Goal: Task Accomplishment & Management: Complete application form

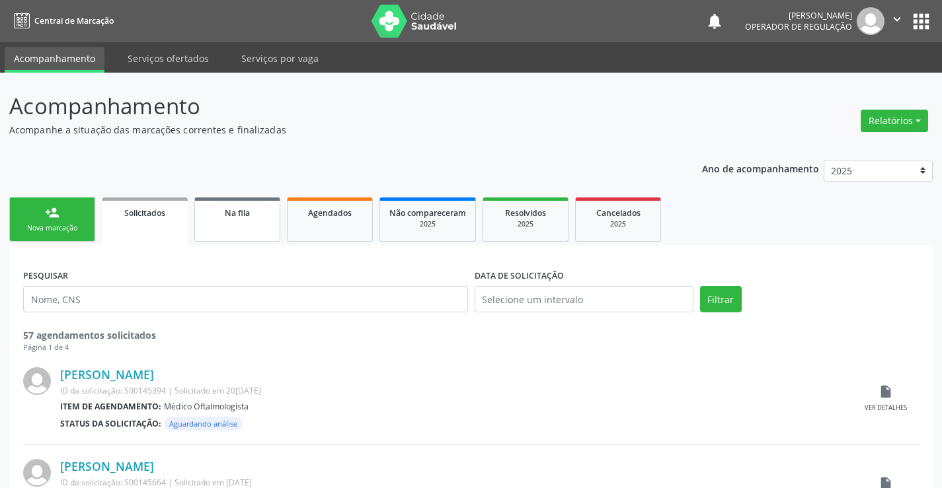
click at [268, 217] on div "Na fila" at bounding box center [237, 213] width 66 height 14
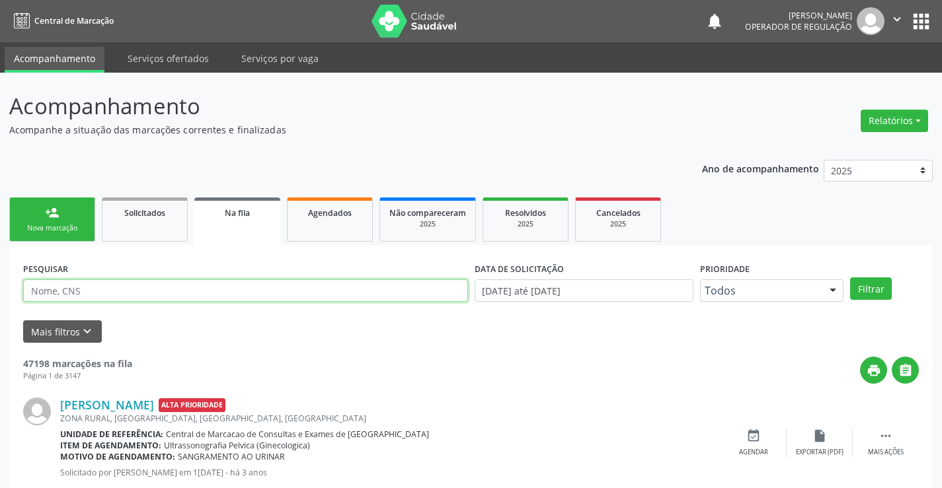
click at [352, 299] on input "text" at bounding box center [245, 291] width 445 height 22
type input "O"
type input "JOELMA RODRIGUES"
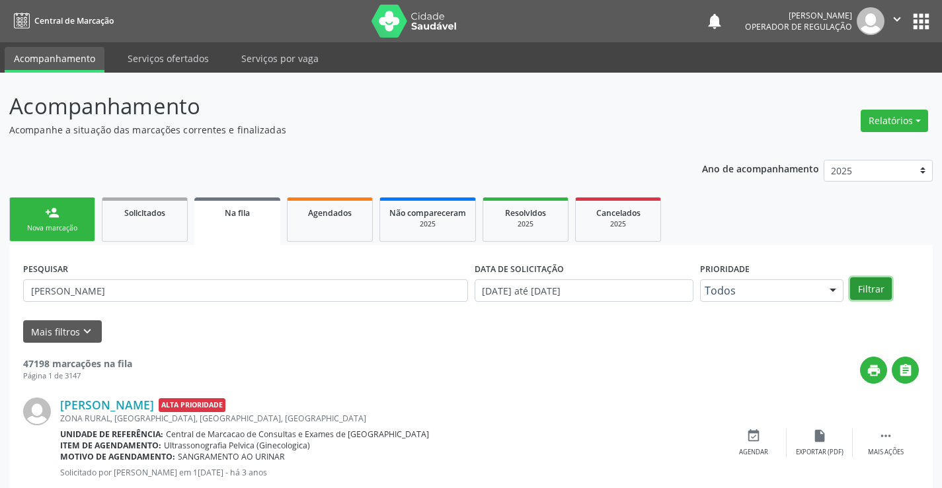
click at [886, 295] on button "Filtrar" at bounding box center [871, 289] width 42 height 22
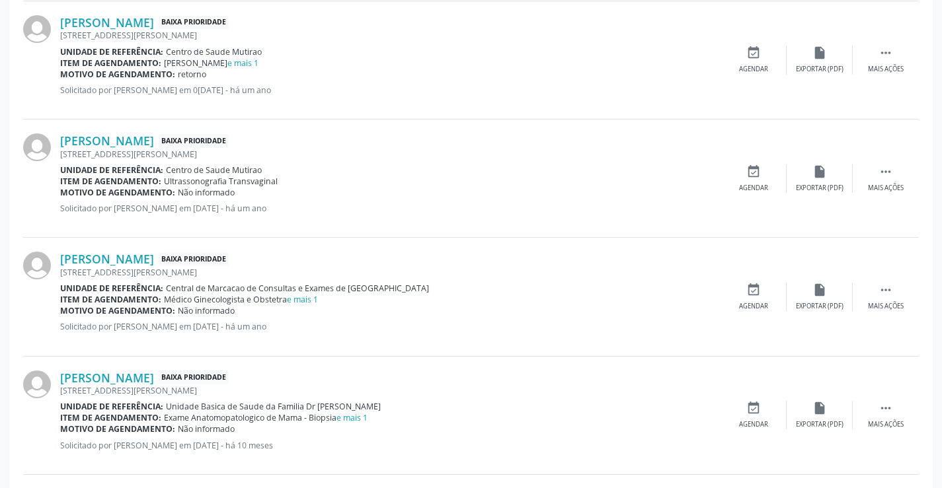
scroll to position [1744, 0]
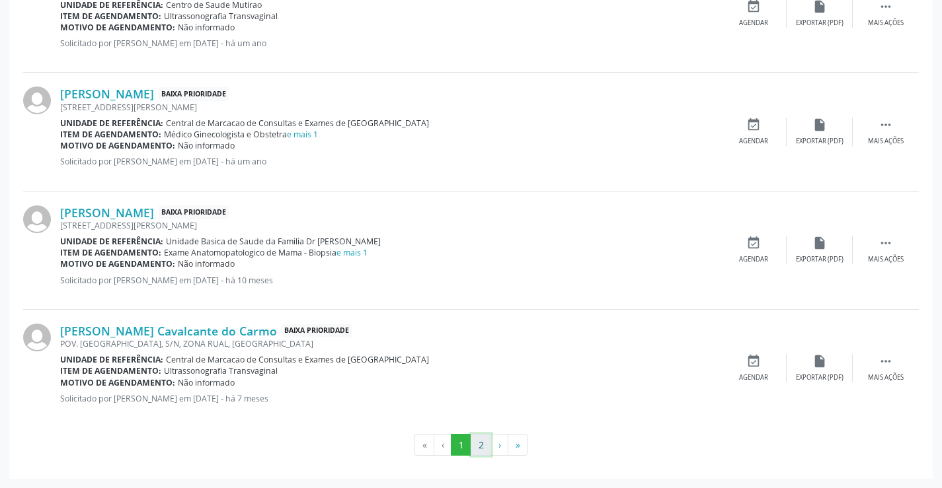
click at [483, 445] on button "2" at bounding box center [481, 445] width 20 height 22
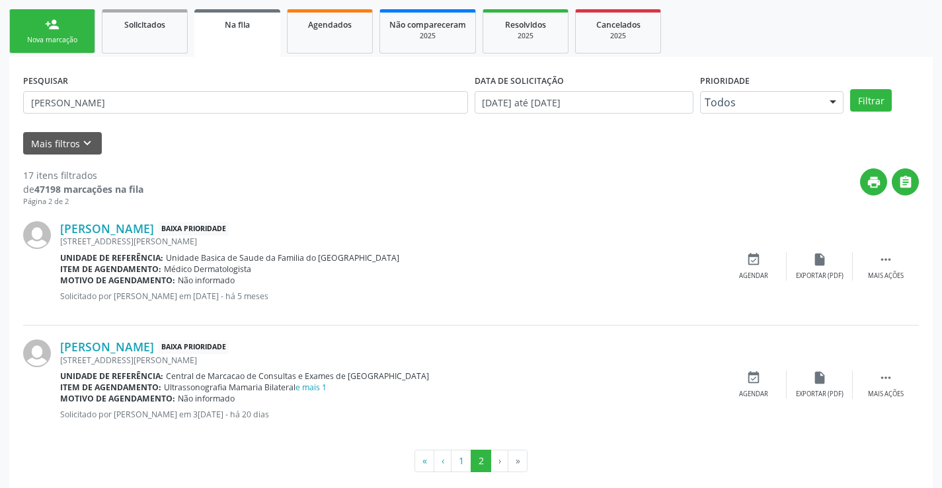
scroll to position [205, 0]
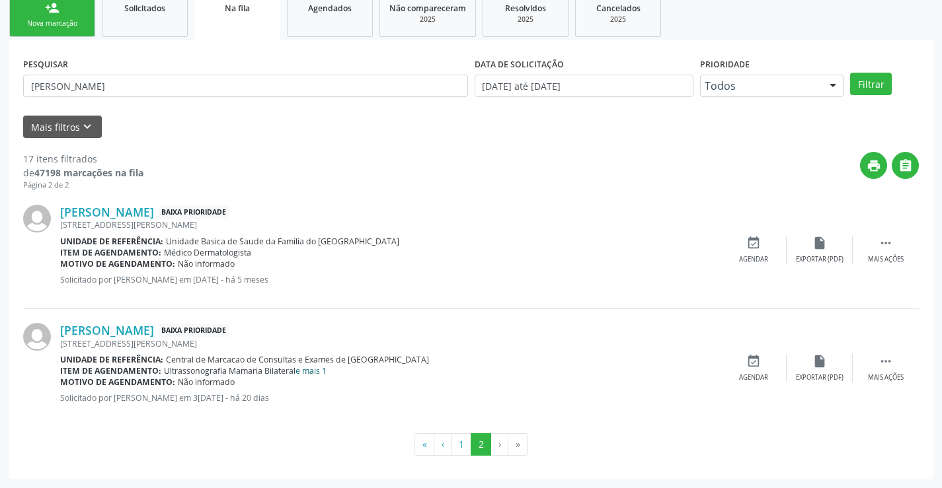
click at [317, 372] on link "e mais 1" at bounding box center [310, 370] width 31 height 11
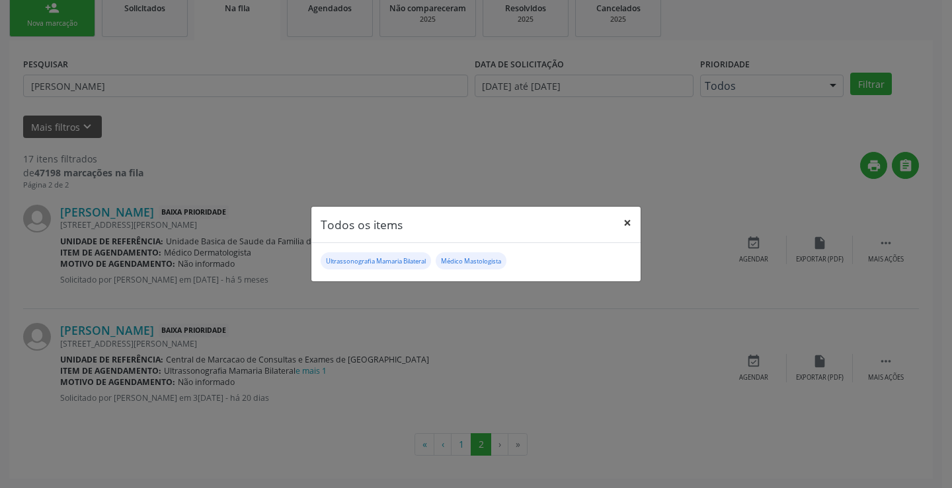
click at [631, 221] on button "×" at bounding box center [627, 223] width 26 height 32
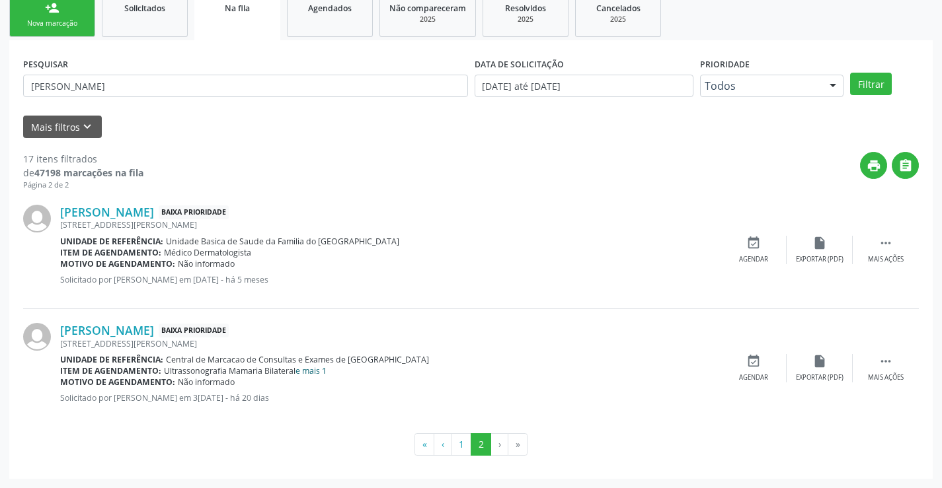
click at [317, 366] on link "e mais 1" at bounding box center [310, 370] width 31 height 11
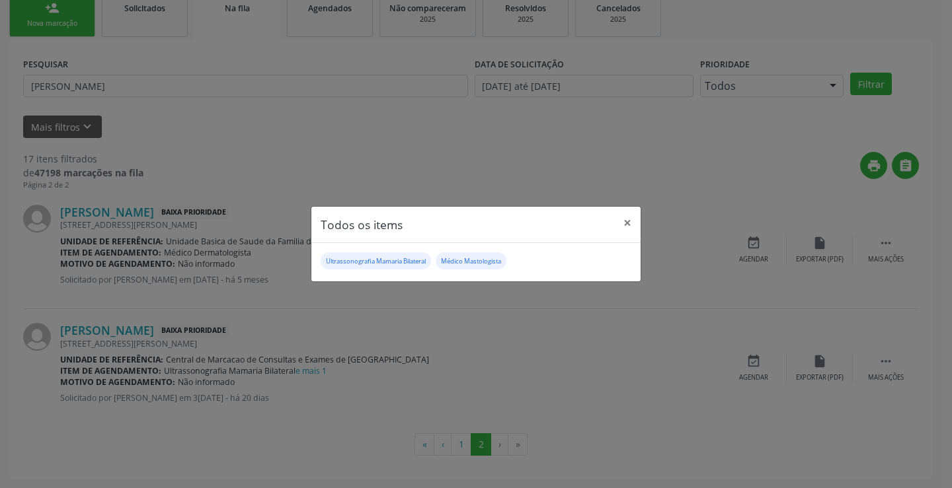
drag, startPoint x: 396, startPoint y: 259, endPoint x: 502, endPoint y: 252, distance: 106.6
click at [396, 258] on small "Ultrassonografia Mamaria Bilateral" at bounding box center [376, 261] width 100 height 9
click at [631, 223] on button "×" at bounding box center [627, 223] width 26 height 32
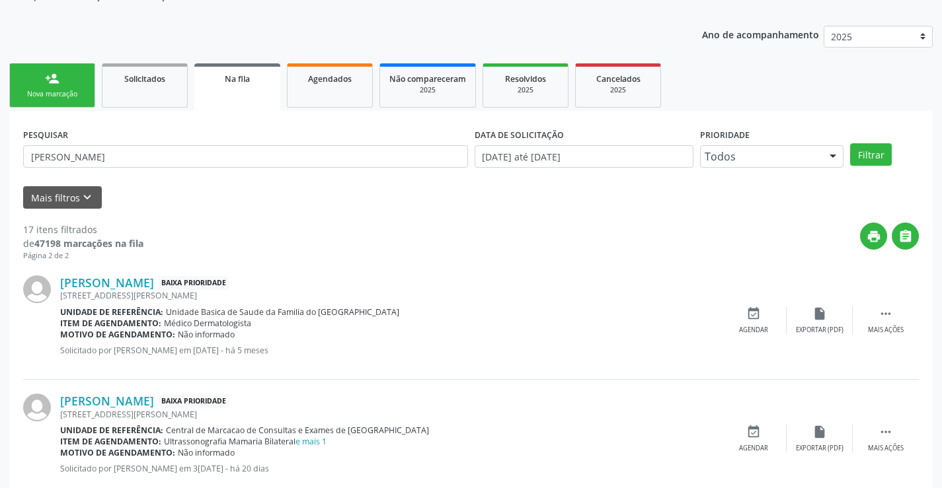
scroll to position [0, 0]
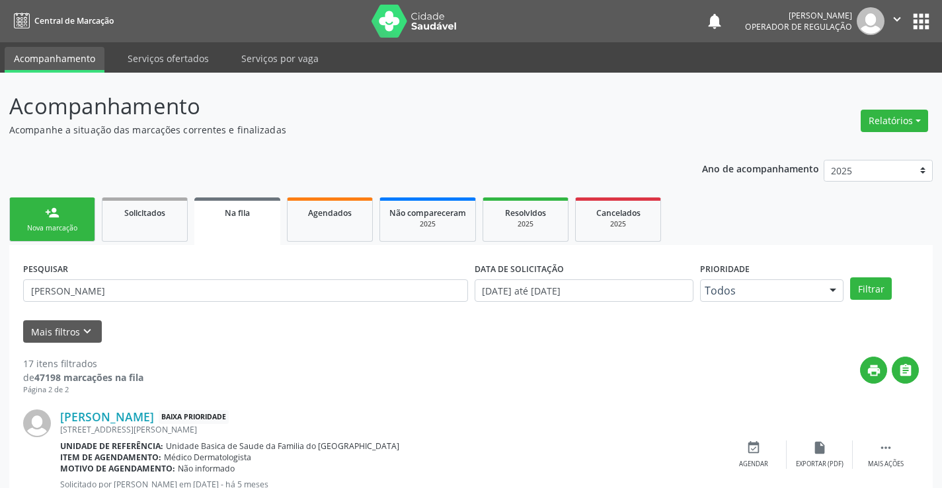
click at [72, 205] on link "person_add Nova marcação" at bounding box center [52, 220] width 86 height 44
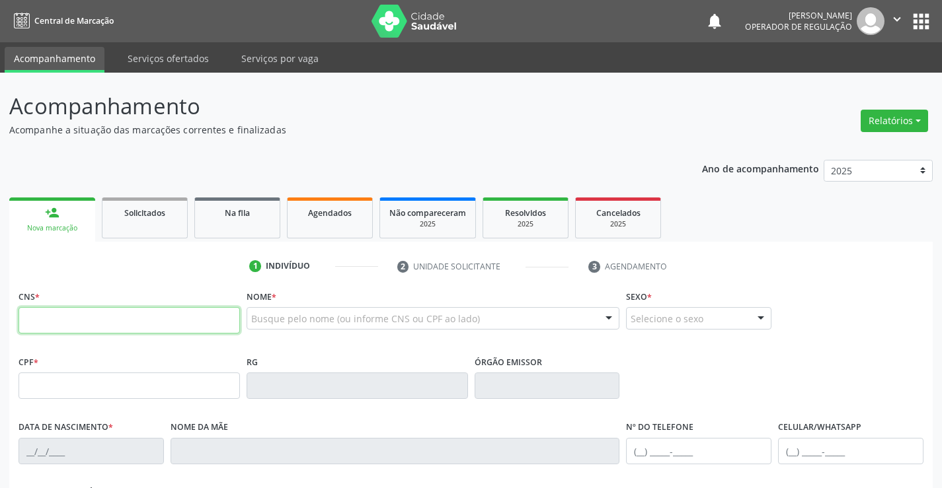
click at [77, 321] on input "text" at bounding box center [129, 320] width 221 height 26
type input "706 4036 5206 8483"
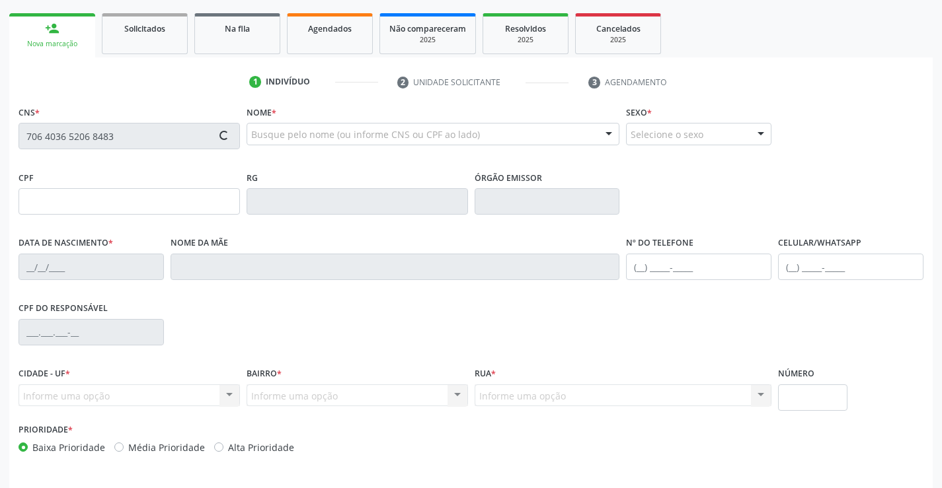
scroll to position [228, 0]
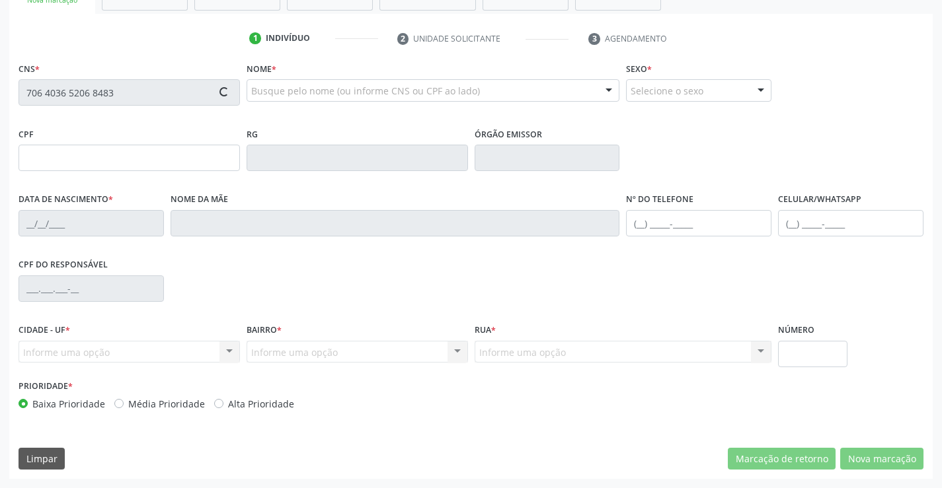
type input "056.358.205-73"
type input "14/11/1991"
type input "Lindinalva Felix Ribeiro Batista"
type input "(74) 99101-0616"
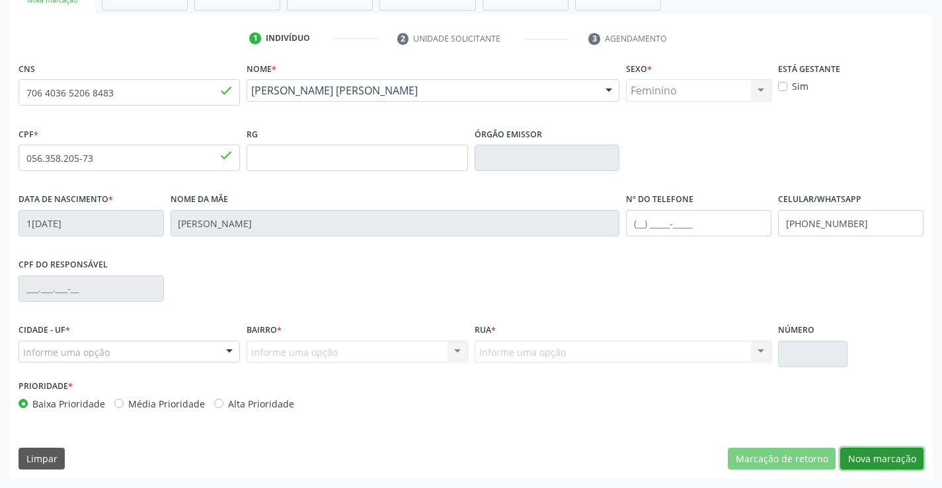
click at [896, 461] on button "Nova marcação" at bounding box center [881, 459] width 83 height 22
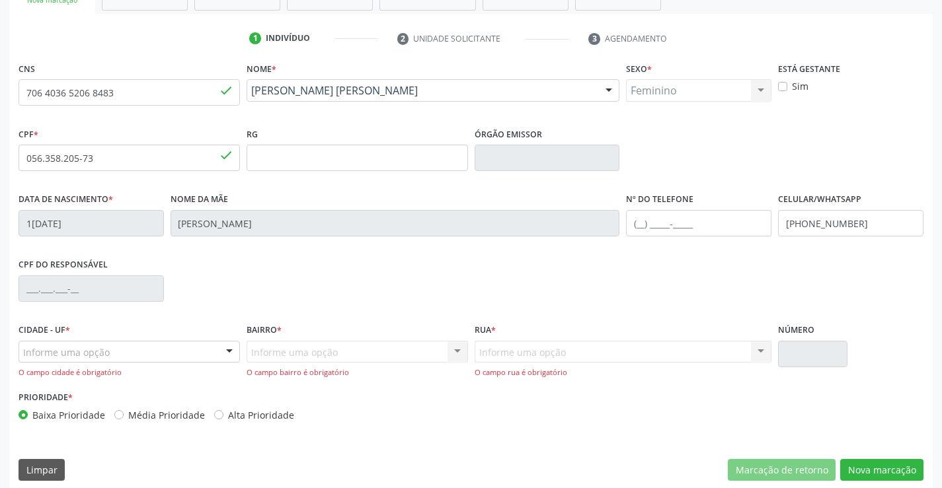
click at [118, 356] on div "Informe uma opção" at bounding box center [129, 352] width 221 height 22
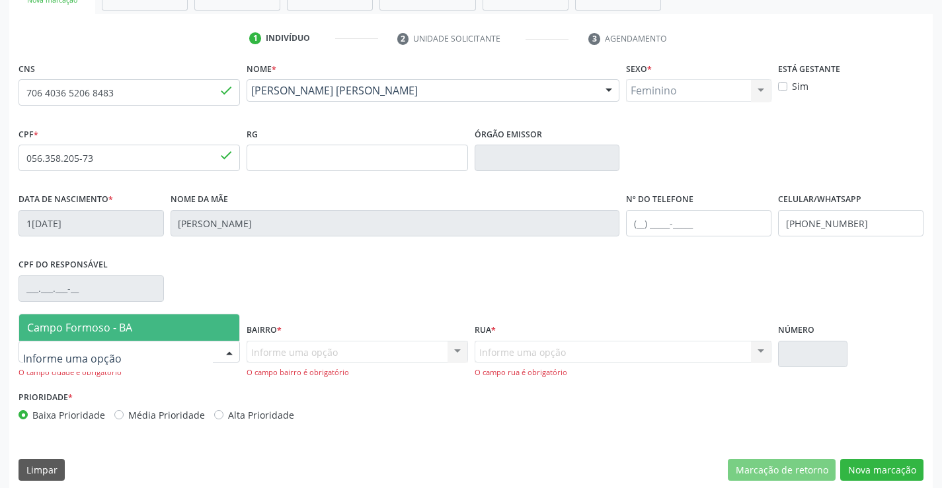
click at [113, 335] on span "Campo Formoso - BA" at bounding box center [129, 328] width 220 height 26
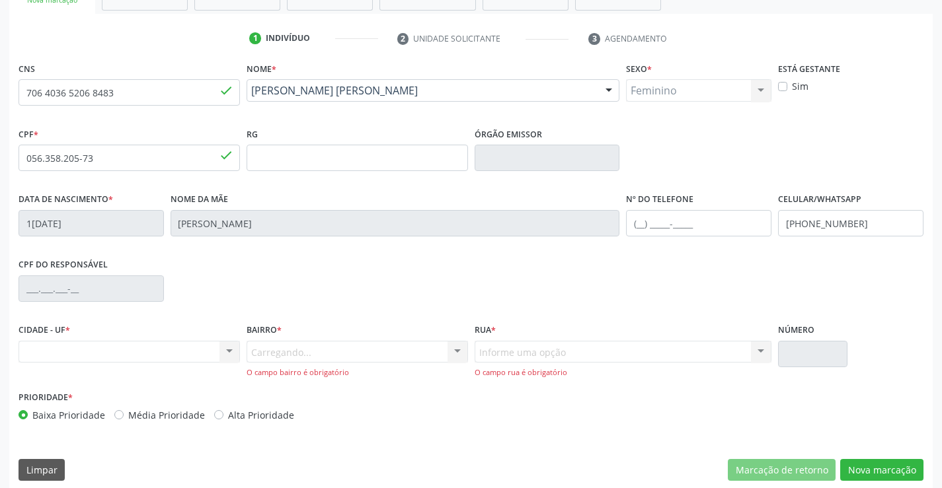
click at [393, 354] on div "Carregando... Nenhum resultado encontrado para: " " Nenhuma opção encontrada. D…" at bounding box center [357, 360] width 221 height 38
click at [427, 352] on div "Informe uma opção" at bounding box center [357, 352] width 221 height 22
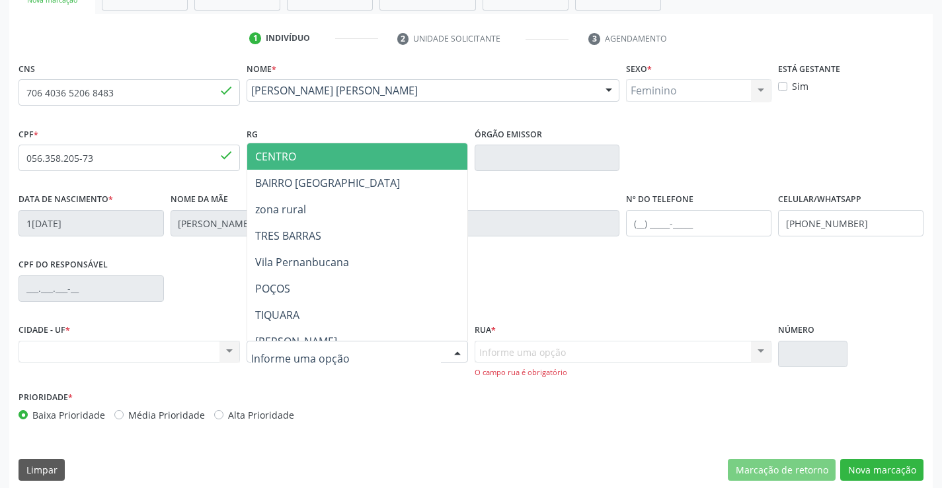
click at [336, 161] on span "CENTRO" at bounding box center [390, 156] width 286 height 26
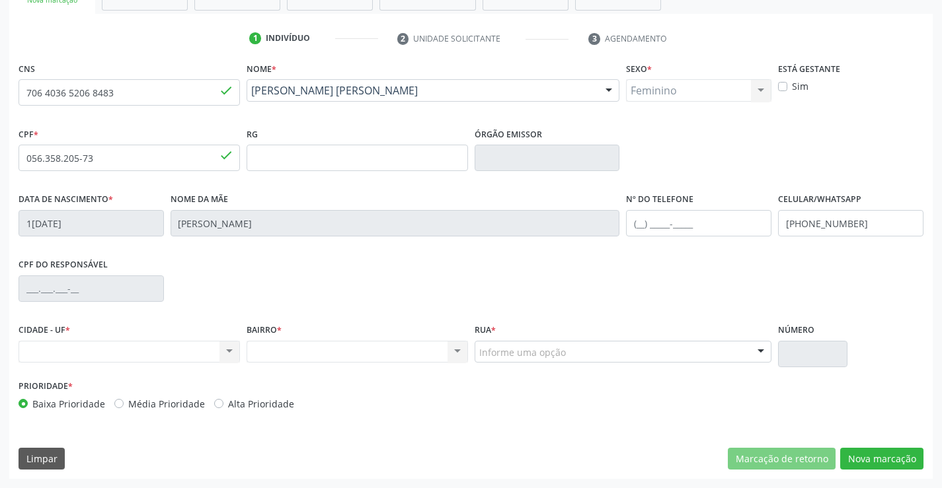
click at [211, 351] on div "Nenhum resultado encontrado para: " " Não há nenhuma opção para ser exibida." at bounding box center [129, 352] width 221 height 22
click at [218, 351] on div "Nenhum resultado encontrado para: " " Não há nenhuma opção para ser exibida." at bounding box center [129, 352] width 221 height 22
click at [87, 356] on div "Nenhum resultado encontrado para: " " Não há nenhuma opção para ser exibida." at bounding box center [129, 352] width 221 height 22
drag, startPoint x: 104, startPoint y: 344, endPoint x: 338, endPoint y: 344, distance: 233.3
click at [114, 344] on div "Nenhum resultado encontrado para: " " Não há nenhuma opção para ser exibida." at bounding box center [129, 352] width 221 height 22
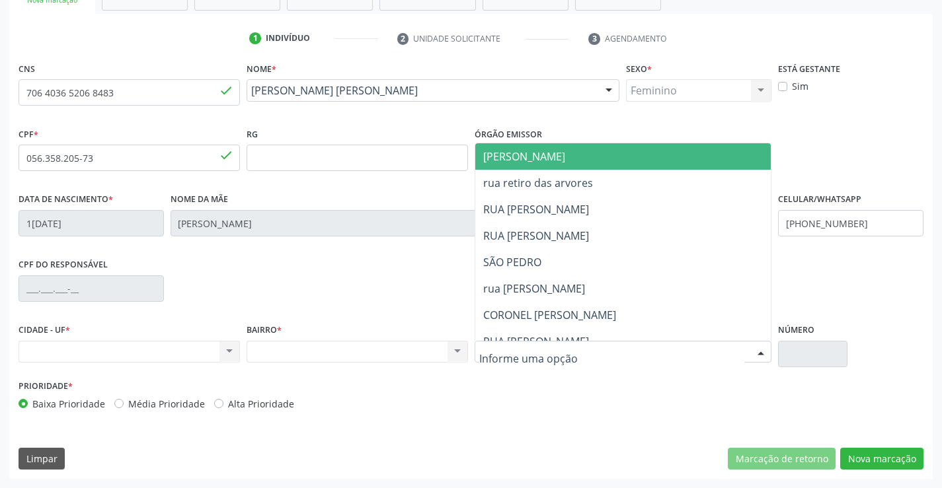
drag, startPoint x: 521, startPoint y: 162, endPoint x: 297, endPoint y: 286, distance: 256.5
click at [521, 165] on span "[PERSON_NAME]" at bounding box center [634, 156] width 319 height 26
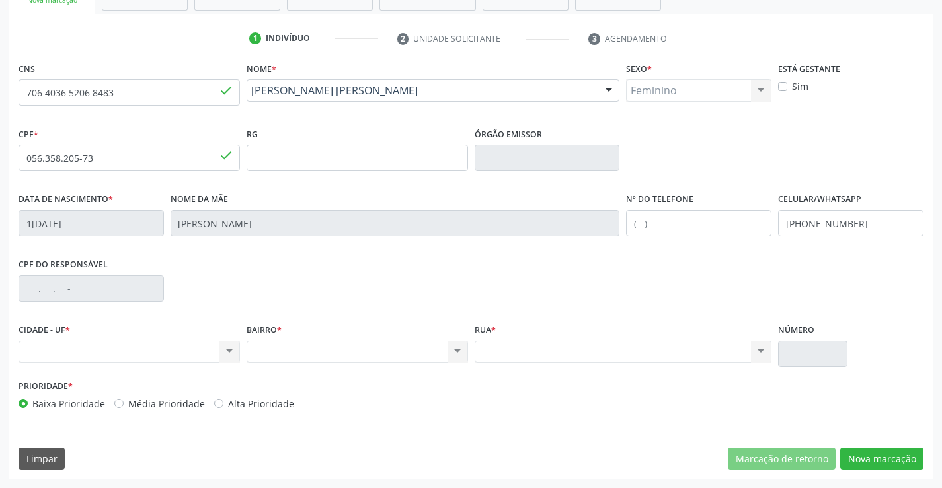
click at [225, 348] on div "Nenhum resultado encontrado para: " " Não há nenhuma opção para ser exibida." at bounding box center [129, 352] width 221 height 22
click at [196, 354] on div "Nenhum resultado encontrado para: " " Não há nenhuma opção para ser exibida." at bounding box center [129, 352] width 221 height 22
click at [187, 352] on div "Nenhum resultado encontrado para: " " Não há nenhuma opção para ser exibida." at bounding box center [129, 352] width 221 height 22
click at [363, 362] on div "Nenhum resultado encontrado para: " " Não há nenhuma opção para ser exibida." at bounding box center [357, 352] width 221 height 22
drag, startPoint x: 363, startPoint y: 362, endPoint x: 417, endPoint y: 360, distance: 54.2
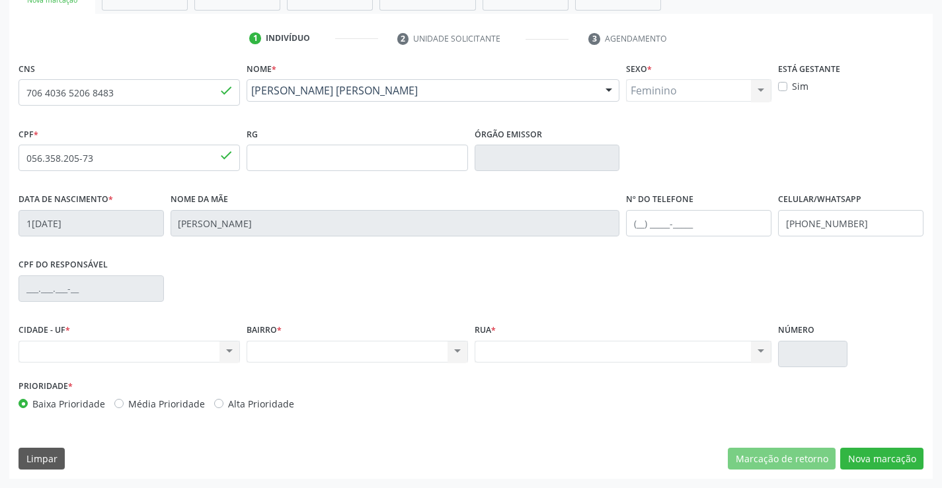
click at [364, 362] on div "Nenhum resultado encontrado para: " " Não há nenhuma opção para ser exibida." at bounding box center [357, 352] width 221 height 22
drag, startPoint x: 473, startPoint y: 352, endPoint x: 457, endPoint y: 352, distance: 15.2
click at [465, 354] on div "CIDADE - UF * Nenhum resultado encontrado para: " " Não há nenhuma opção para s…" at bounding box center [470, 349] width 911 height 56
click at [456, 352] on div "Nenhum resultado encontrado para: " " Não há nenhuma opção para ser exibida." at bounding box center [357, 352] width 221 height 22
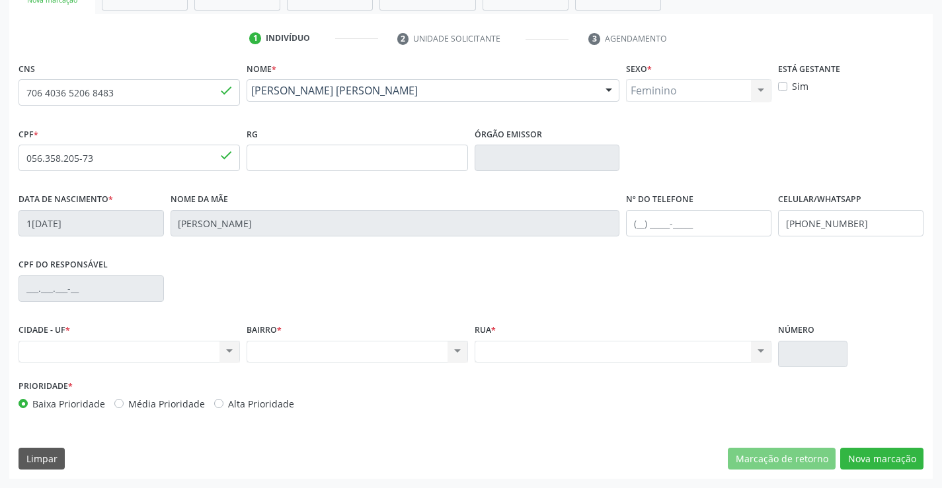
click at [449, 349] on div "Nenhum resultado encontrado para: " " Não há nenhuma opção para ser exibida." at bounding box center [357, 352] width 221 height 22
click at [450, 349] on div "Nenhum resultado encontrado para: " " Não há nenhuma opção para ser exibida." at bounding box center [357, 352] width 221 height 22
click at [861, 440] on div "CNS 706 4036 5206 8483 done Nome * Priscila Cariolandia Felix Batista Priscila …" at bounding box center [470, 269] width 923 height 420
click at [866, 451] on button "Nova marcação" at bounding box center [881, 459] width 83 height 22
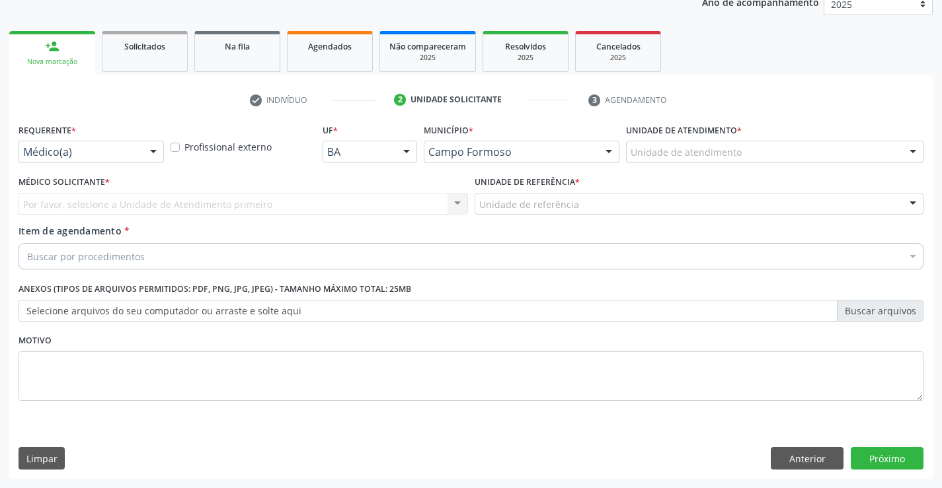
scroll to position [167, 0]
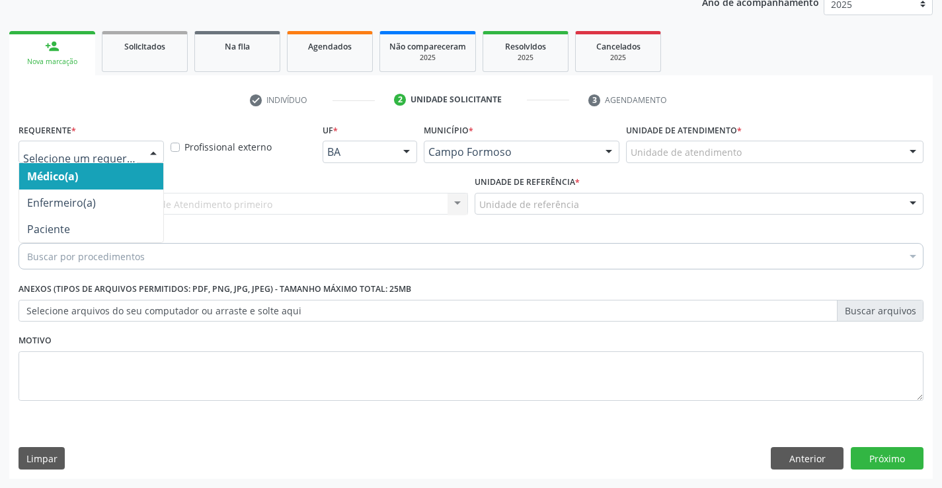
drag, startPoint x: 142, startPoint y: 152, endPoint x: 134, endPoint y: 221, distance: 69.2
click at [141, 163] on div "Médico(a) Enfermeiro(a) Paciente Nenhum resultado encontrado para: " " Não há n…" at bounding box center [91, 152] width 145 height 22
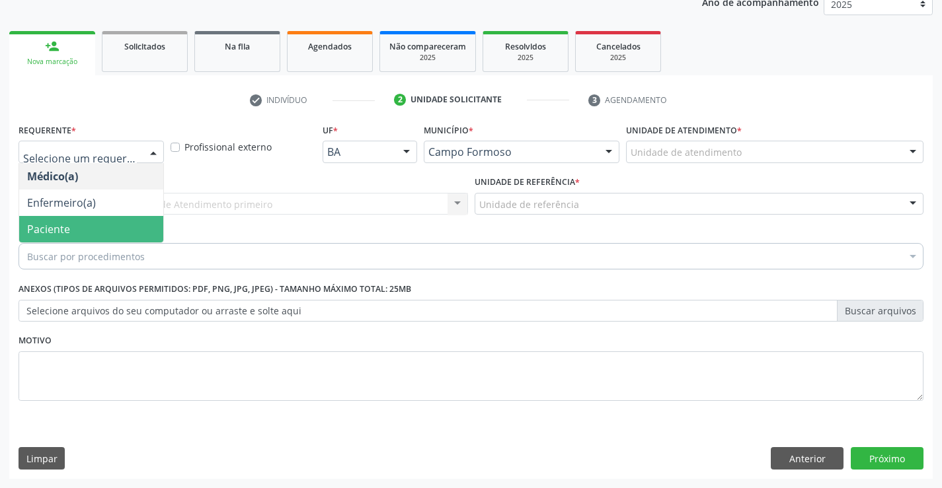
drag, startPoint x: 124, startPoint y: 225, endPoint x: 225, endPoint y: 203, distance: 104.2
click at [124, 225] on span "Paciente" at bounding box center [91, 229] width 144 height 26
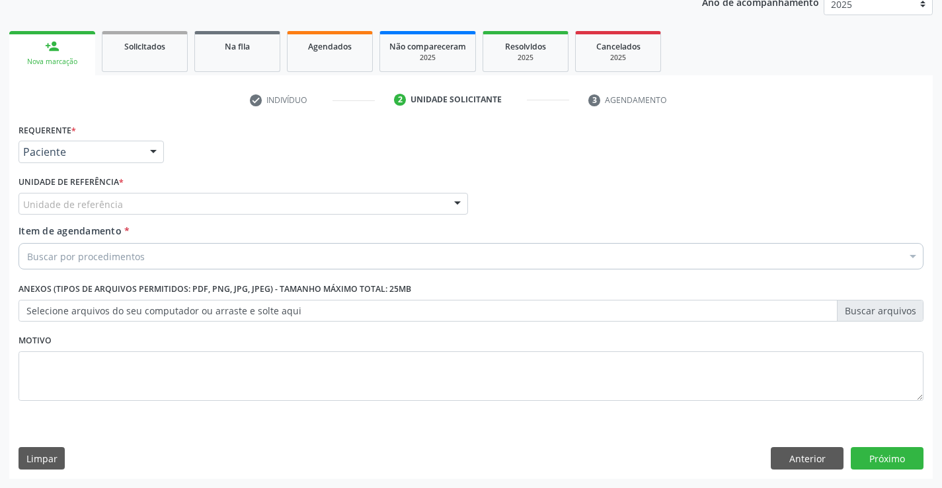
drag, startPoint x: 241, startPoint y: 199, endPoint x: 243, endPoint y: 221, distance: 22.5
click at [243, 208] on div "Unidade de referência" at bounding box center [243, 204] width 449 height 22
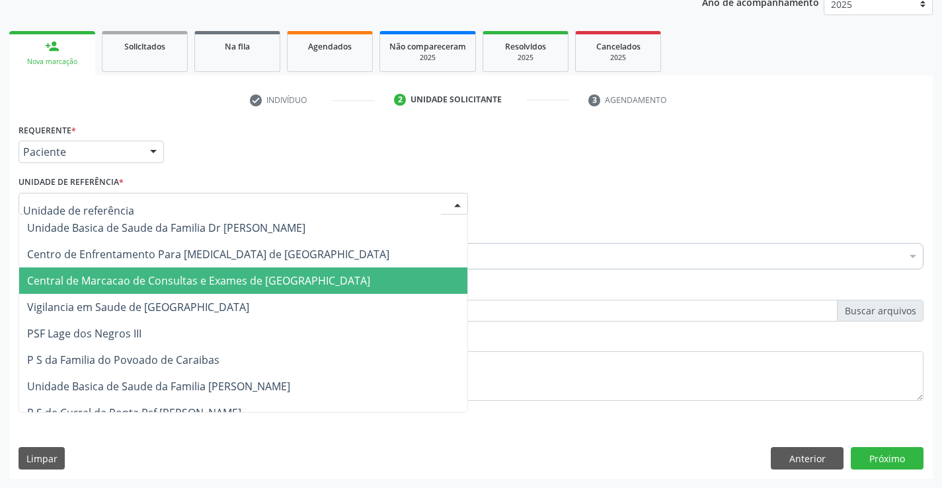
drag, startPoint x: 245, startPoint y: 276, endPoint x: 264, endPoint y: 264, distance: 23.1
click at [248, 274] on span "Central de Marcacao de Consultas e Exames de [GEOGRAPHIC_DATA]" at bounding box center [198, 281] width 343 height 15
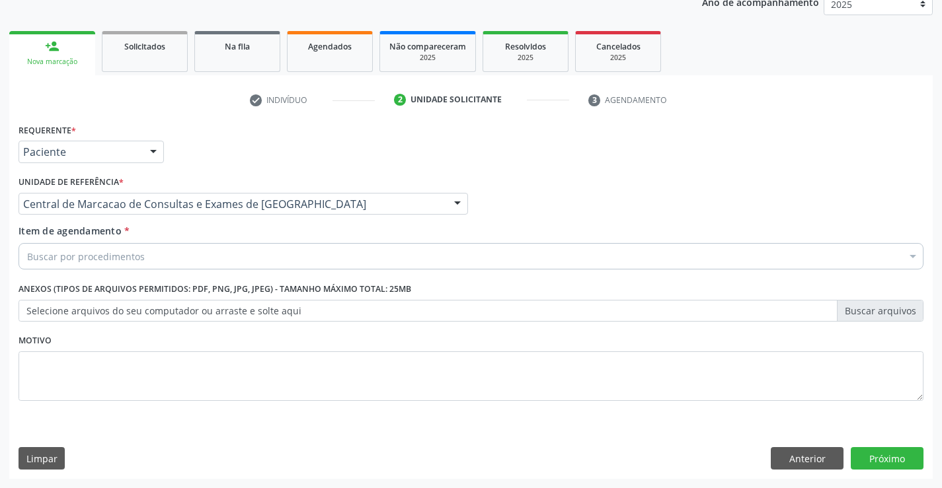
click at [302, 247] on div "Buscar por procedimentos" at bounding box center [471, 256] width 905 height 26
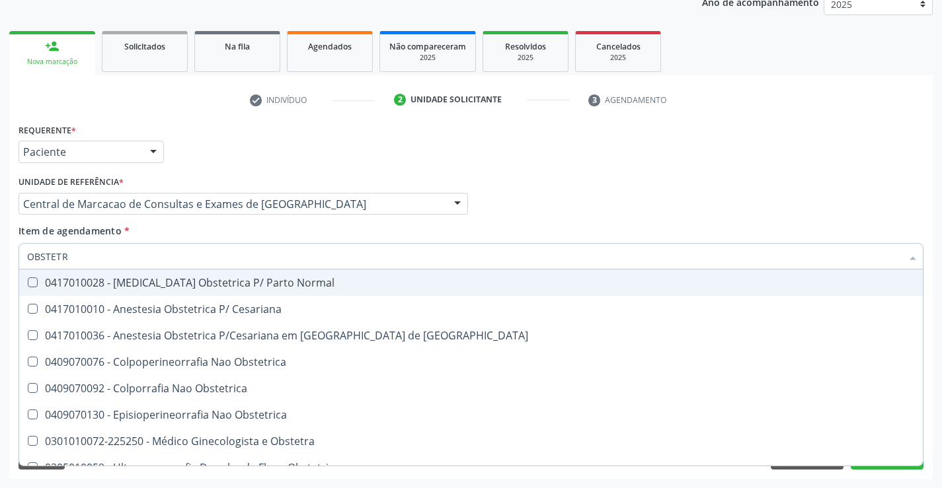
type input "OBSTETRA"
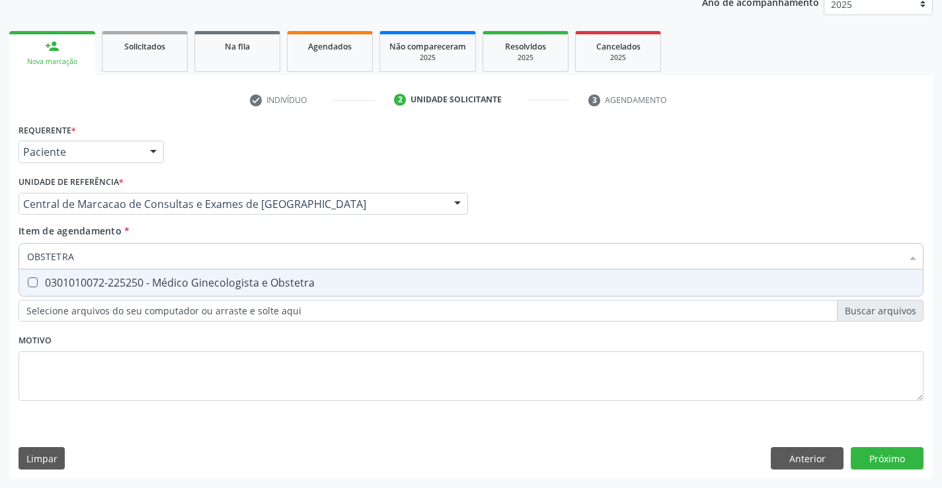
click at [292, 278] on div "0301010072-225250 - Médico Ginecologista e Obstetra" at bounding box center [471, 283] width 888 height 11
checkbox Obstetra "true"
click at [875, 451] on div "Requerente * Paciente Médico(a) Enfermeiro(a) Paciente Nenhum resultado encontr…" at bounding box center [470, 299] width 923 height 359
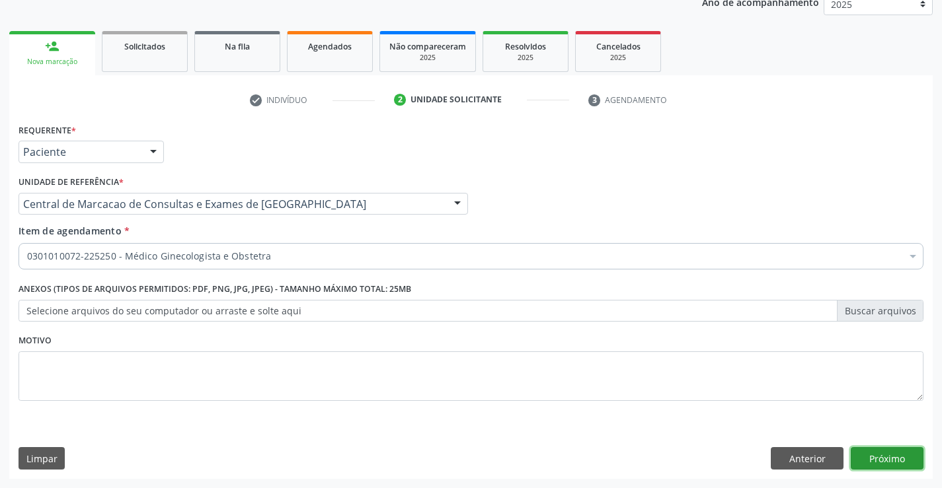
click at [892, 449] on button "Próximo" at bounding box center [887, 458] width 73 height 22
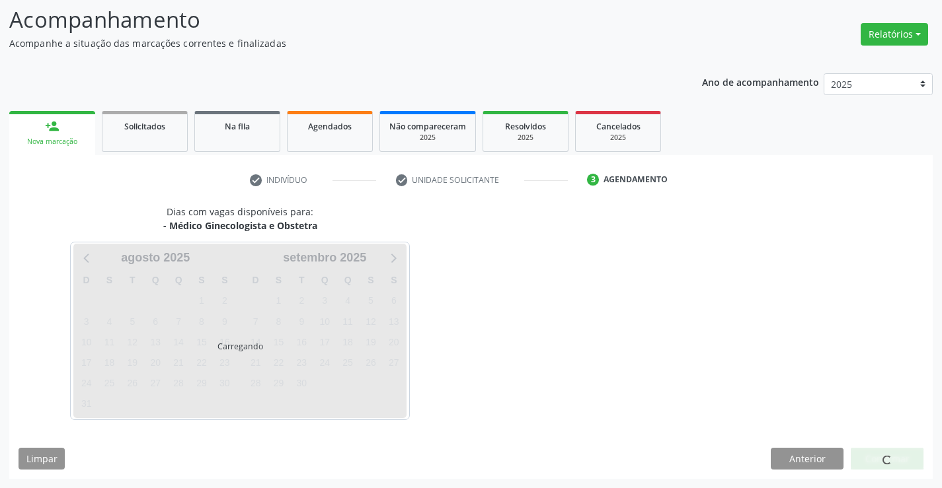
scroll to position [87, 0]
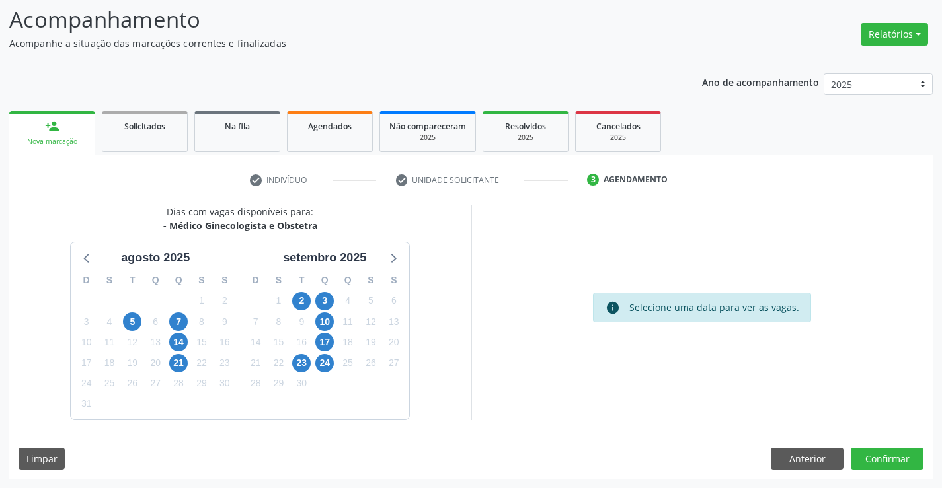
click at [187, 358] on div "21" at bounding box center [178, 363] width 19 height 20
click at [180, 366] on span "21" at bounding box center [178, 363] width 19 height 19
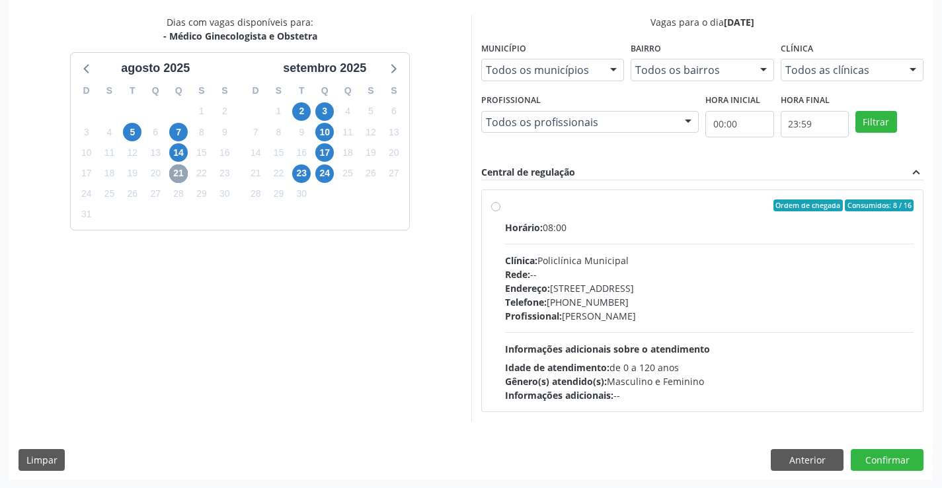
scroll to position [278, 0]
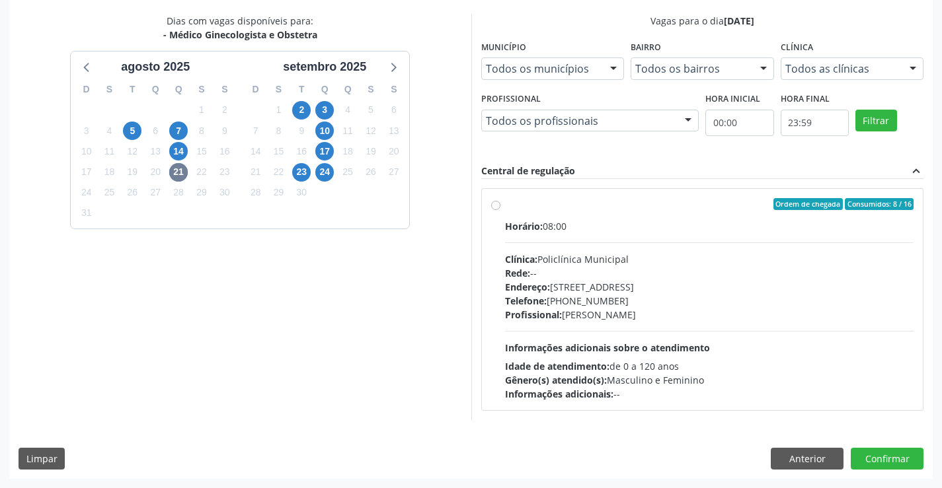
click at [560, 254] on div "Clínica: Policlínica Municipal" at bounding box center [709, 259] width 409 height 14
click at [500, 210] on input "Ordem de chegada Consumidos: 8 / 16 Horário: 08:00 Clínica: Policlínica Municip…" at bounding box center [495, 204] width 9 height 12
radio input "true"
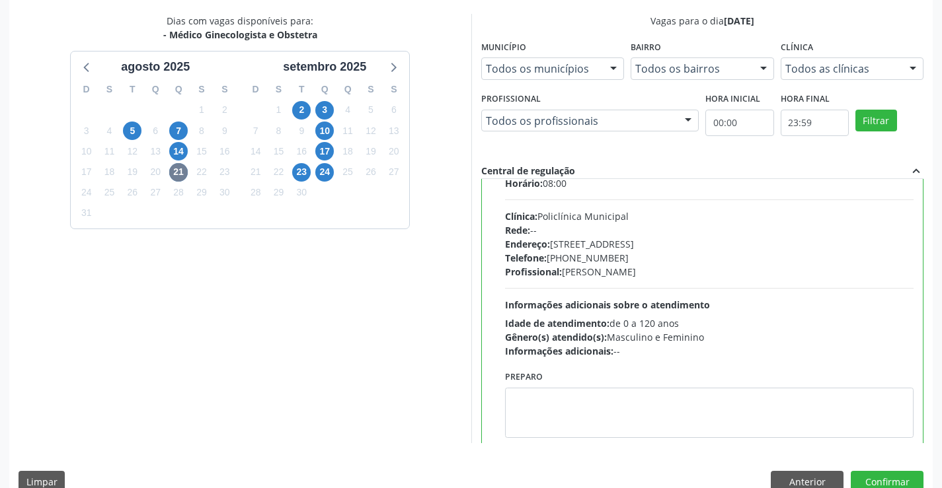
scroll to position [65, 0]
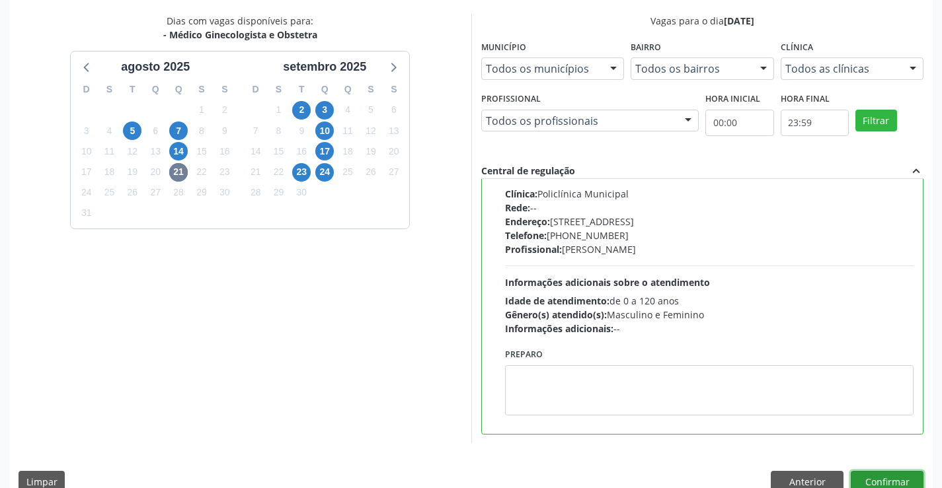
click at [877, 478] on button "Confirmar" at bounding box center [887, 482] width 73 height 22
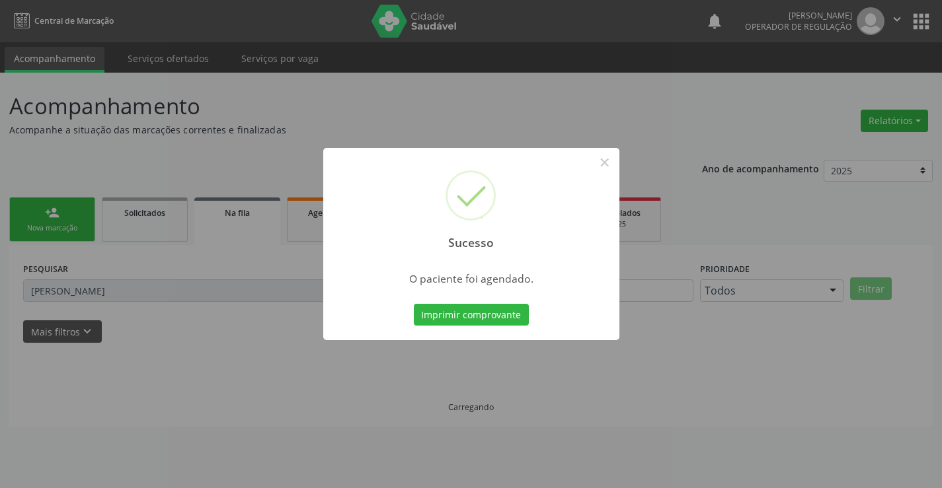
scroll to position [0, 0]
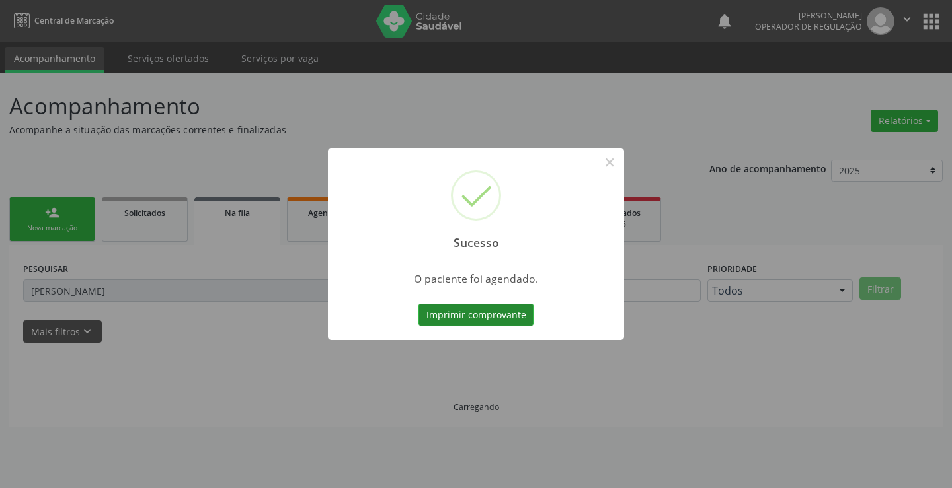
click at [487, 316] on button "Imprimir comprovante" at bounding box center [475, 315] width 115 height 22
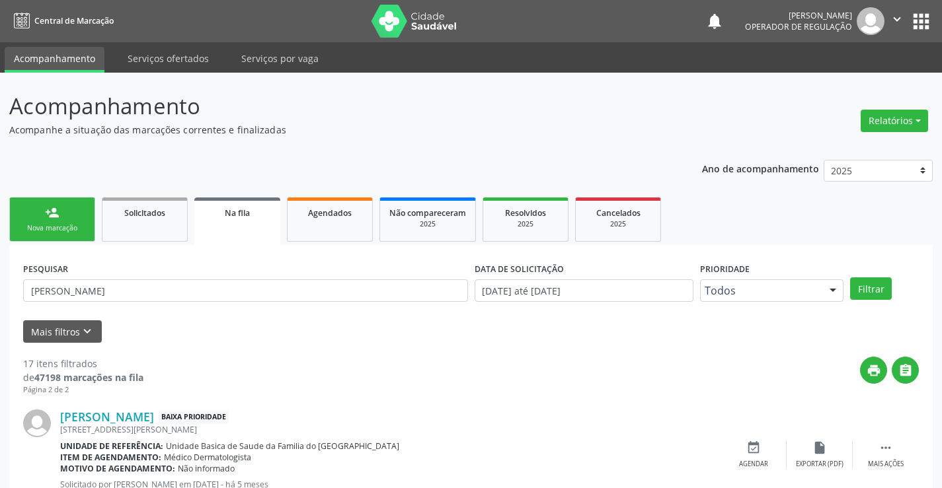
click at [79, 227] on div "Nova marcação" at bounding box center [52, 228] width 66 height 10
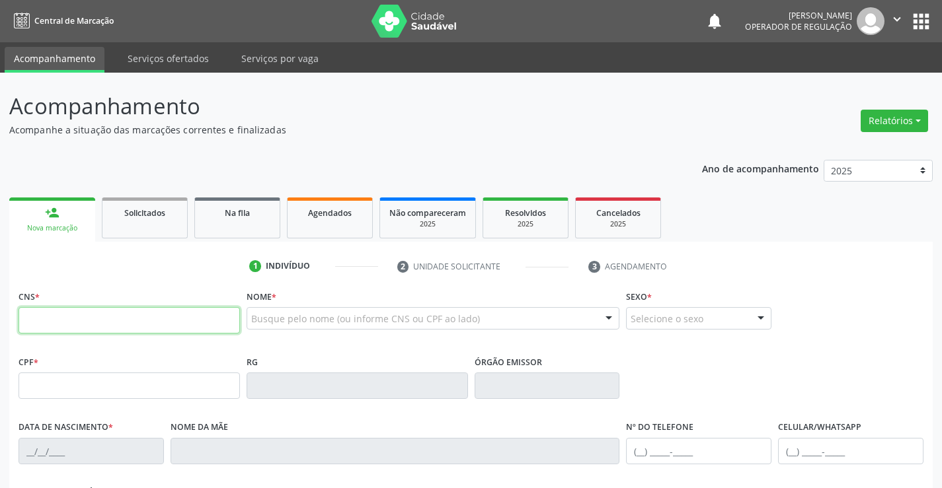
click at [206, 329] on input "text" at bounding box center [129, 320] width 221 height 26
type input "709 8080 8635 4092"
type input "19/11/2023"
type input "(74) 98128-5496"
type input "S/N"
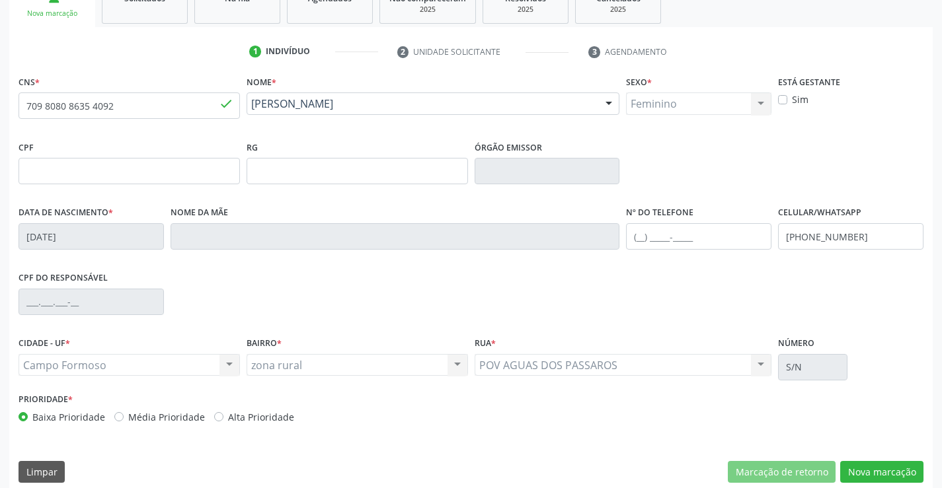
scroll to position [228, 0]
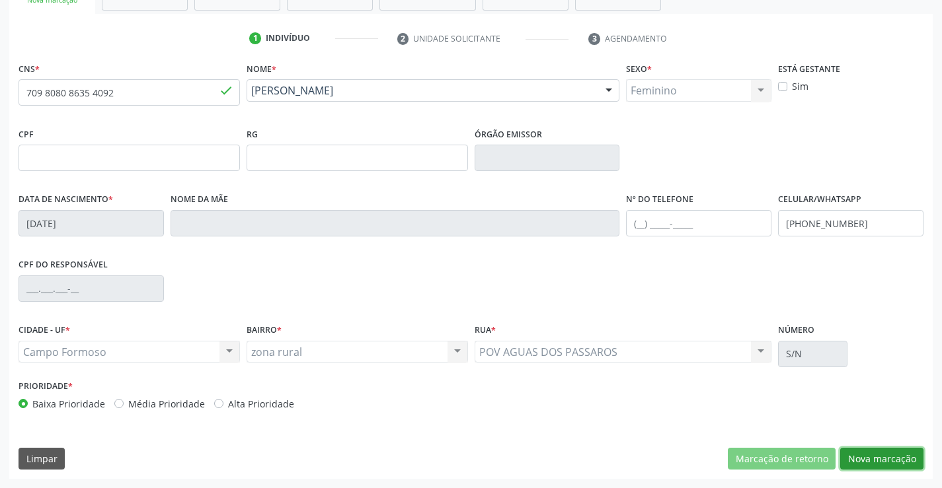
click at [861, 459] on button "Nova marcação" at bounding box center [881, 459] width 83 height 22
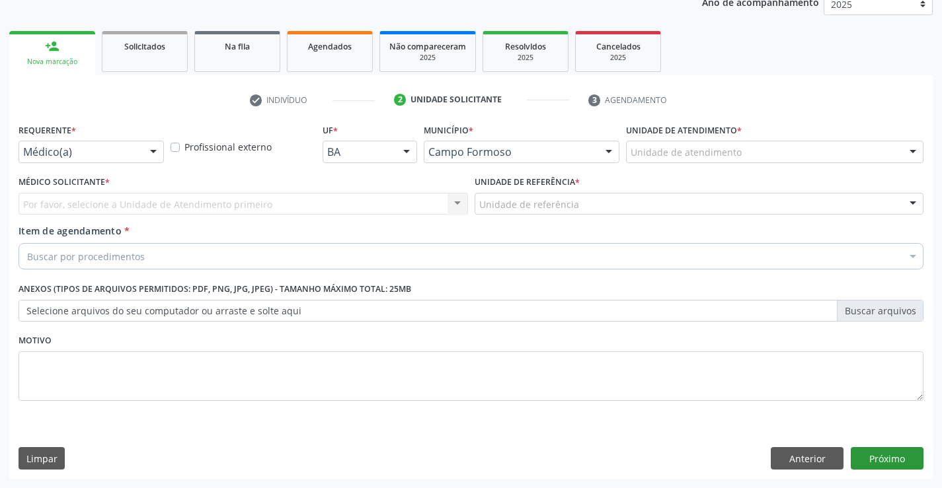
scroll to position [167, 0]
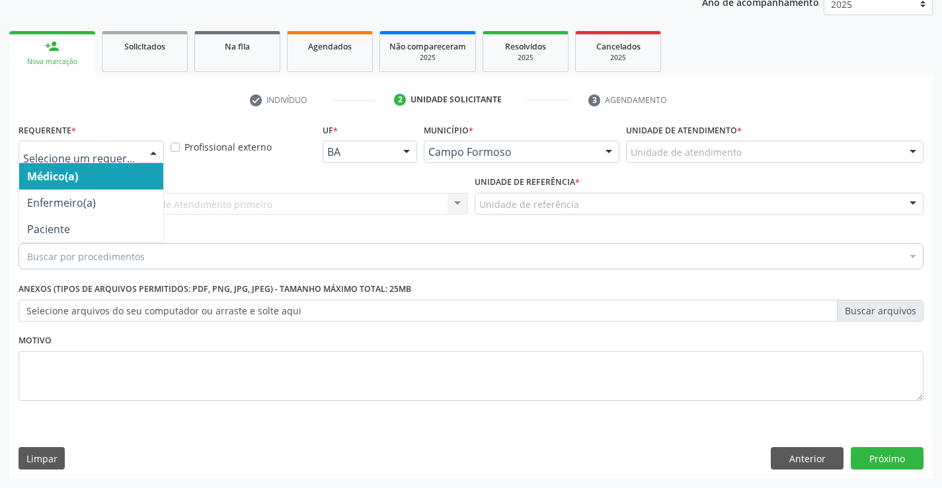
click at [147, 147] on div at bounding box center [153, 152] width 20 height 22
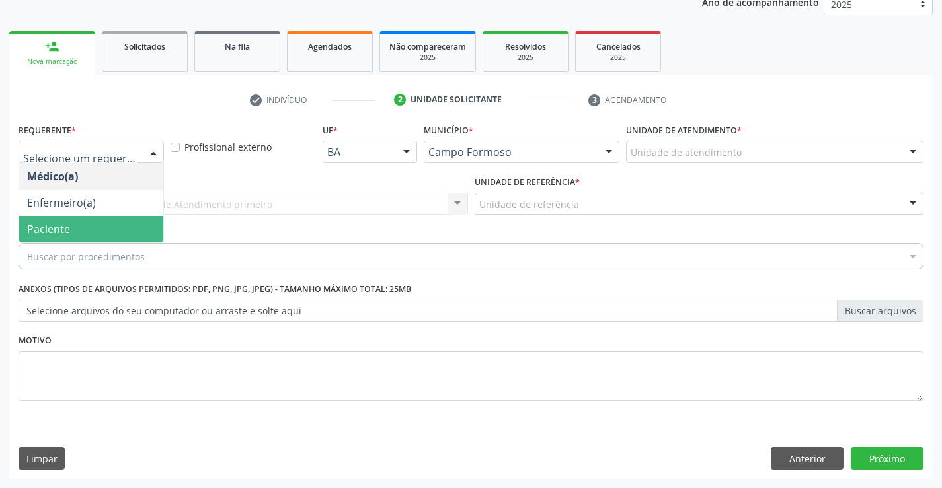
drag, startPoint x: 104, startPoint y: 236, endPoint x: 166, endPoint y: 210, distance: 66.7
click at [111, 233] on span "Paciente" at bounding box center [91, 229] width 144 height 26
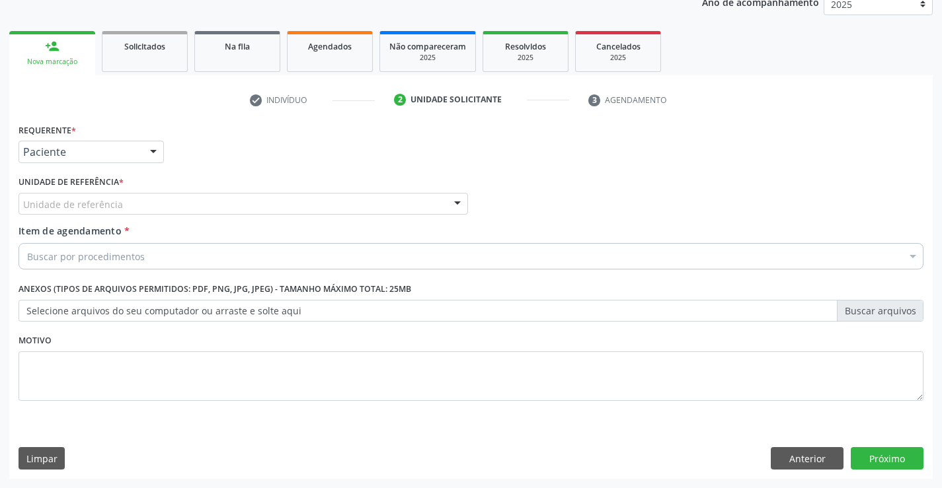
click at [237, 198] on div "Unidade de referência" at bounding box center [243, 204] width 449 height 22
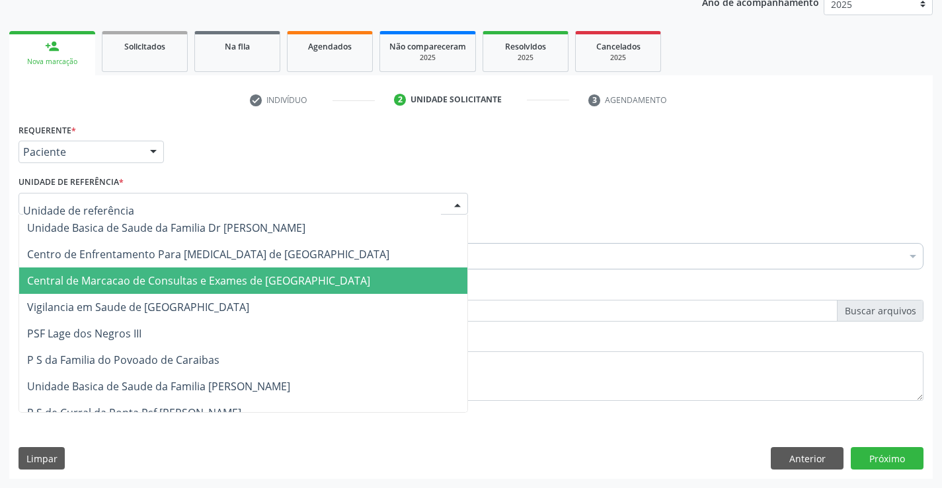
click at [241, 280] on span "Central de Marcacao de Consultas e Exames de [GEOGRAPHIC_DATA]" at bounding box center [198, 281] width 343 height 15
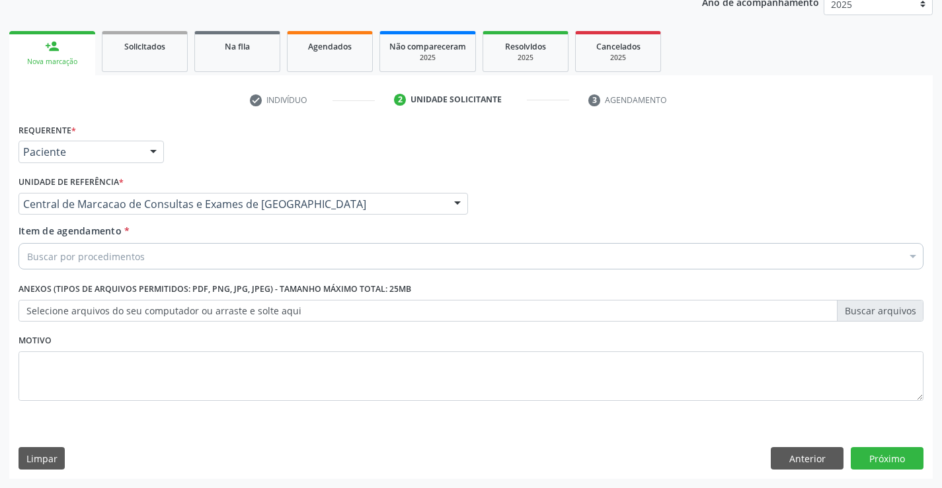
click at [283, 258] on div "Buscar por procedimentos" at bounding box center [471, 256] width 905 height 26
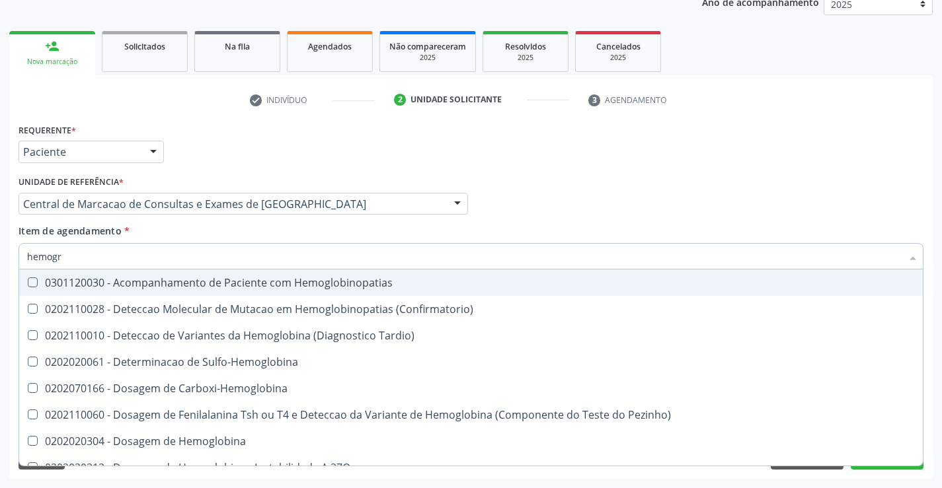
type input "hemogra"
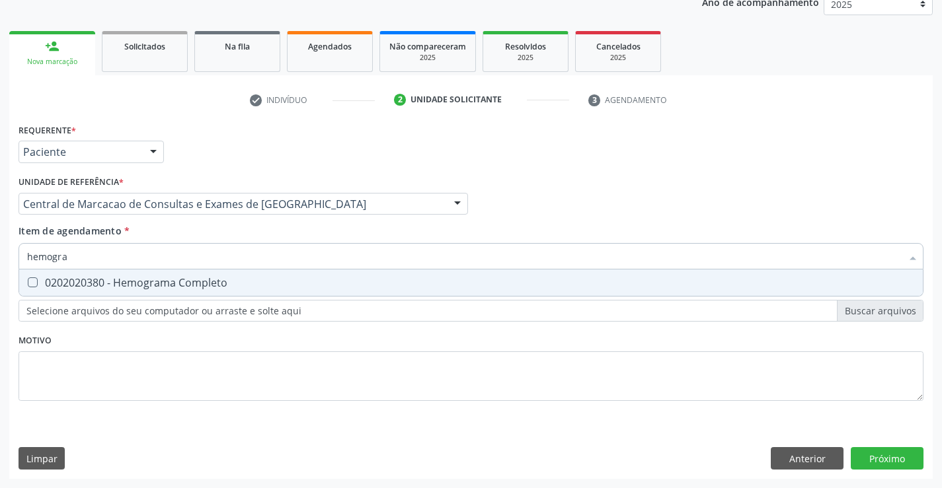
click at [167, 285] on div "0202020380 - Hemograma Completo" at bounding box center [471, 283] width 888 height 11
checkbox Completo "true"
click at [163, 254] on input "hemogra" at bounding box center [464, 256] width 874 height 26
type input "fe"
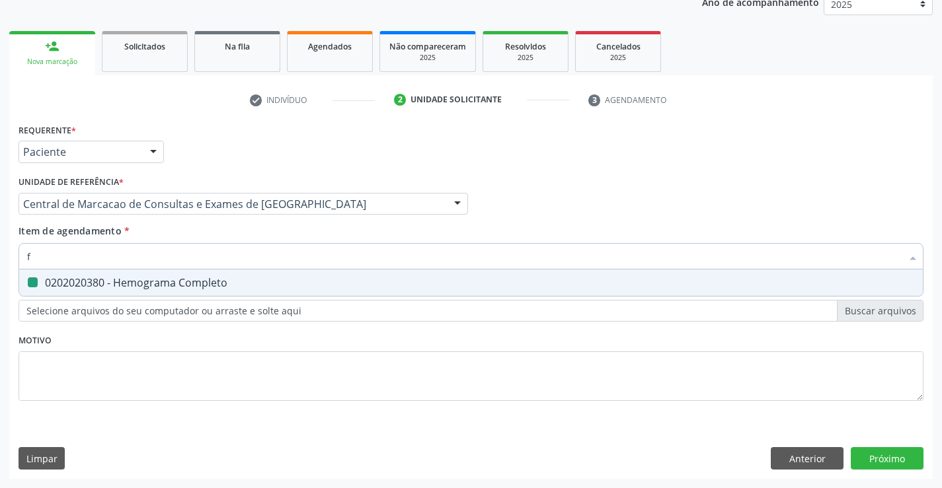
checkbox Completo "false"
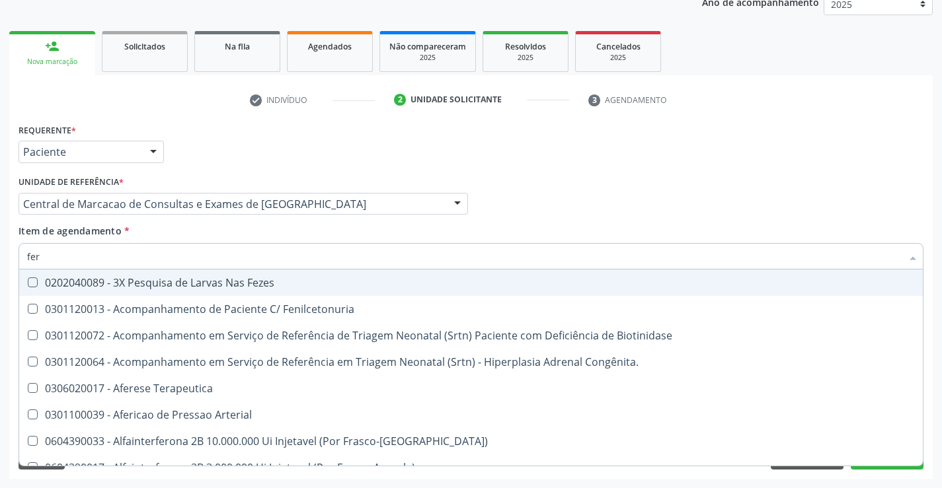
type input "ferr"
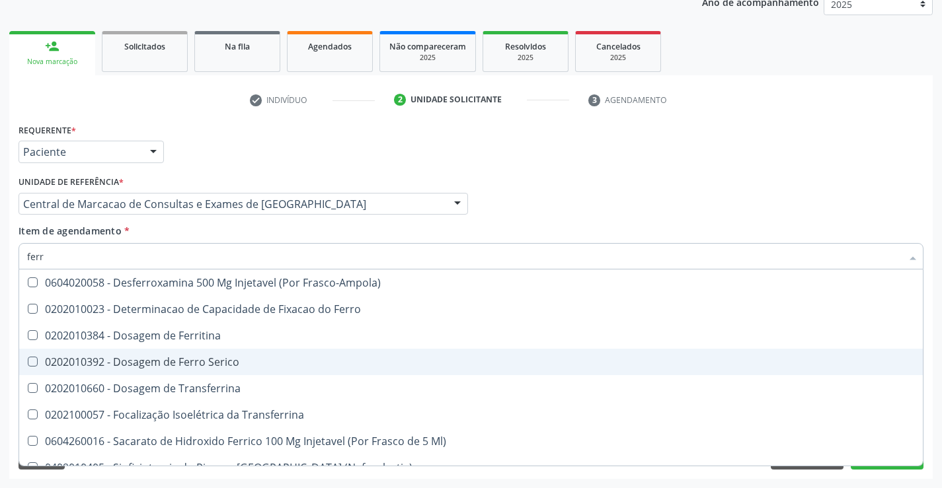
click at [186, 353] on span "0202010392 - Dosagem de Ferro Serico" at bounding box center [470, 362] width 903 height 26
checkbox Serico "true"
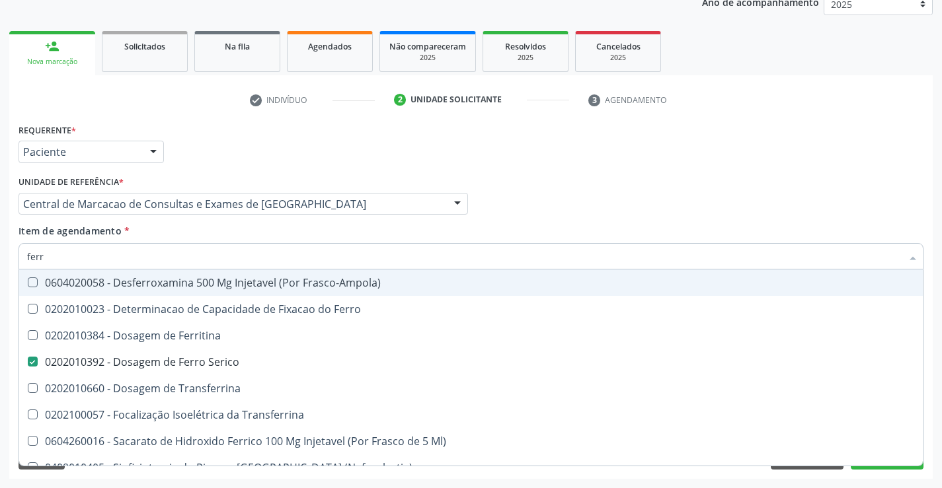
click at [169, 250] on input "ferr" at bounding box center [464, 256] width 874 height 26
type input "tt"
checkbox Serico "false"
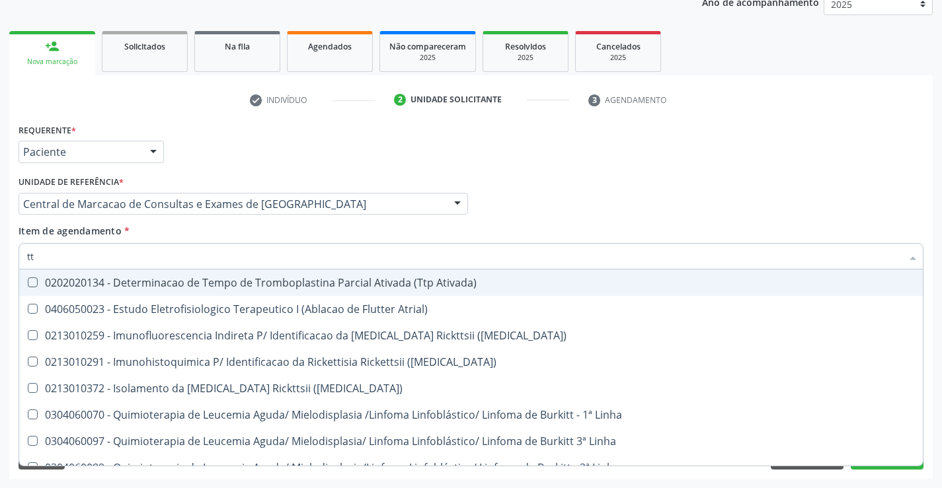
click at [258, 282] on div "0202020134 - Determinacao de Tempo de Tromboplastina Parcial Ativada (Ttp Ativa…" at bounding box center [471, 283] width 888 height 11
checkbox Ativada\) "true"
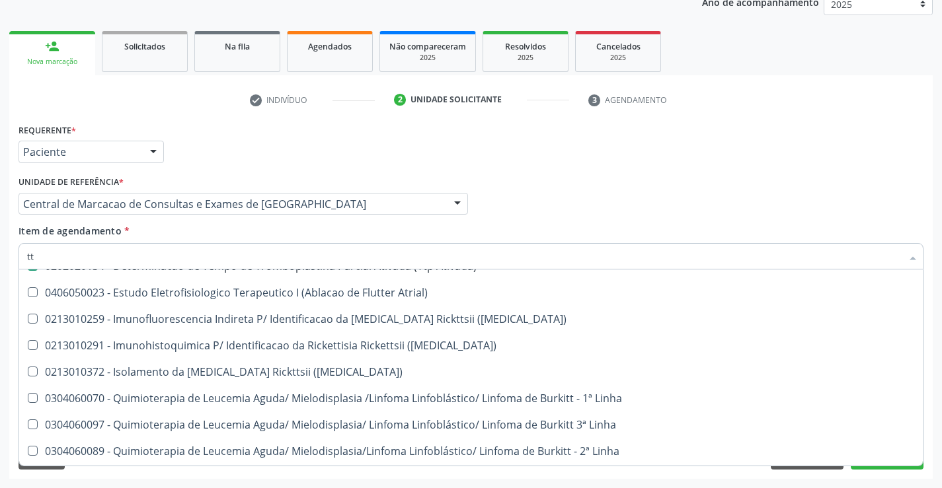
scroll to position [0, 0]
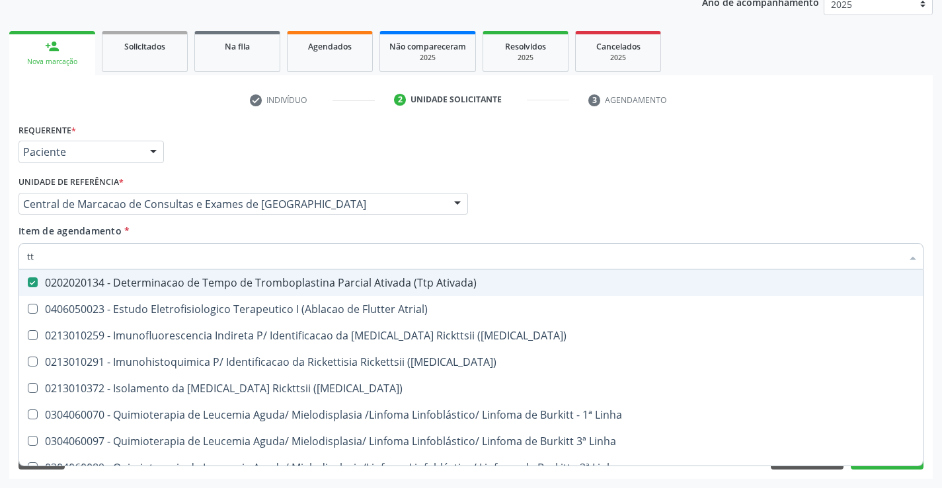
click at [178, 252] on input "tt" at bounding box center [464, 256] width 874 height 26
type input "c"
checkbox Ativada\) "false"
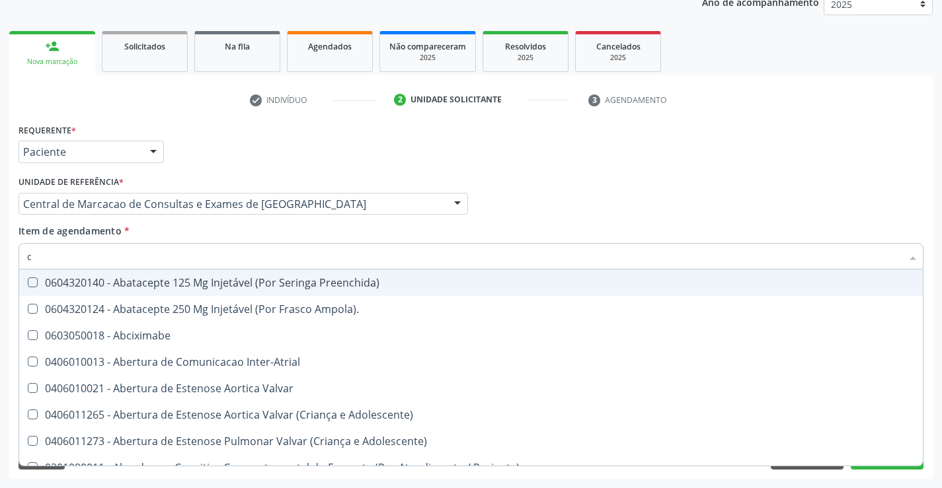
type input "co"
checkbox Ml\) "true"
checkbox Osseo "true"
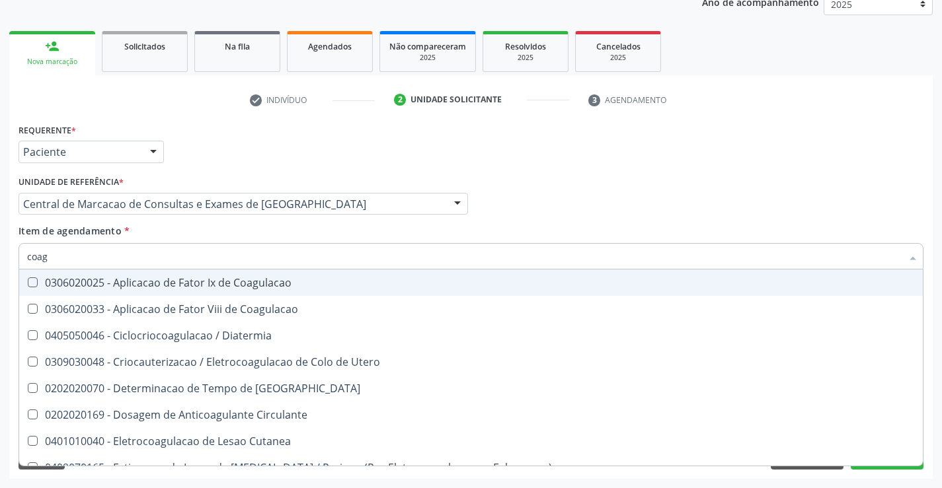
type input "coagu"
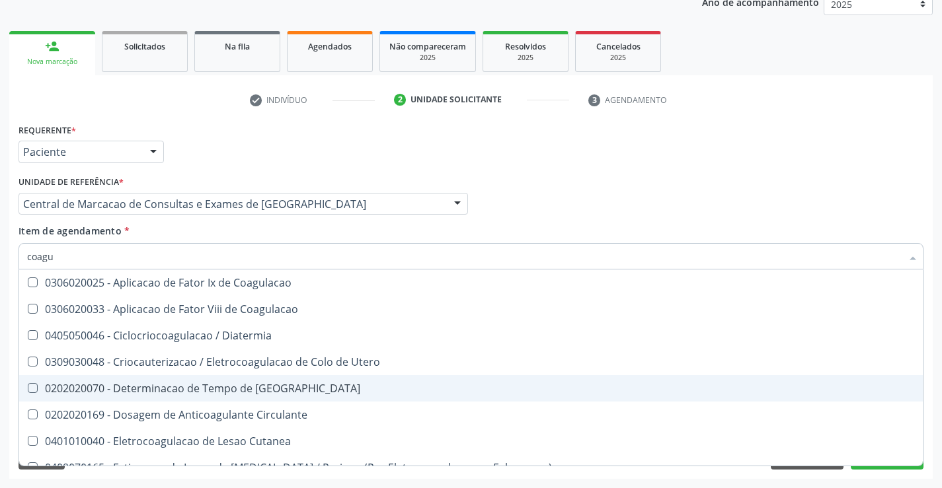
click at [280, 379] on span "0202020070 - Determinacao de Tempo de [GEOGRAPHIC_DATA]" at bounding box center [470, 388] width 903 height 26
checkbox Coagulacao "true"
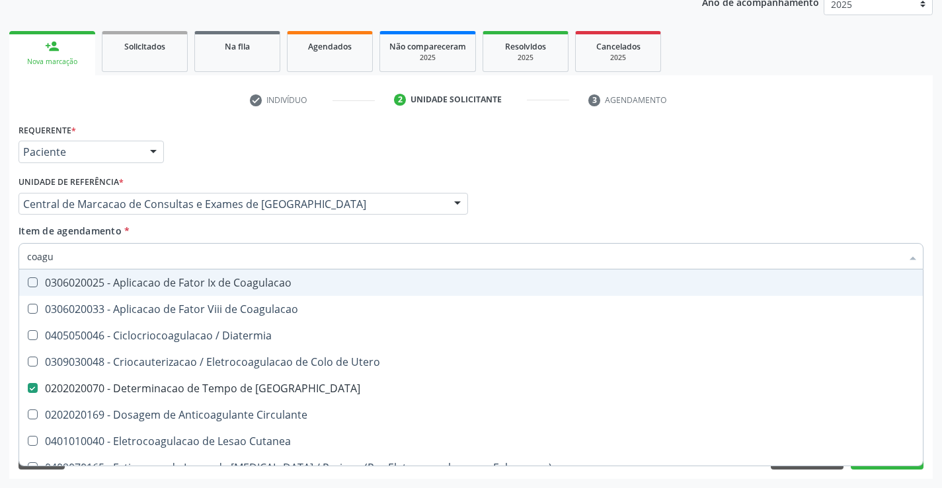
click at [229, 260] on input "coagu" at bounding box center [464, 256] width 874 height 26
type input "d"
checkbox Coagulacao "false"
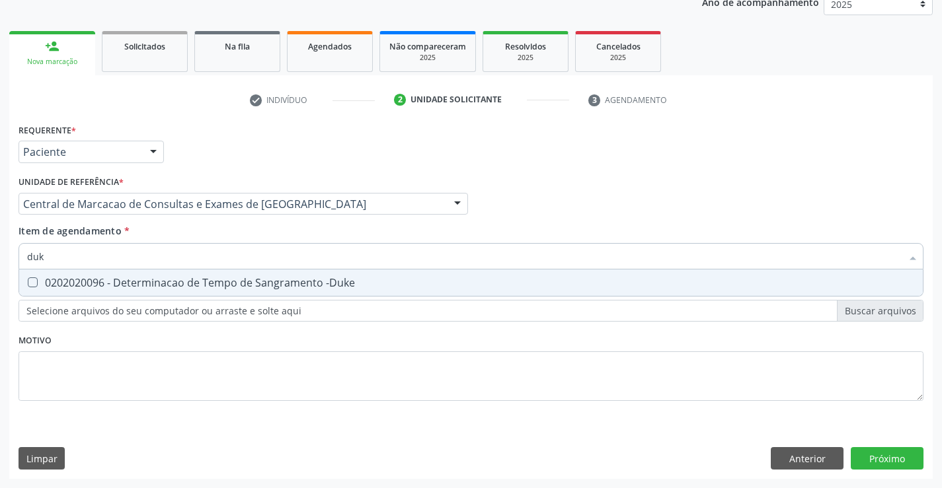
type input "duke"
click at [260, 280] on div "0202020096 - Determinacao de Tempo de Sangramento -Duke" at bounding box center [471, 283] width 888 height 11
checkbox -Duke "true"
click at [250, 254] on input "duke" at bounding box center [464, 256] width 874 height 26
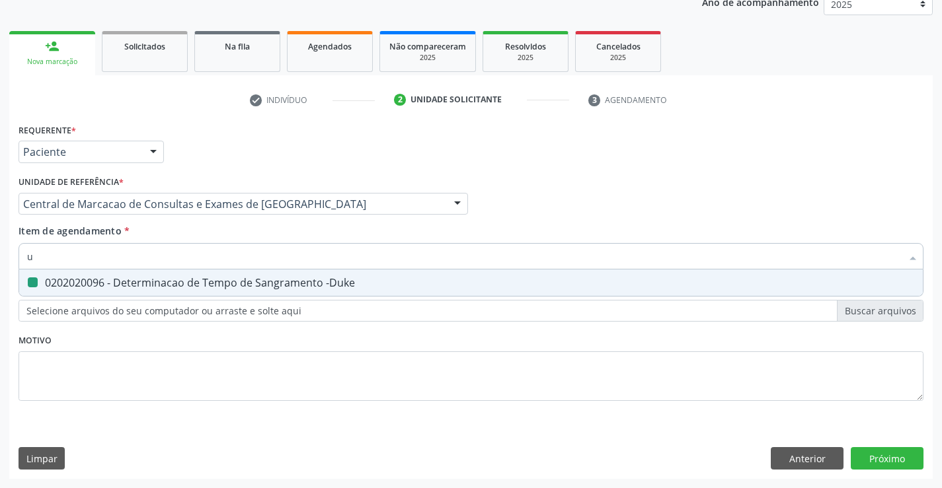
type input "ur"
checkbox -Duke "false"
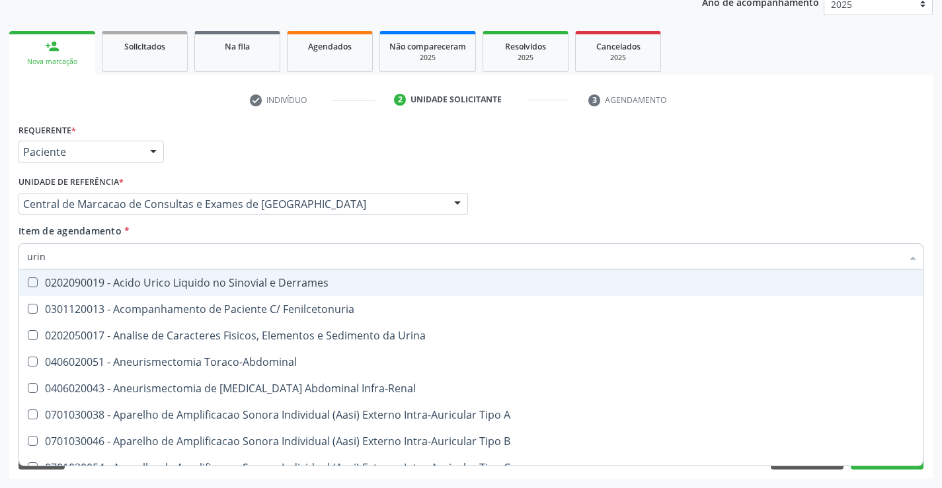
type input "urina"
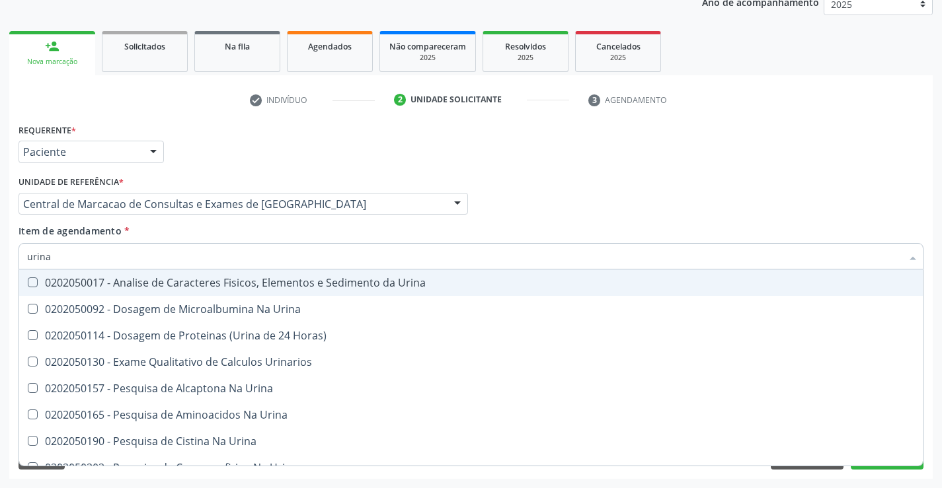
click at [212, 288] on div "0202050017 - Analise de Caracteres Fisicos, Elementos e Sedimento da Urina" at bounding box center [471, 283] width 888 height 11
checkbox Urina "true"
click at [198, 261] on input "urina" at bounding box center [464, 256] width 874 height 26
type input "fe"
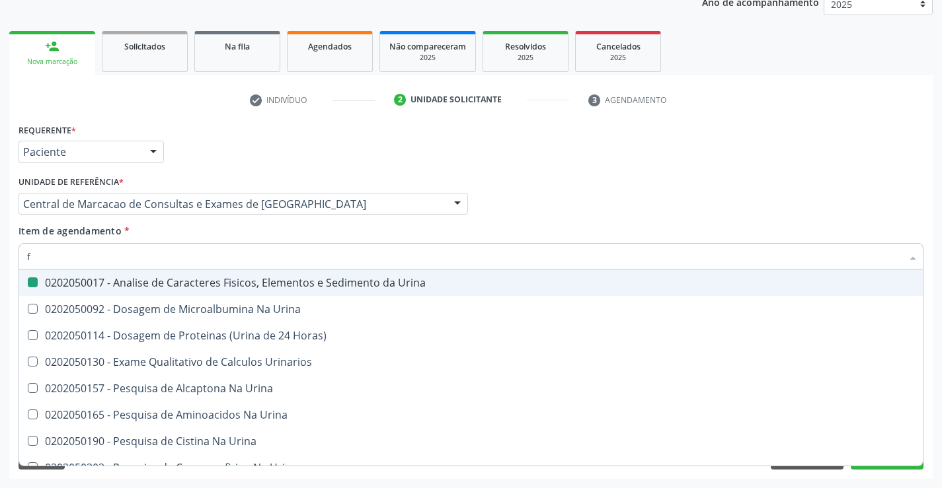
checkbox Urina "false"
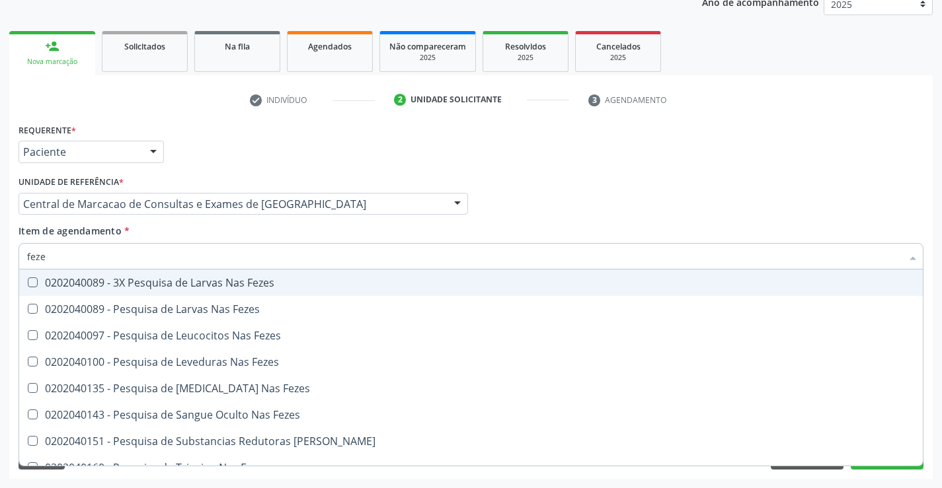
type input "fezes"
click at [168, 280] on div "0202040089 - 3X Pesquisa de Larvas Nas Fezes" at bounding box center [471, 283] width 888 height 11
checkbox Fezes "true"
click at [210, 250] on input "fezes" at bounding box center [464, 256] width 874 height 26
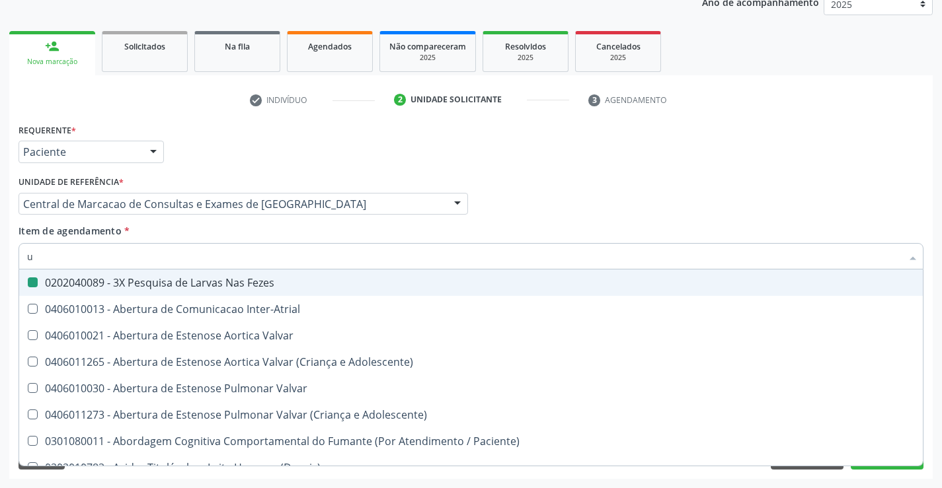
type input "ur"
checkbox Fezes "false"
checkbox Diálise "true"
checkbox Urina "false"
checkbox Coagulacao "false"
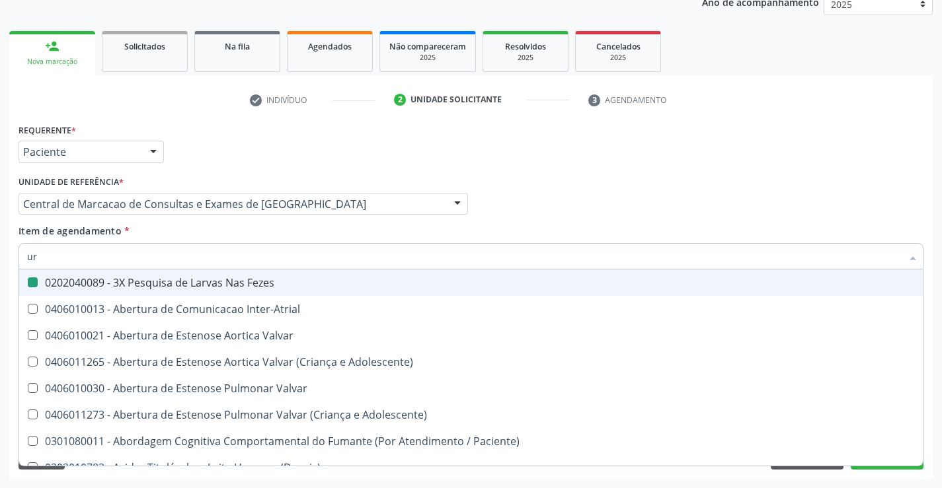
checkbox -Duke "false"
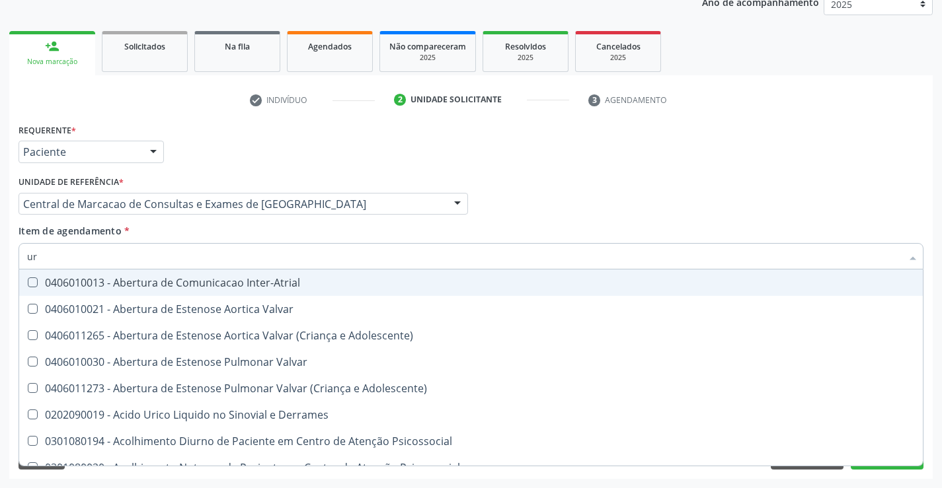
type input "uri"
checkbox Adolescente\) "true"
checkbox Urina "false"
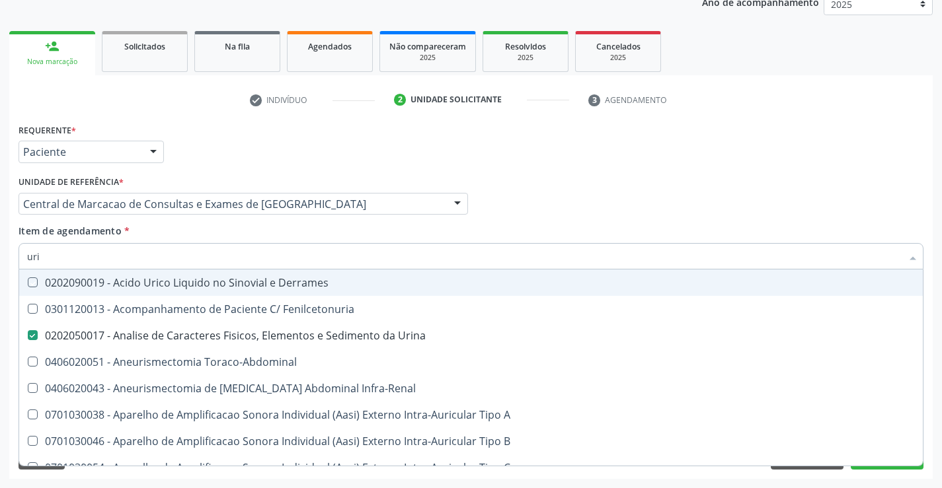
type input "urin"
checkbox Derrames "true"
checkbox Urina "false"
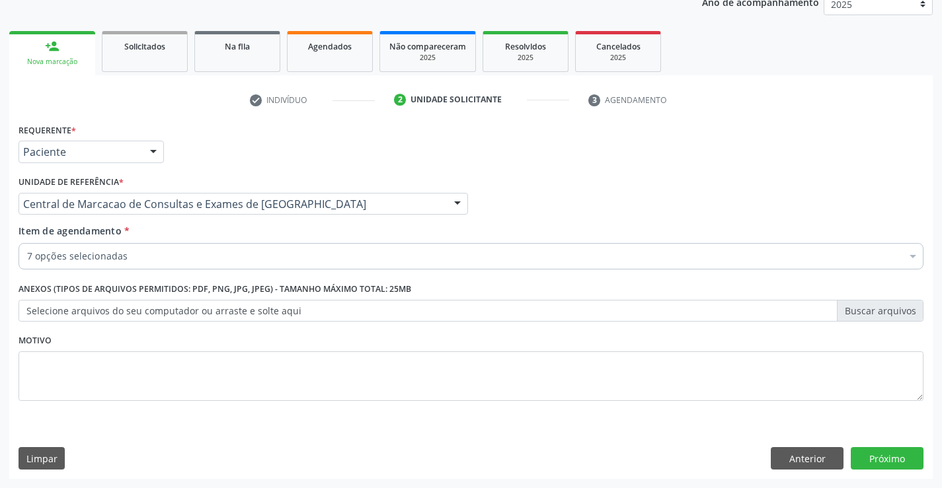
checkbox Completo "true"
checkbox Serico "true"
checkbox Ativada\) "true"
checkbox Coagulacao "true"
checkbox -Duke "true"
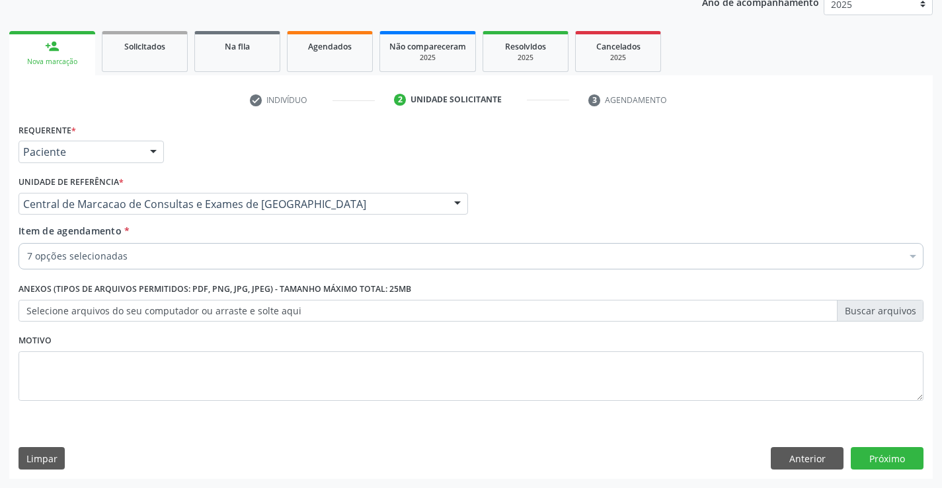
checkbox Urina "true"
checkbox Fezes "true"
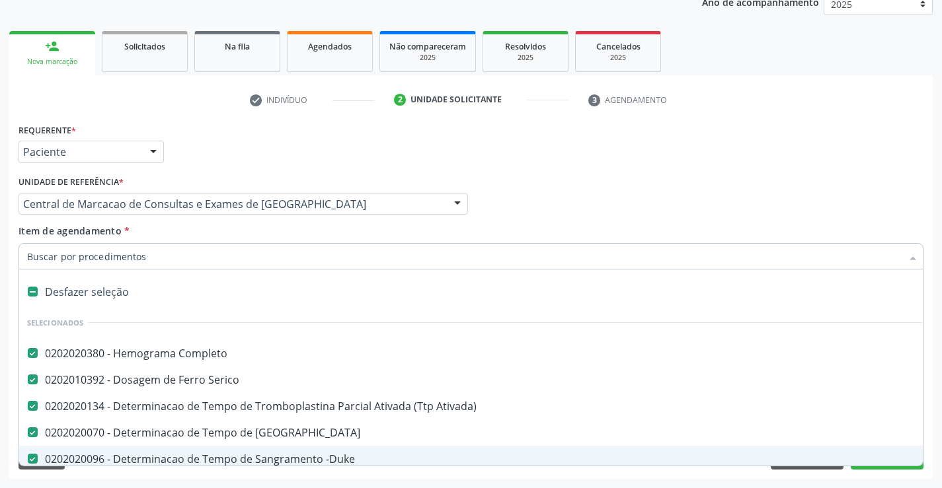
click at [699, 158] on div "Requerente * Paciente Médico(a) Enfermeiro(a) Paciente Nenhum resultado encontr…" at bounding box center [470, 146] width 911 height 52
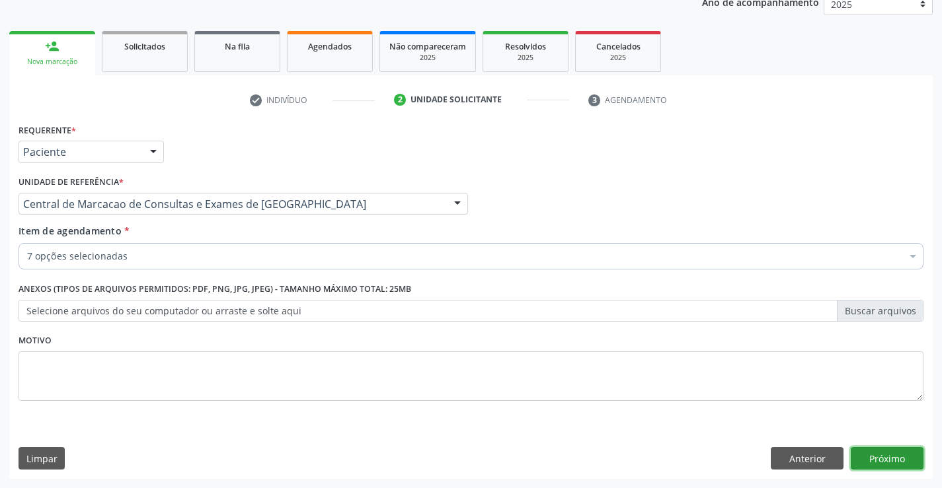
click at [894, 465] on button "Próximo" at bounding box center [887, 458] width 73 height 22
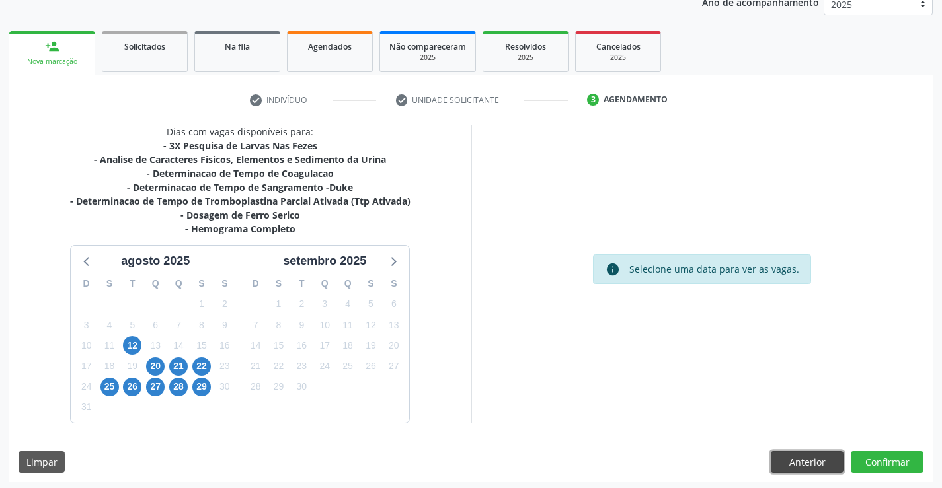
click at [788, 463] on button "Anterior" at bounding box center [807, 462] width 73 height 22
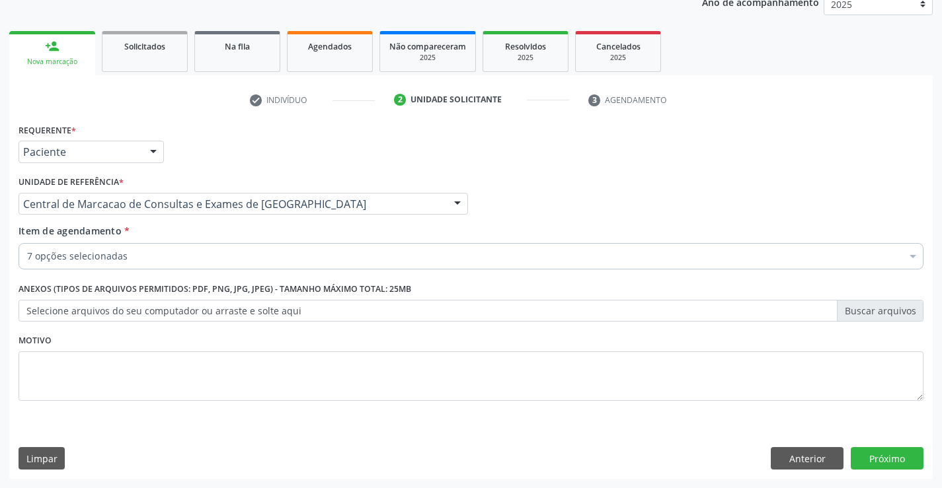
click at [204, 246] on div "7 opções selecionadas" at bounding box center [471, 256] width 905 height 26
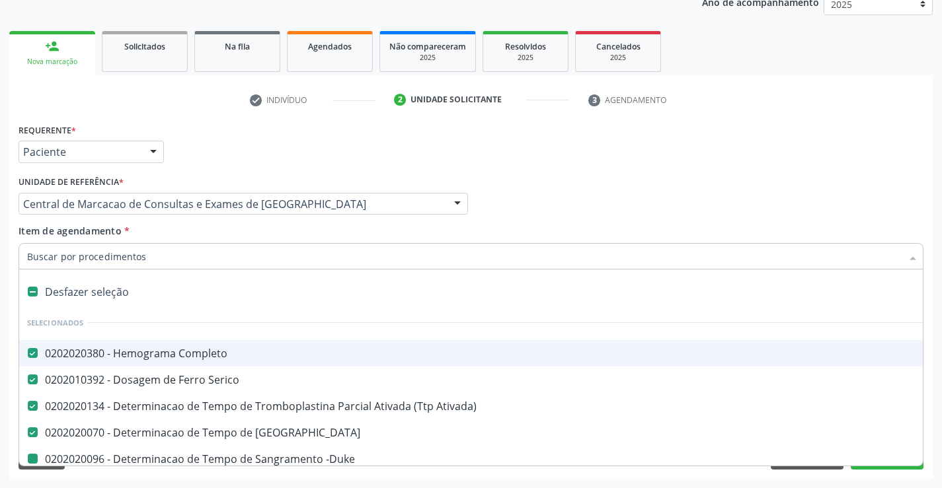
type input "f"
checkbox -Duke "false"
checkbox Urina "false"
checkbox Fezes "false"
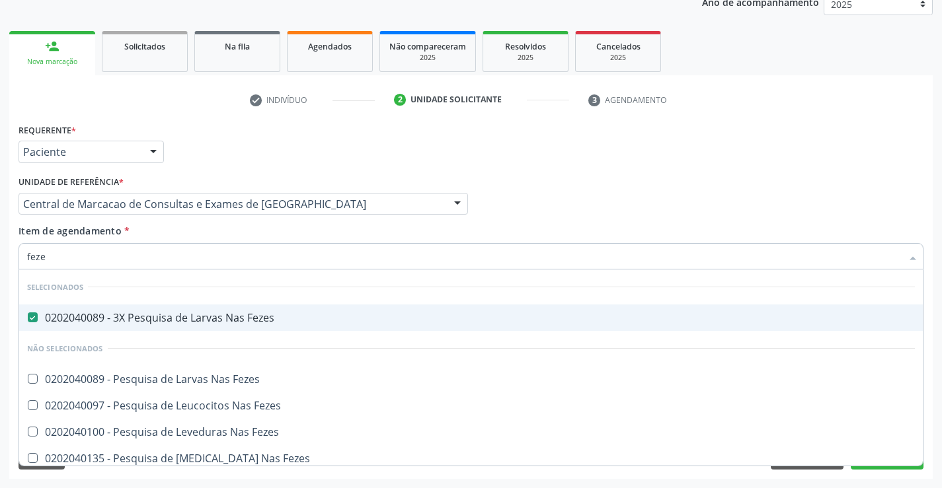
type input "fezes"
click at [898, 167] on div "Requerente * Paciente Médico(a) Enfermeiro(a) Paciente Nenhum resultado encontr…" at bounding box center [470, 146] width 911 height 52
checkbox Fezes "true"
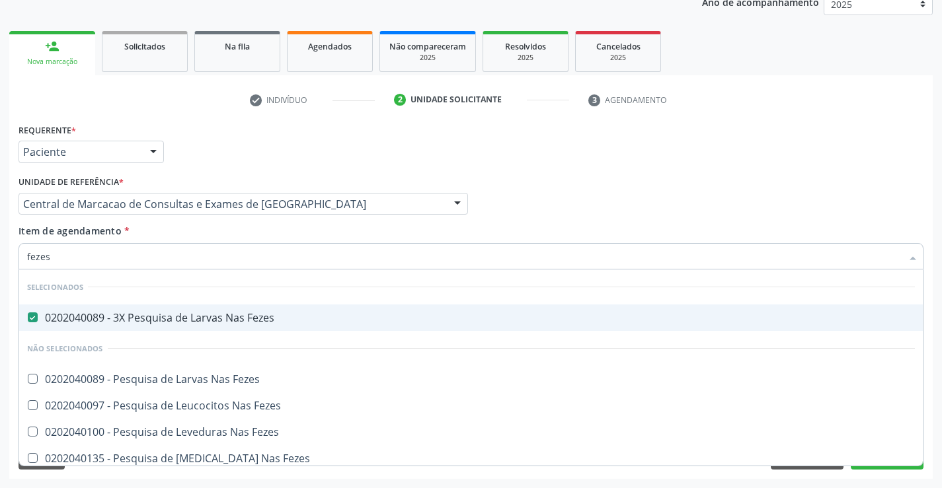
checkbox Fezes "true"
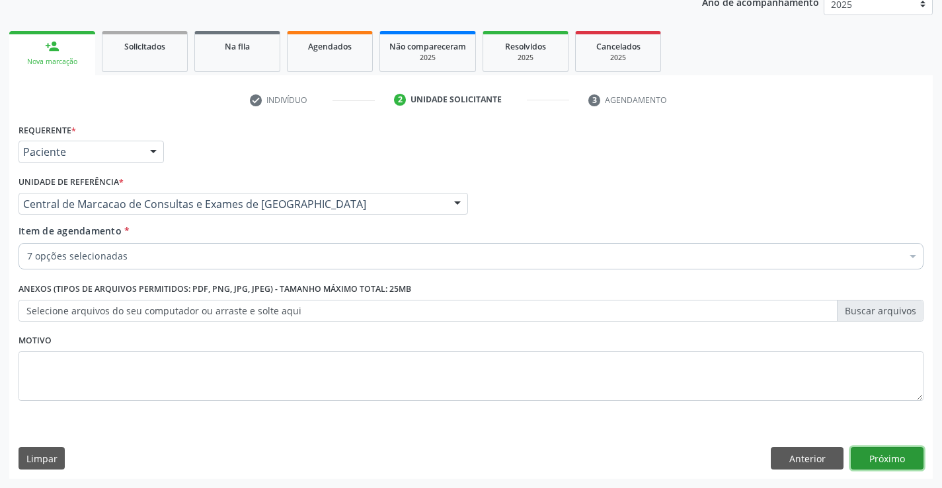
click at [871, 459] on button "Próximo" at bounding box center [887, 458] width 73 height 22
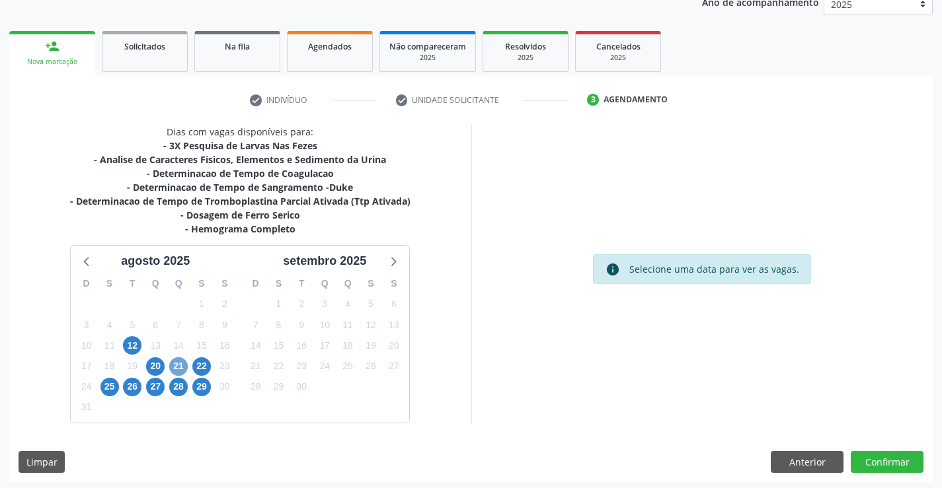
click at [178, 364] on span "21" at bounding box center [178, 367] width 19 height 19
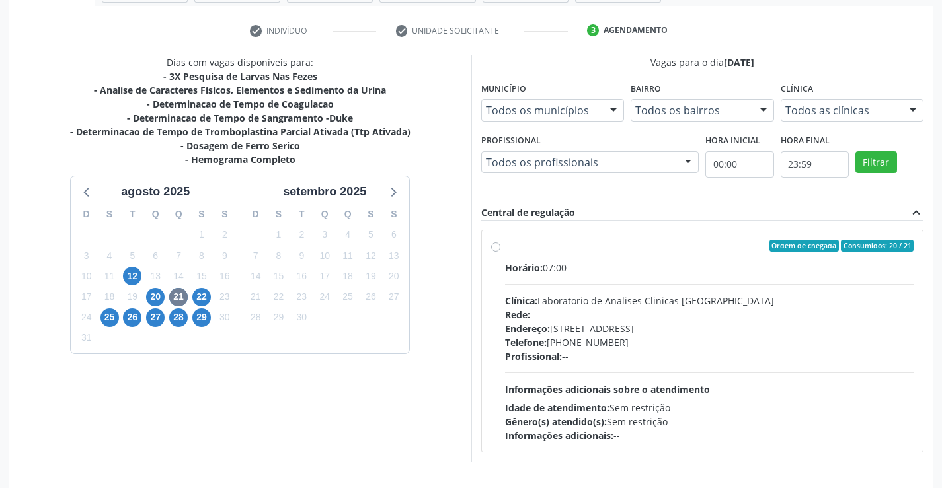
click at [563, 254] on label "Ordem de chegada Consumidos: 20 / 21 Horário: 07:00 Clínica: Laboratorio de Ana…" at bounding box center [709, 341] width 409 height 203
click at [500, 252] on input "Ordem de chegada Consumidos: 20 / 21 Horário: 07:00 Clínica: Laboratorio de Ana…" at bounding box center [495, 246] width 9 height 12
radio input "true"
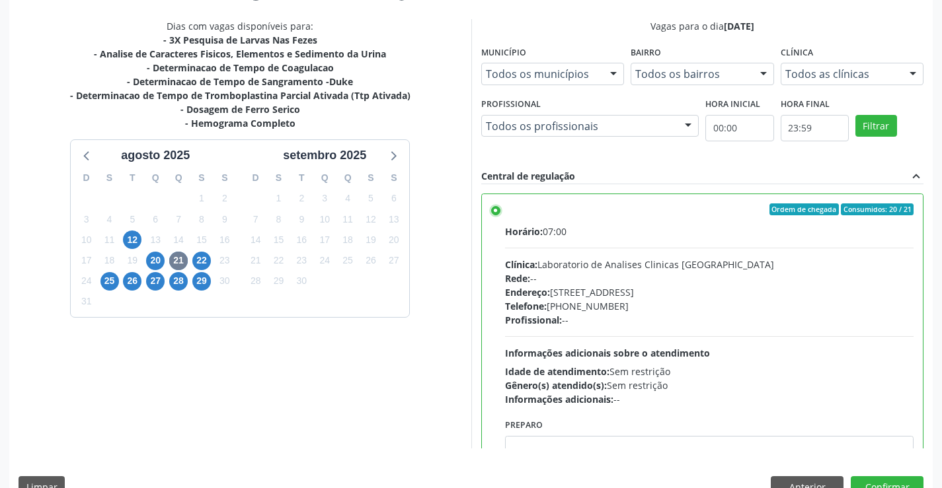
scroll to position [301, 0]
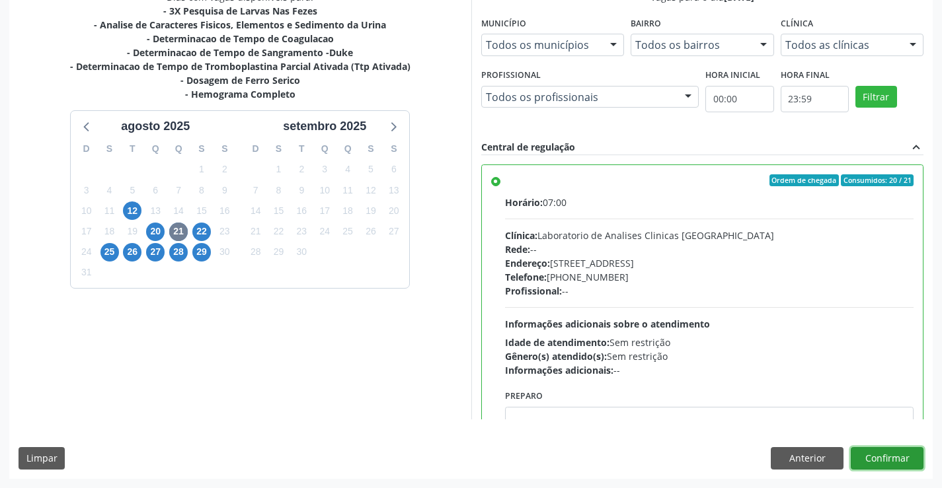
click at [868, 457] on button "Confirmar" at bounding box center [887, 458] width 73 height 22
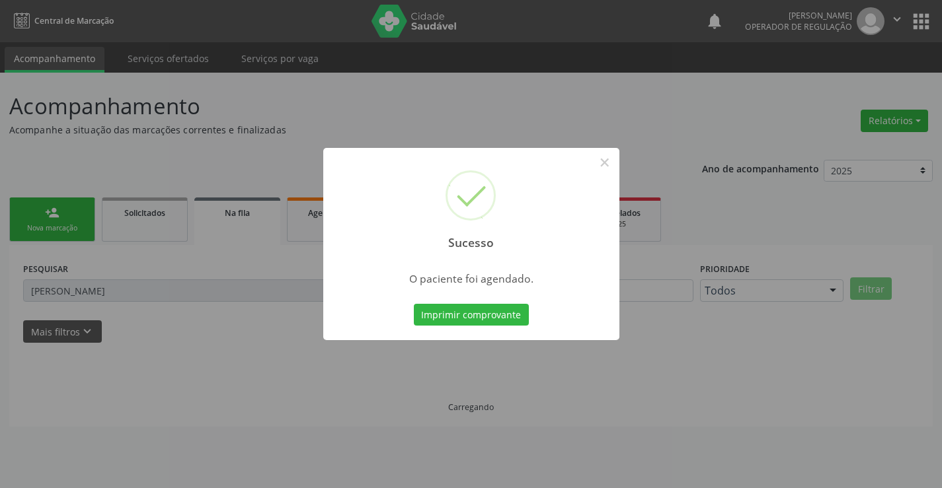
scroll to position [0, 0]
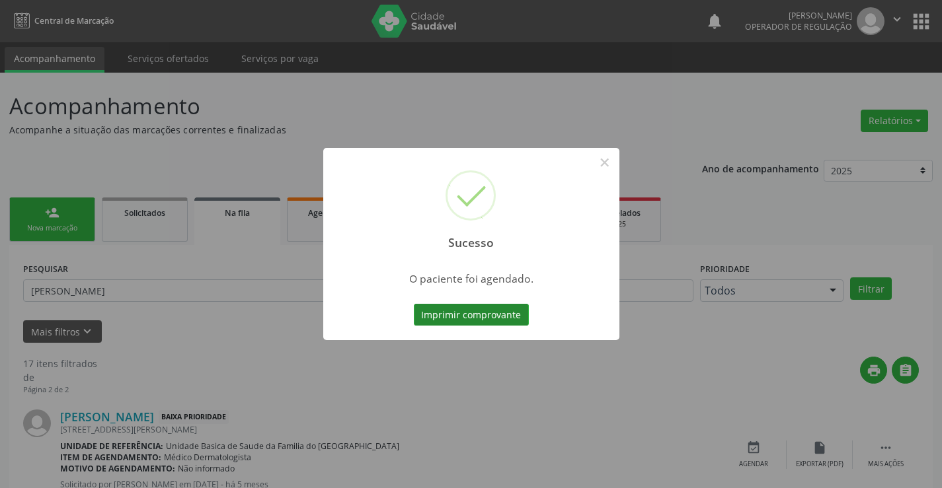
click at [516, 312] on button "Imprimir comprovante" at bounding box center [471, 315] width 115 height 22
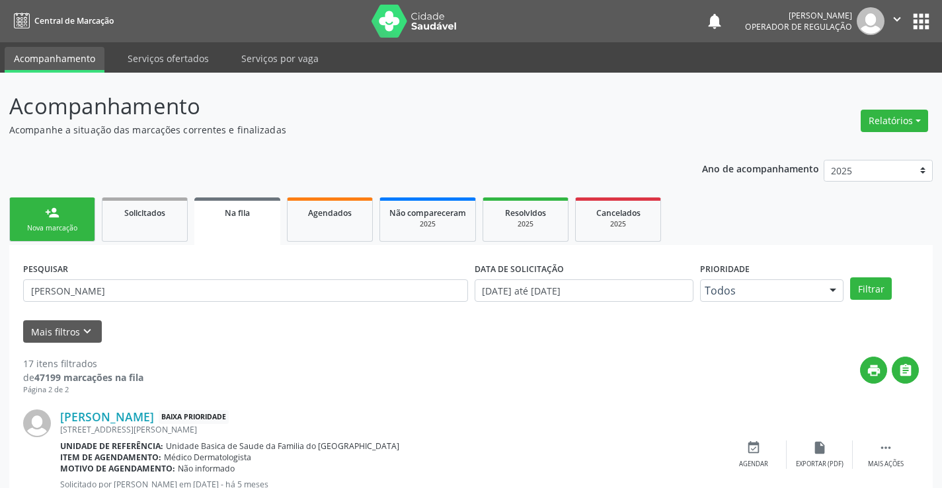
click at [78, 192] on div "Ano de acompanhamento 2025 2024 2023 person_add Nova marcação Solicitados Na fi…" at bounding box center [470, 417] width 923 height 533
click at [77, 207] on link "person_add Nova marcação" at bounding box center [52, 220] width 86 height 44
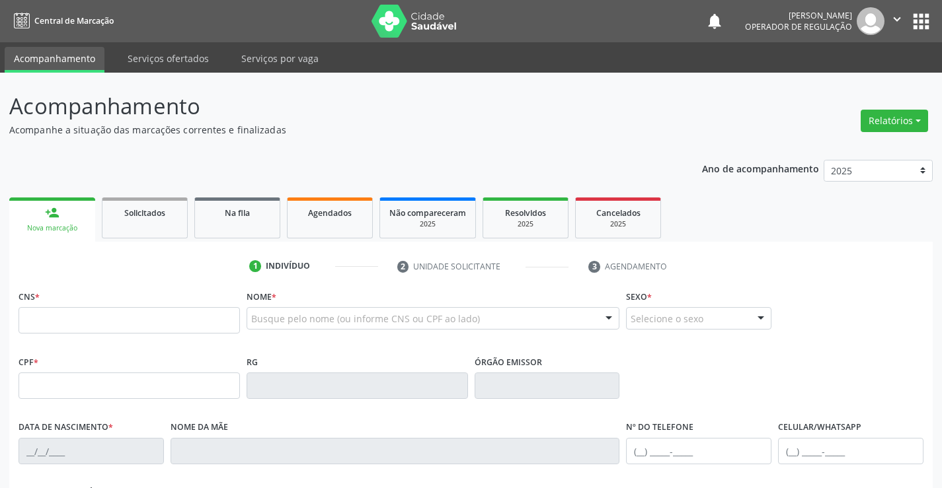
click at [903, 13] on icon "" at bounding box center [897, 19] width 15 height 15
click at [850, 83] on link "Sair" at bounding box center [863, 80] width 91 height 19
click at [205, 331] on input "text" at bounding box center [129, 320] width 221 height 26
type input "706 7035 0096 3819"
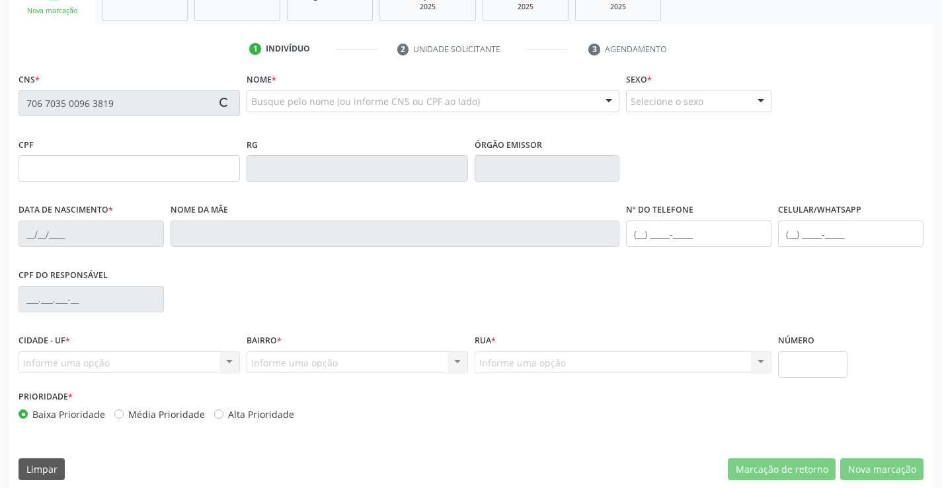
scroll to position [228, 0]
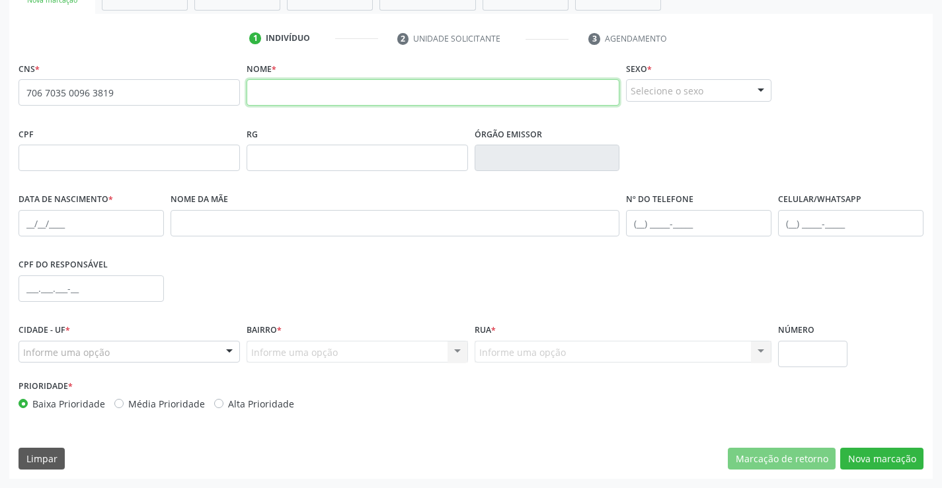
click at [301, 91] on input "text" at bounding box center [433, 92] width 373 height 26
type input "[PERSON_NAME]"
click at [652, 77] on label "Sexo *" at bounding box center [639, 69] width 26 height 20
click at [646, 94] on div "Selecione o sexo" at bounding box center [698, 90] width 145 height 22
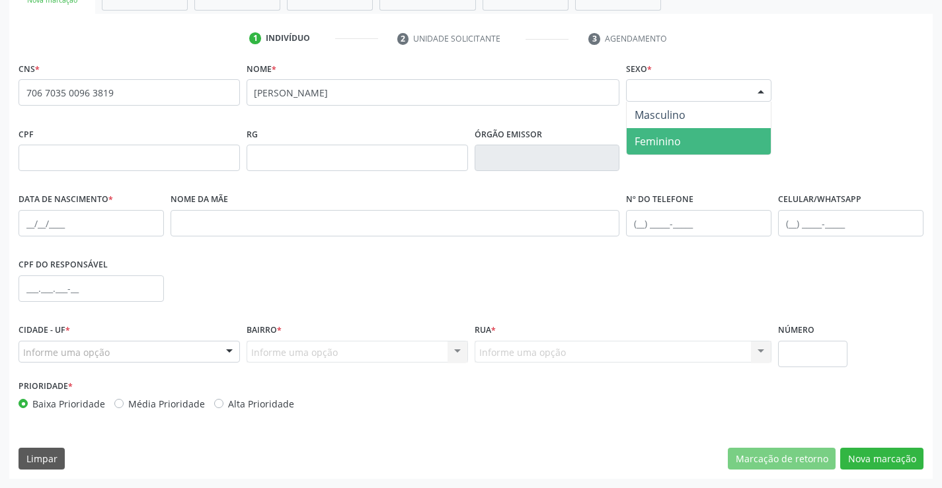
click at [656, 139] on span "Feminino" at bounding box center [657, 141] width 46 height 15
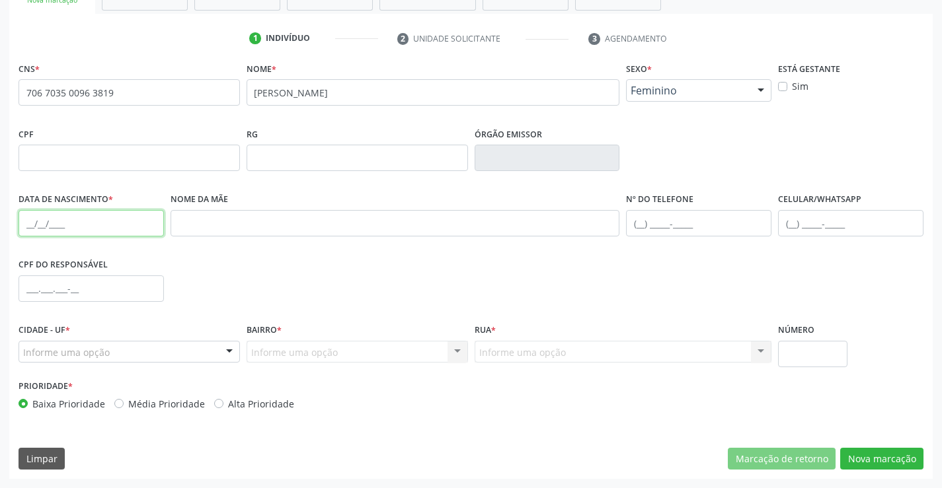
click at [28, 227] on input "text" at bounding box center [91, 223] width 145 height 26
type input "[DATE]"
click at [116, 347] on div "Informe uma opção" at bounding box center [129, 352] width 221 height 22
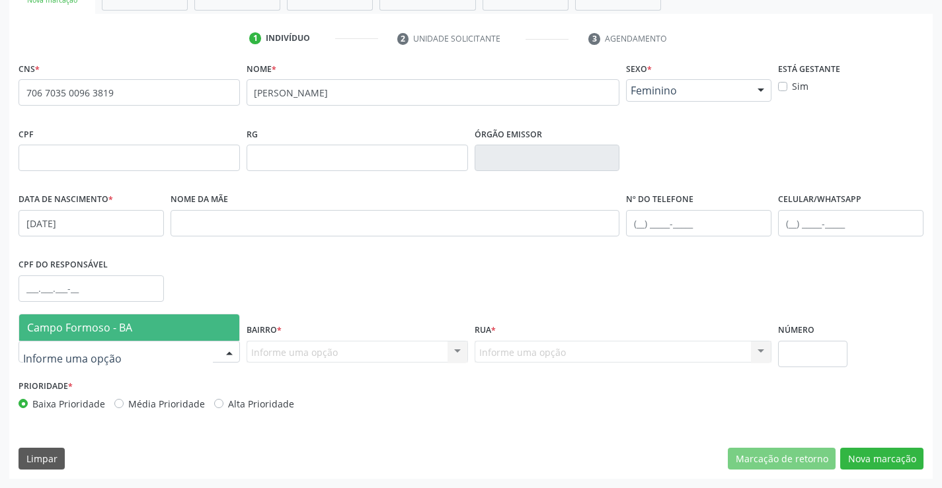
click at [126, 326] on span "Campo Formoso - BA" at bounding box center [79, 328] width 105 height 15
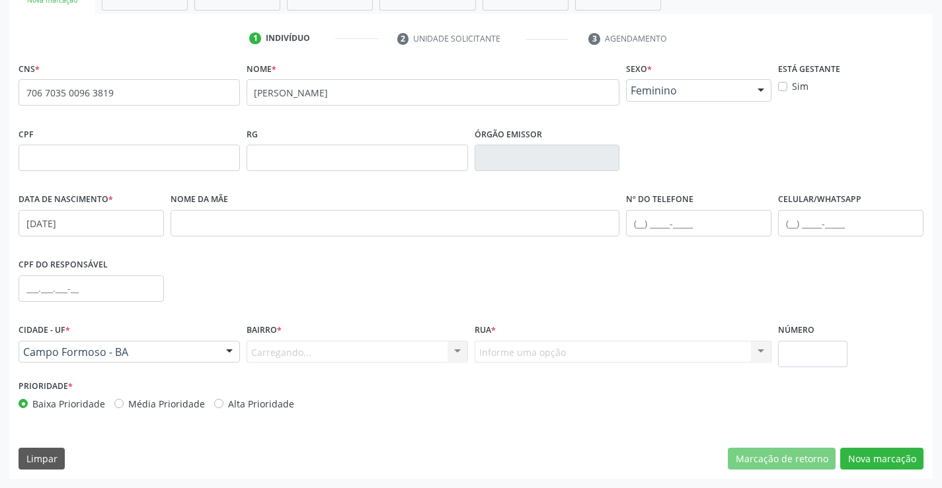
click at [351, 344] on div "Carregando... Nenhum resultado encontrado para: " " Nenhuma opção encontrada. D…" at bounding box center [357, 352] width 221 height 22
click at [356, 352] on div "Carregando... Nenhum resultado encontrado para: " " Nenhuma opção encontrada. D…" at bounding box center [357, 352] width 221 height 22
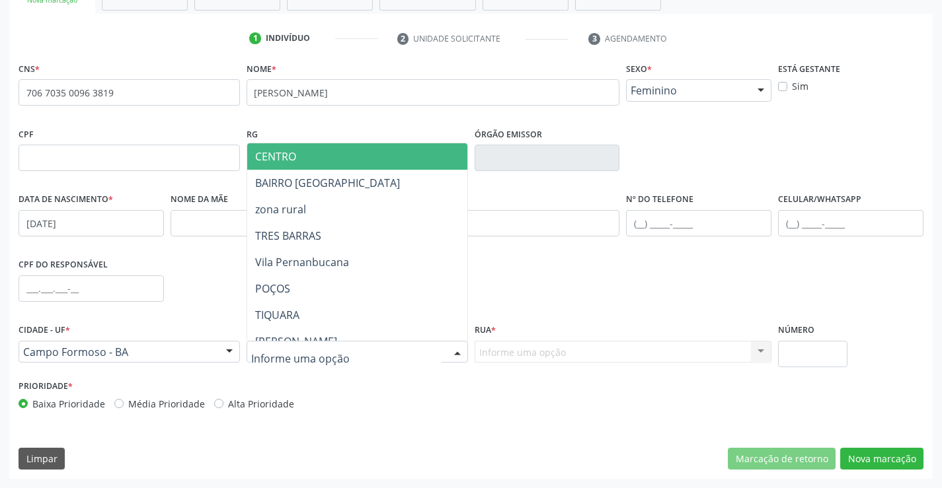
click at [356, 352] on div at bounding box center [357, 352] width 221 height 22
type input "sa"
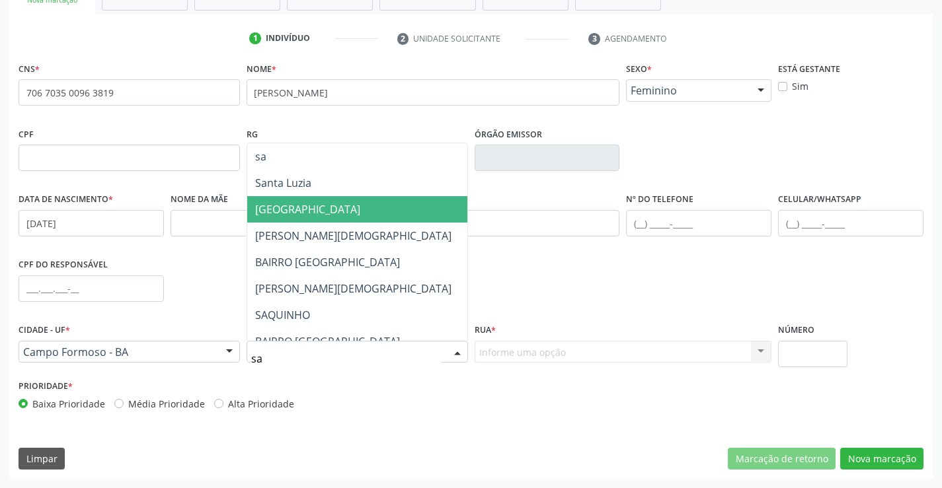
drag, startPoint x: 332, startPoint y: 208, endPoint x: 422, endPoint y: 292, distance: 123.4
click at [332, 208] on span "[GEOGRAPHIC_DATA]" at bounding box center [307, 209] width 105 height 15
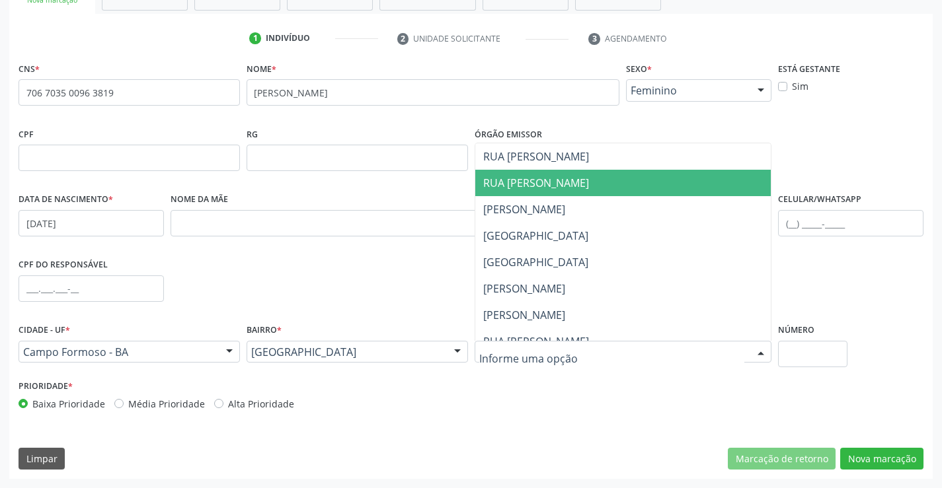
click at [529, 176] on span "RUA [PERSON_NAME]" at bounding box center [536, 183] width 106 height 15
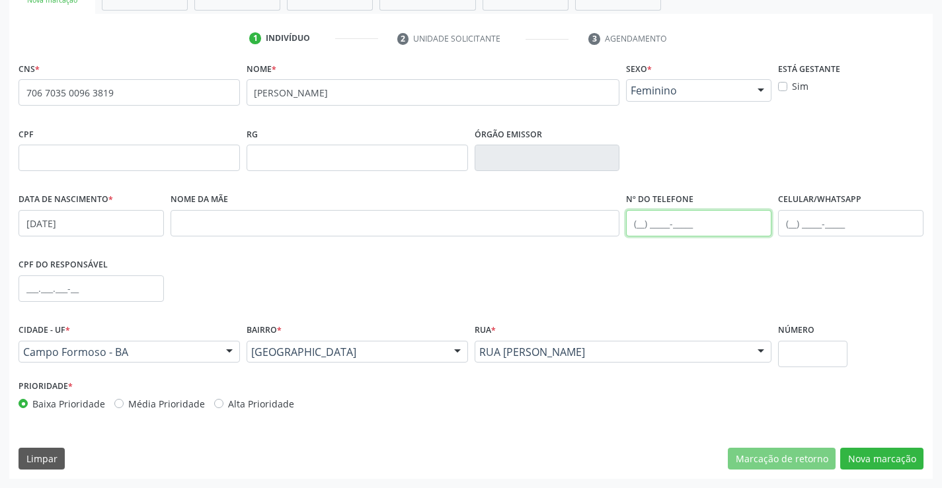
click at [630, 226] on input "text" at bounding box center [698, 223] width 145 height 26
type input "[PHONE_NUMBER]"
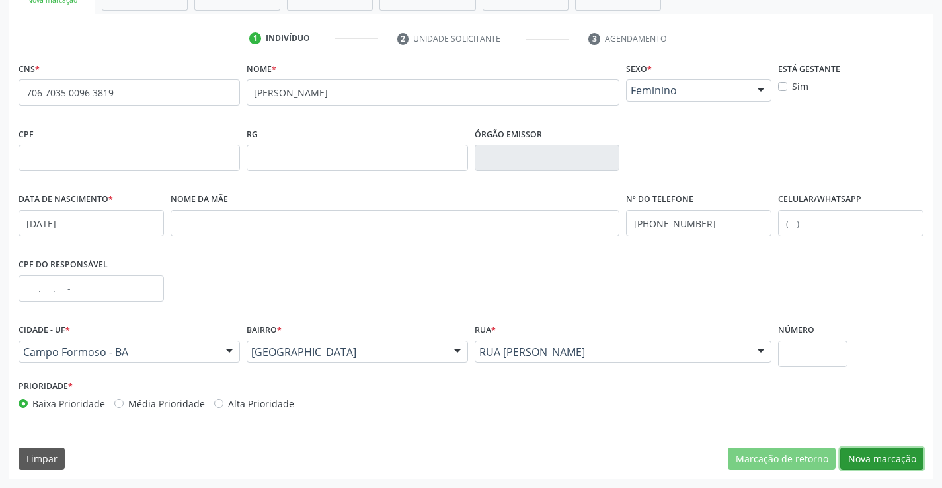
click at [896, 467] on button "Nova marcação" at bounding box center [881, 459] width 83 height 22
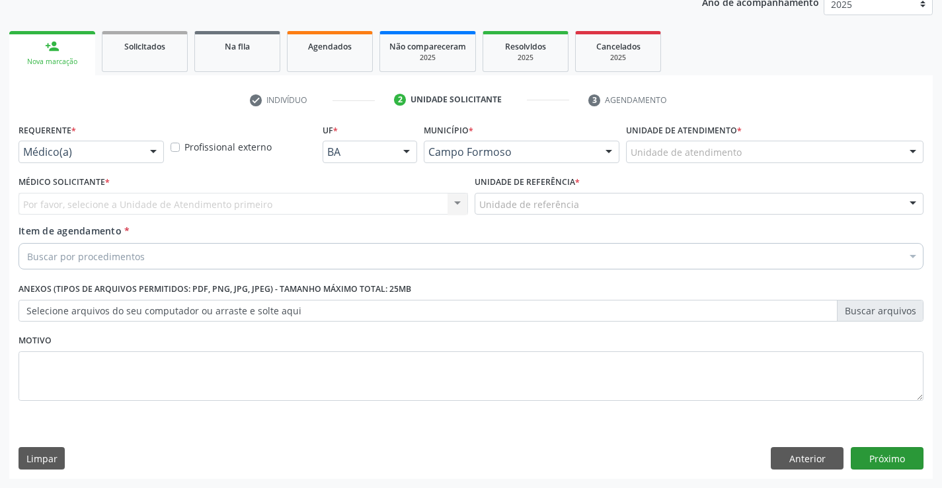
scroll to position [167, 0]
drag, startPoint x: 125, startPoint y: 142, endPoint x: 125, endPoint y: 202, distance: 60.1
click at [127, 154] on div "Médico(a)" at bounding box center [91, 152] width 145 height 22
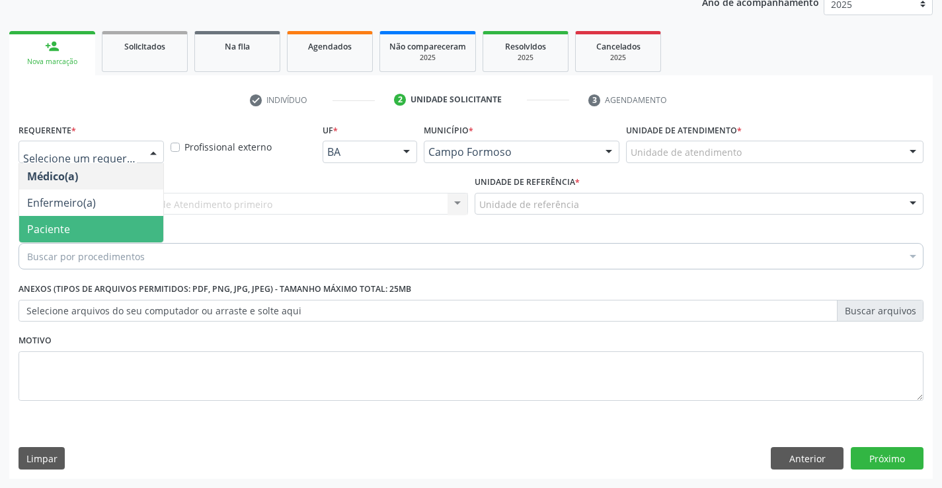
drag, startPoint x: 112, startPoint y: 225, endPoint x: 204, endPoint y: 221, distance: 92.0
click at [114, 225] on span "Paciente" at bounding box center [91, 229] width 144 height 26
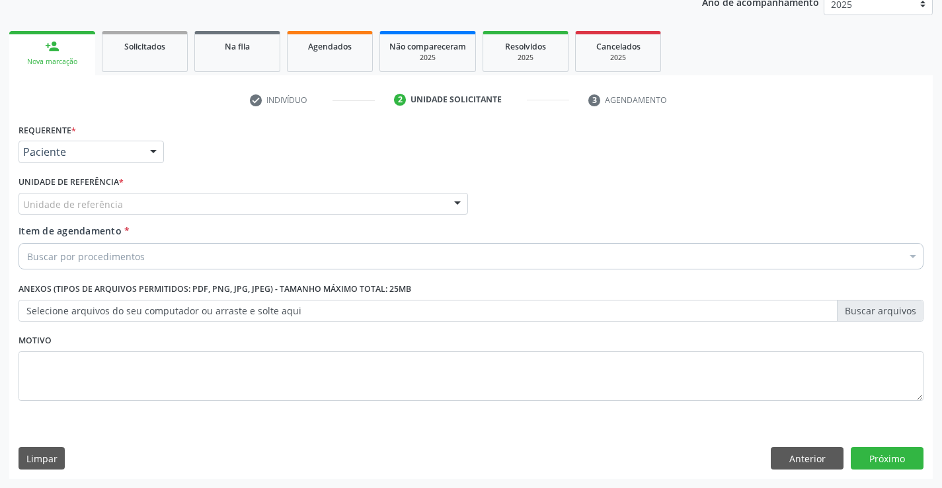
drag, startPoint x: 208, startPoint y: 207, endPoint x: 223, endPoint y: 266, distance: 60.8
click at [207, 207] on div "Unidade de referência" at bounding box center [243, 204] width 449 height 22
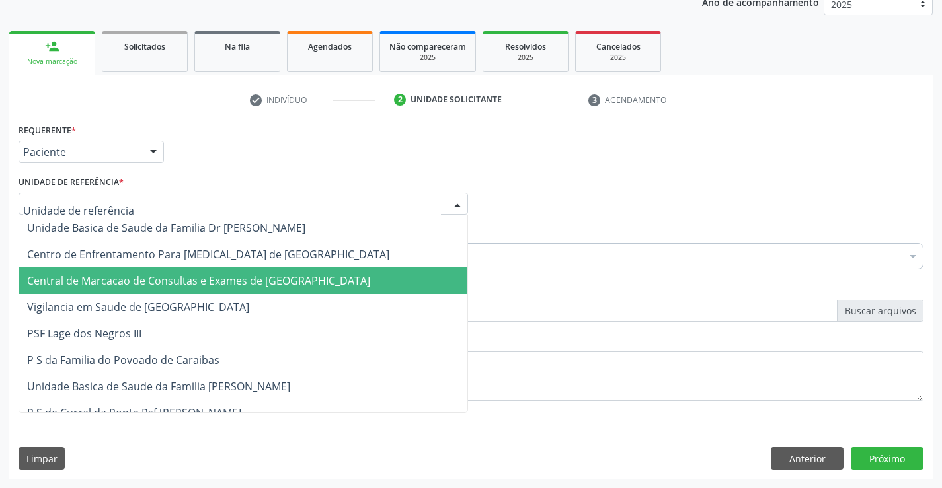
click at [224, 281] on span "Central de Marcacao de Consultas e Exames de [GEOGRAPHIC_DATA]" at bounding box center [198, 281] width 343 height 15
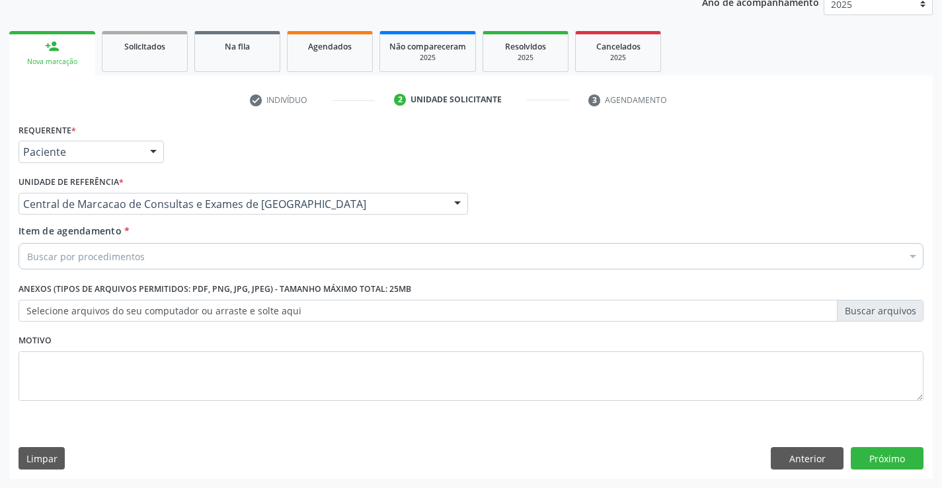
click at [239, 262] on div "Buscar por procedimentos" at bounding box center [471, 256] width 905 height 26
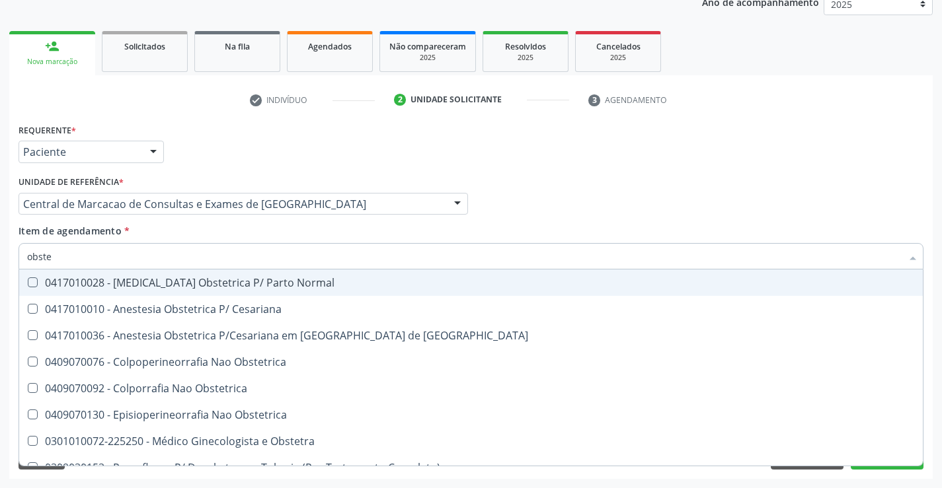
type input "obstet"
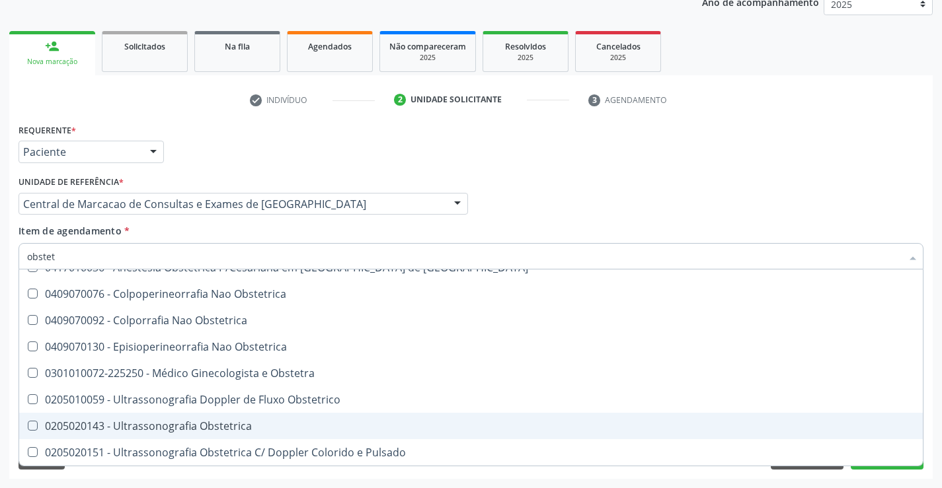
click at [191, 416] on span "0205020143 - Ultrassonografia Obstetrica" at bounding box center [470, 426] width 903 height 26
checkbox Obstetrica "true"
click at [892, 467] on button "Próximo" at bounding box center [887, 458] width 73 height 22
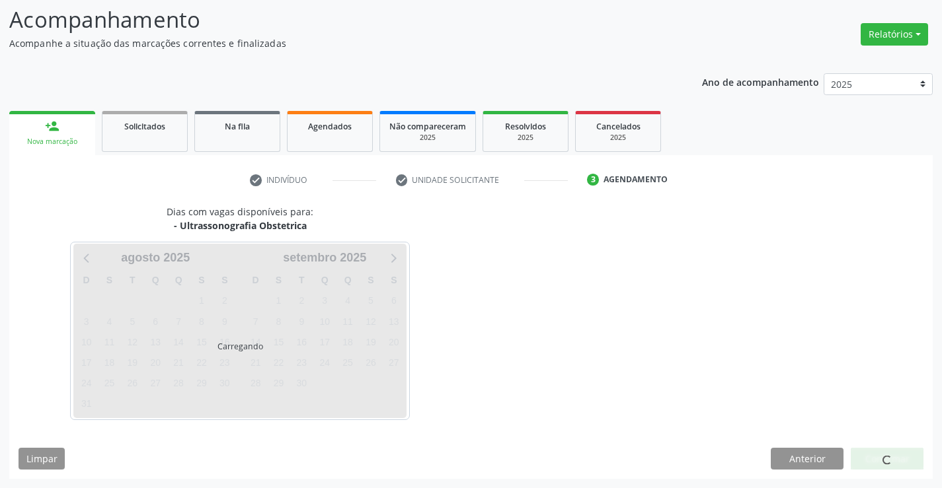
scroll to position [0, 0]
click at [892, 476] on div "Dias com vagas disponíveis para: - Ultrassonografia Obstetrica Carregando [DATE…" at bounding box center [470, 342] width 923 height 274
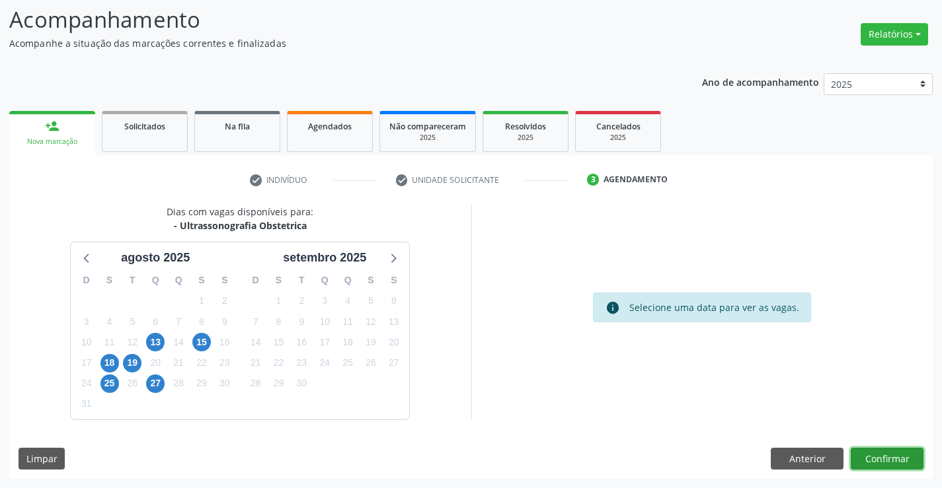
click at [884, 463] on button "Confirmar" at bounding box center [887, 459] width 73 height 22
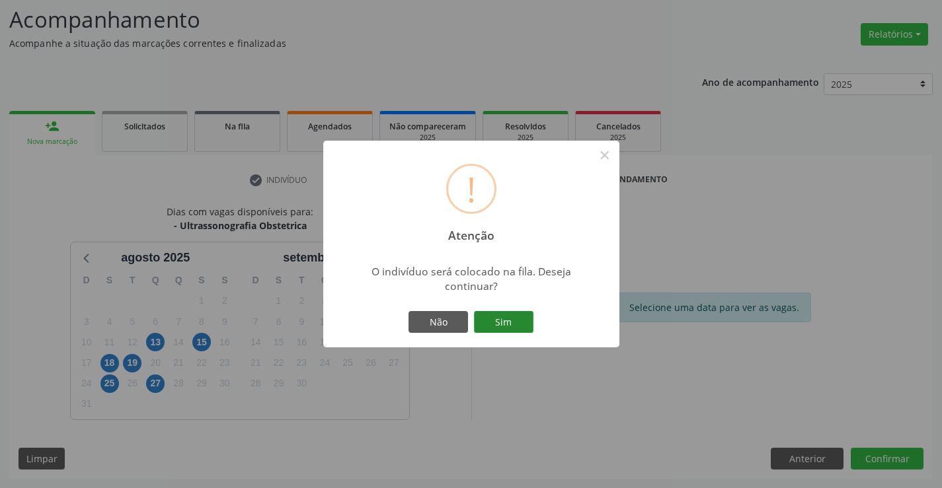
click at [496, 317] on button "Sim" at bounding box center [503, 322] width 59 height 22
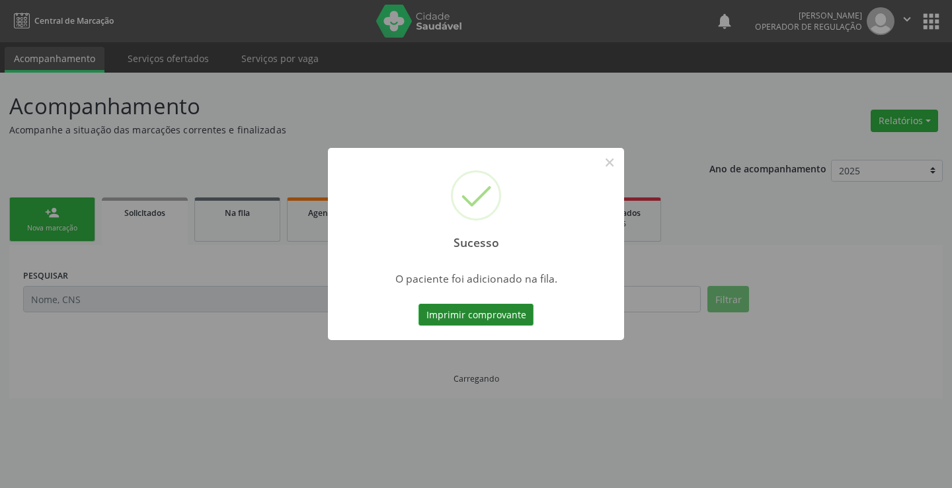
click at [504, 309] on button "Imprimir comprovante" at bounding box center [475, 315] width 115 height 22
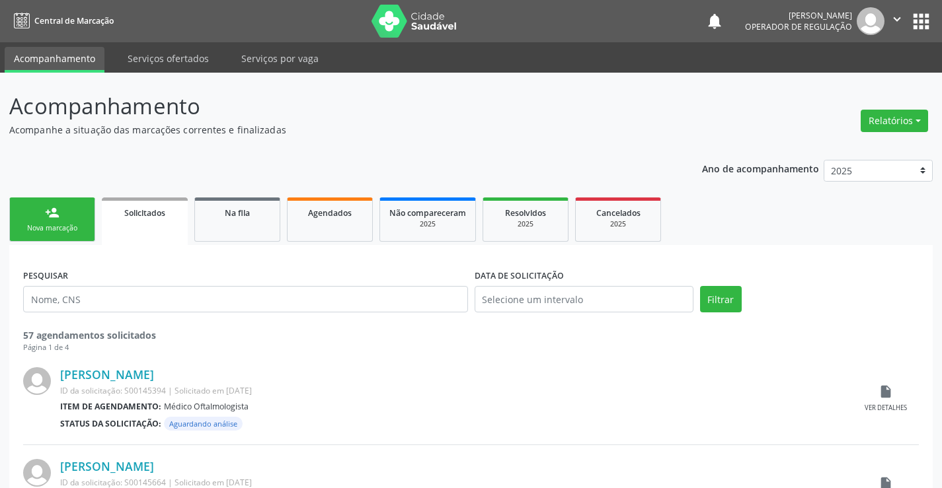
click at [103, 217] on link "Solicitados" at bounding box center [145, 222] width 86 height 48
click at [56, 208] on div "person_add" at bounding box center [52, 213] width 15 height 15
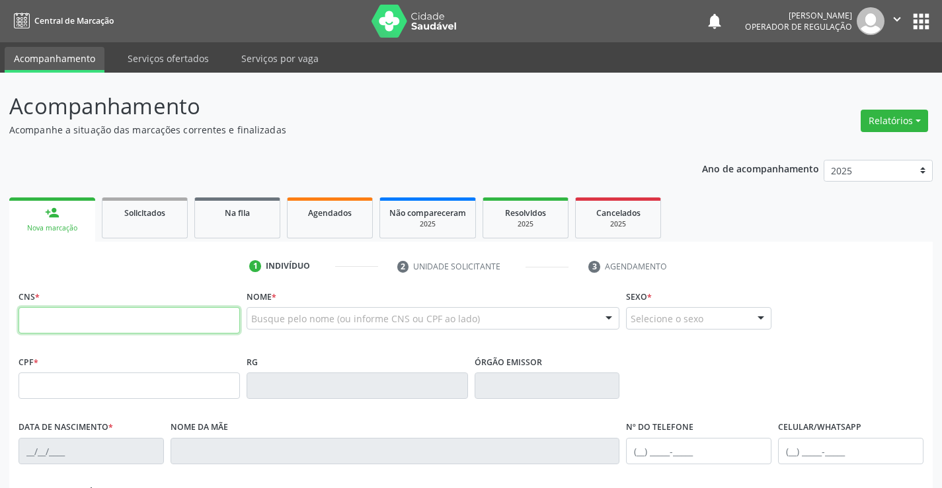
click at [144, 312] on input "text" at bounding box center [129, 320] width 221 height 26
type input "708 0008 8135 4821"
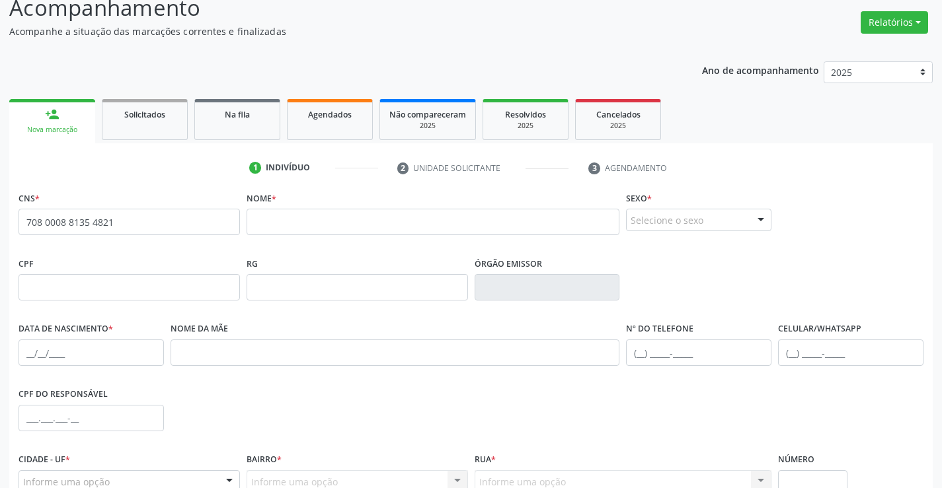
scroll to position [228, 0]
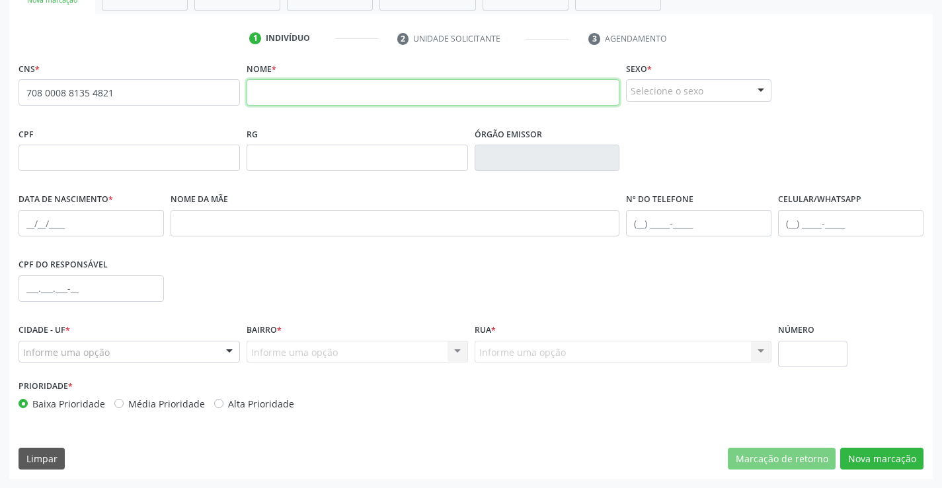
click at [381, 97] on input "text" at bounding box center [433, 92] width 373 height 26
type input "[PERSON_NAME]"
click at [673, 79] on div "Selecione o sexo" at bounding box center [698, 90] width 145 height 22
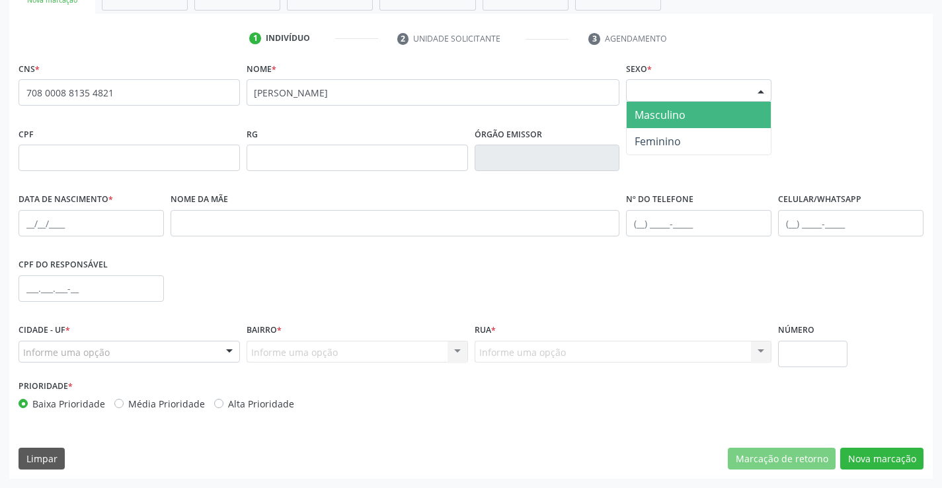
drag, startPoint x: 659, startPoint y: 120, endPoint x: 951, endPoint y: 149, distance: 293.6
click at [701, 135] on ul "Masculino Feminino Nenhum resultado encontrado para: " " Não há nenhuma opção p…" at bounding box center [699, 128] width 144 height 53
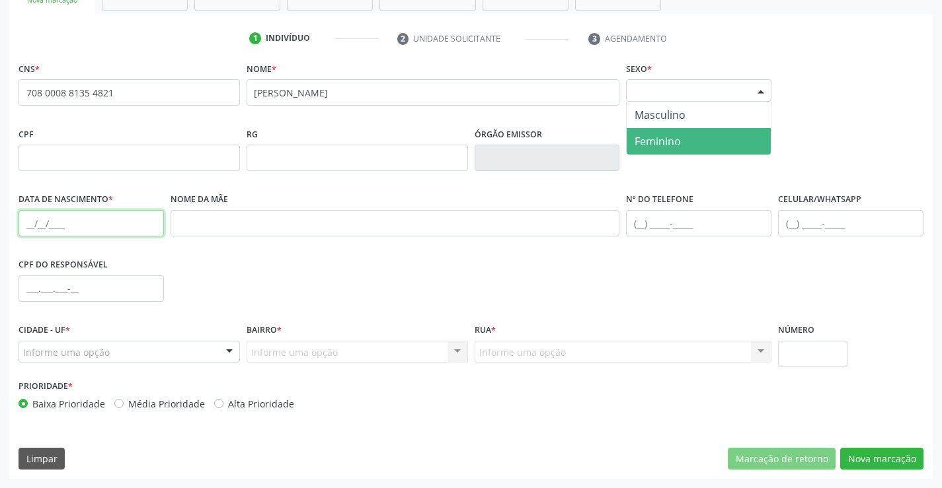
click at [36, 226] on input "text" at bounding box center [91, 223] width 145 height 26
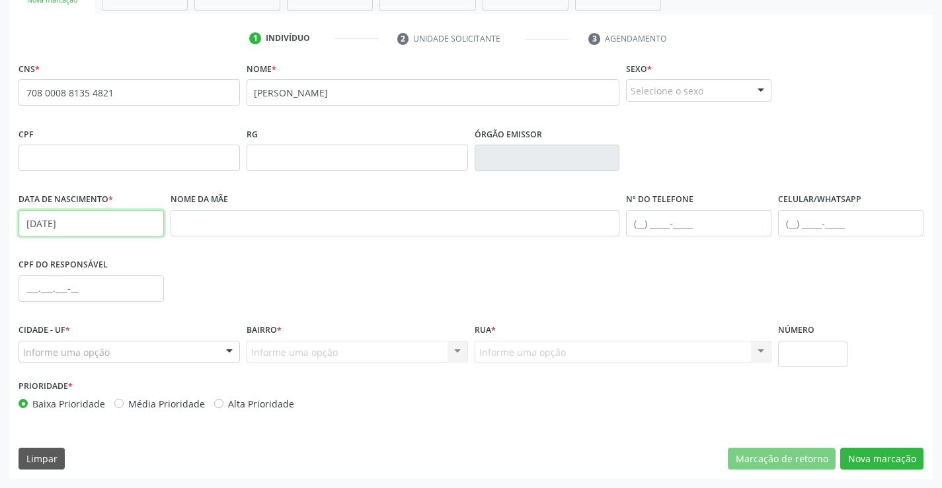
type input "[DATE]"
click at [151, 345] on div "Informe uma opção" at bounding box center [129, 352] width 221 height 22
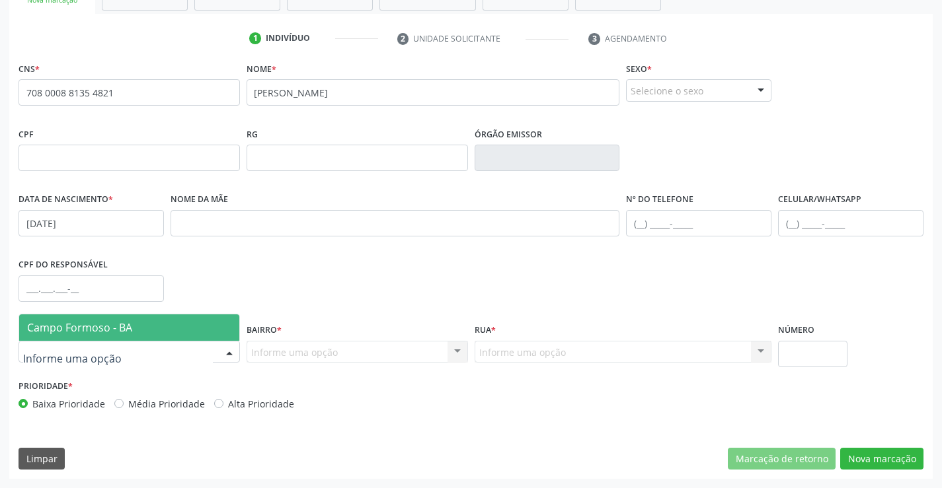
click at [163, 324] on span "Campo Formoso - BA" at bounding box center [129, 328] width 220 height 26
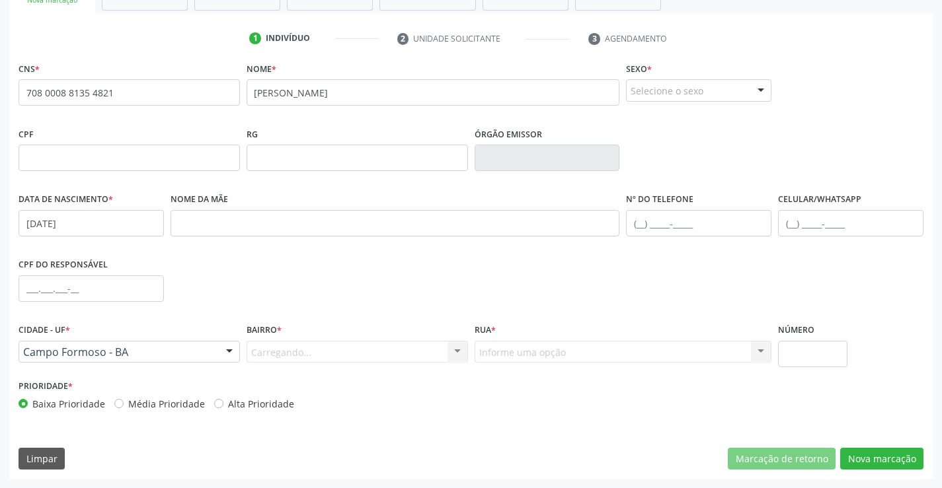
click at [387, 352] on div "Carregando... Nenhum resultado encontrado para: " " Nenhuma opção encontrada. D…" at bounding box center [357, 352] width 221 height 22
click at [446, 350] on div "Informe uma opção" at bounding box center [357, 352] width 221 height 22
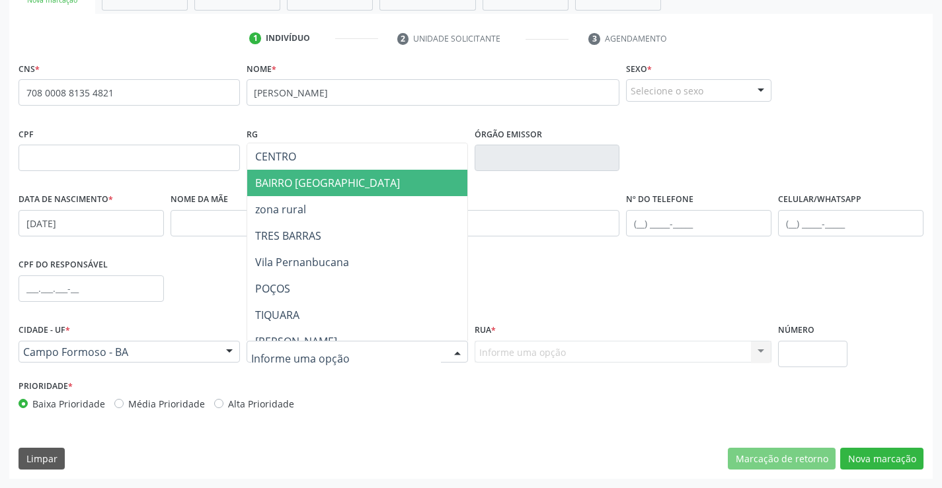
click at [356, 171] on span "BAIRRO [GEOGRAPHIC_DATA]" at bounding box center [390, 183] width 286 height 26
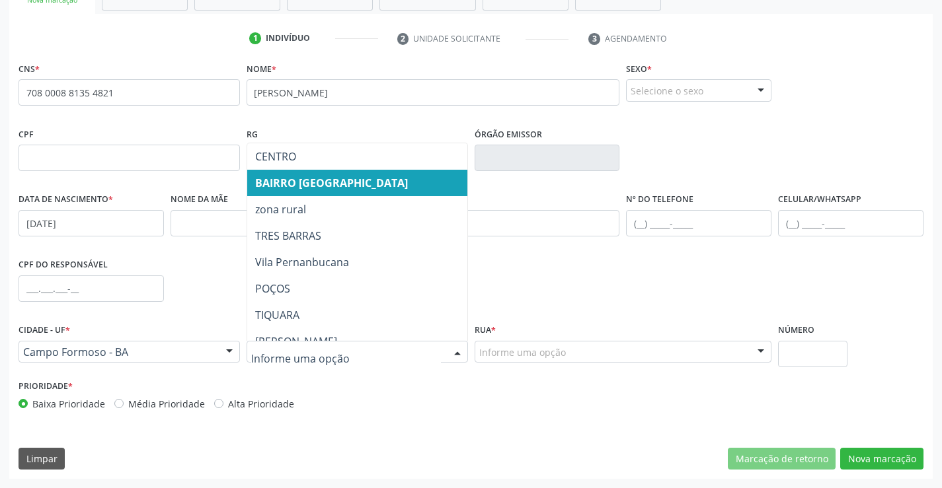
click at [388, 344] on div at bounding box center [357, 352] width 221 height 22
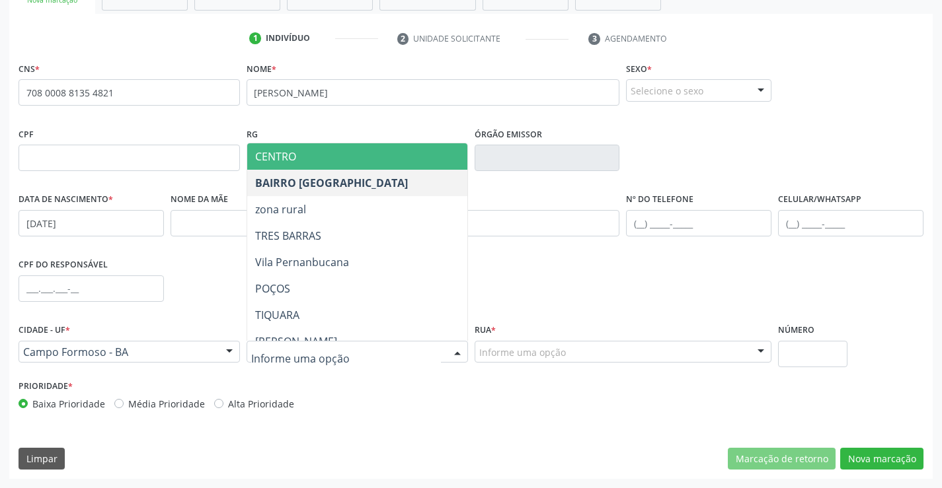
drag, startPoint x: 336, startPoint y: 148, endPoint x: 422, endPoint y: 188, distance: 94.3
click at [336, 149] on span "CENTRO" at bounding box center [390, 156] width 286 height 26
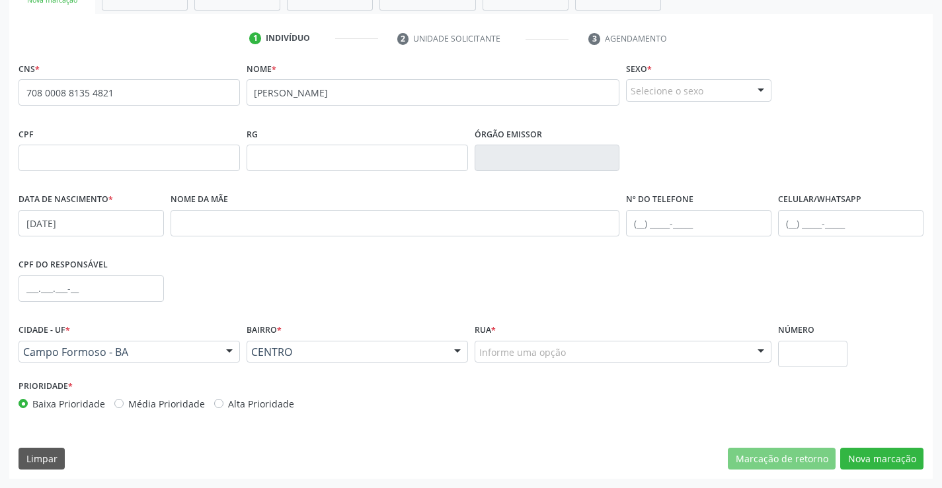
click at [755, 350] on div at bounding box center [761, 353] width 20 height 22
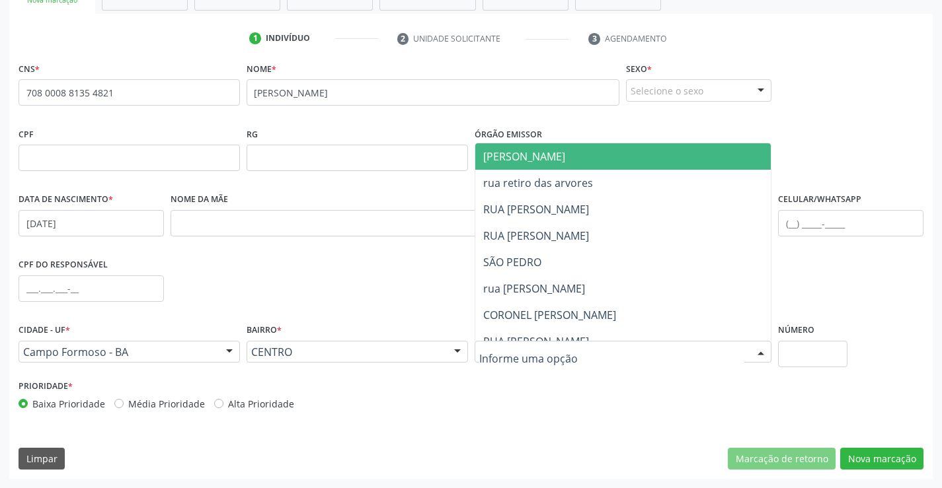
drag, startPoint x: 522, startPoint y: 153, endPoint x: 722, endPoint y: 364, distance: 290.8
click at [530, 163] on span "[PERSON_NAME]" at bounding box center [524, 156] width 82 height 15
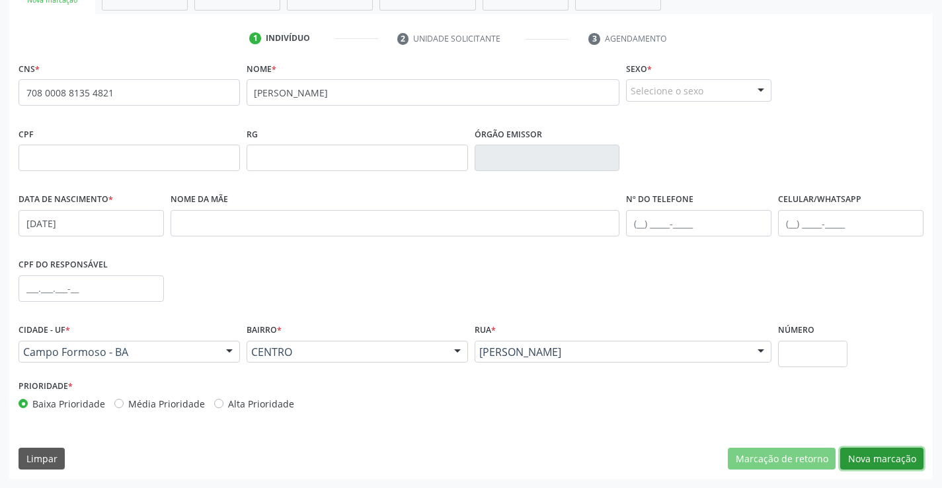
click at [880, 461] on button "Nova marcação" at bounding box center [881, 459] width 83 height 22
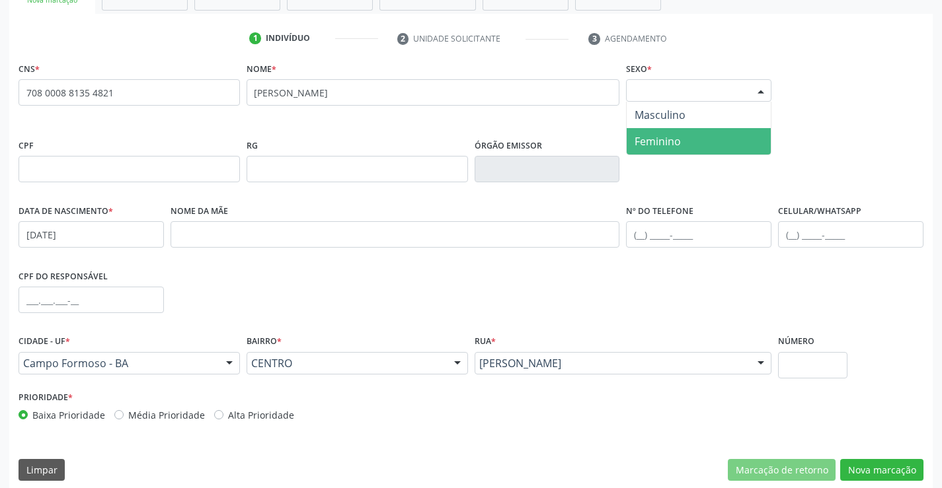
click at [689, 91] on div "Selecione o sexo" at bounding box center [698, 90] width 145 height 22
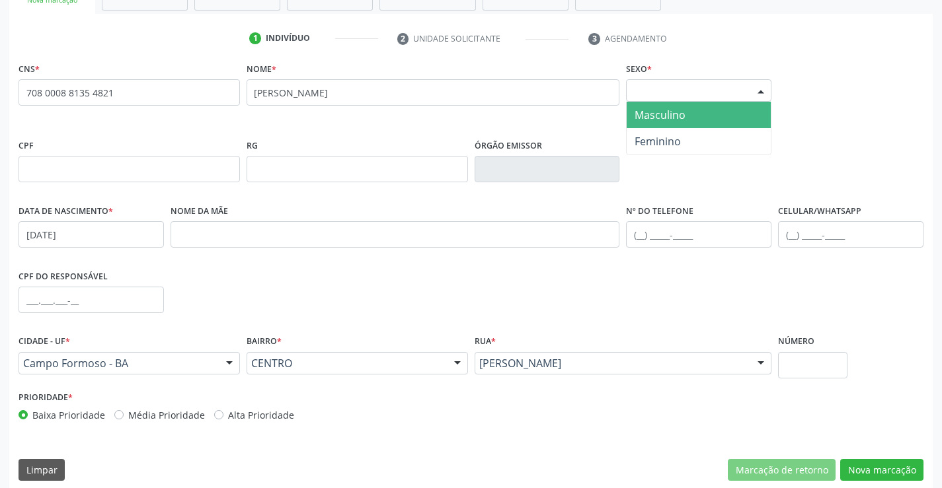
click at [668, 120] on span "Masculino" at bounding box center [659, 115] width 51 height 15
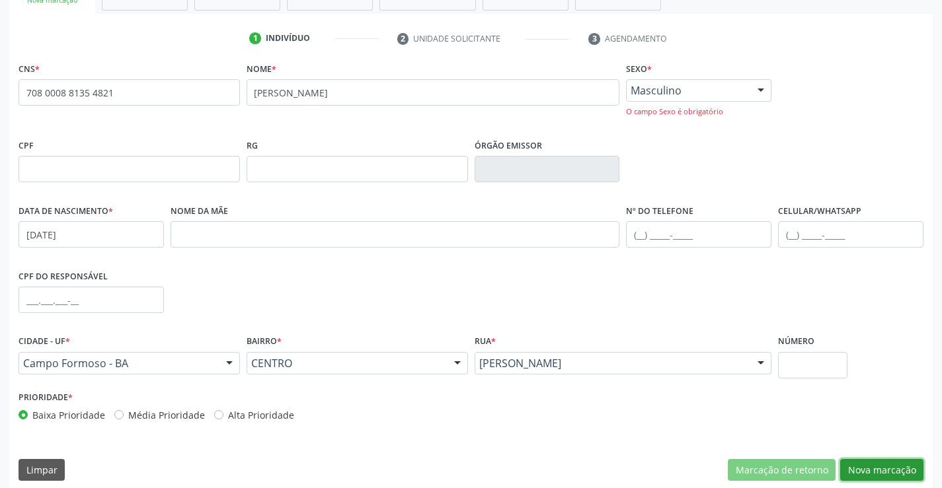
click at [888, 481] on button "Nova marcação" at bounding box center [881, 470] width 83 height 22
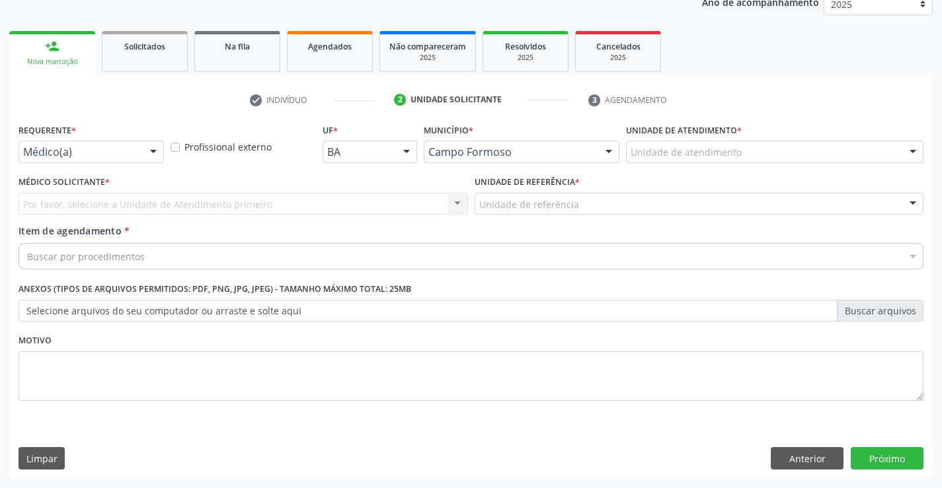
scroll to position [167, 0]
click at [135, 173] on div "Médico Solicitante * Por favor, selecione a Unidade de Atendimento primeiro Nen…" at bounding box center [243, 194] width 449 height 42
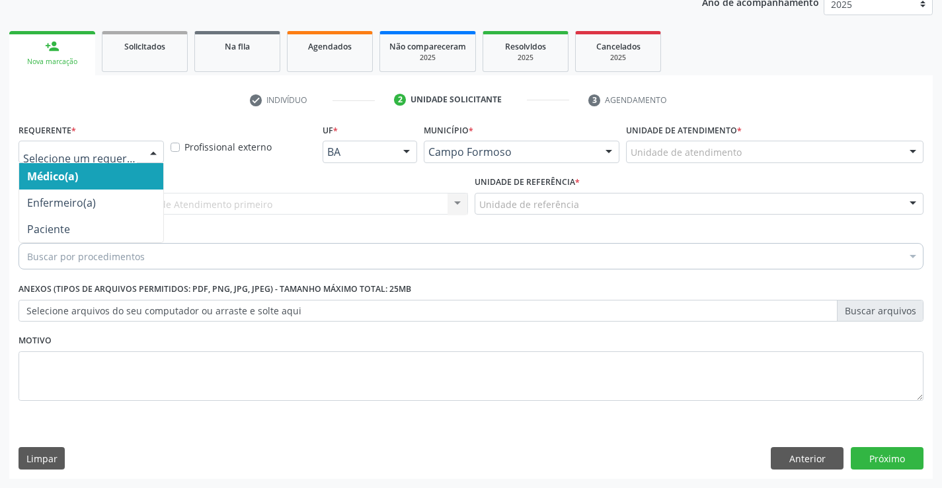
drag, startPoint x: 143, startPoint y: 154, endPoint x: 125, endPoint y: 217, distance: 65.5
click at [143, 157] on div "Médico(a) Enfermeiro(a) Paciente Nenhum resultado encontrado para: " " Não há n…" at bounding box center [91, 152] width 145 height 22
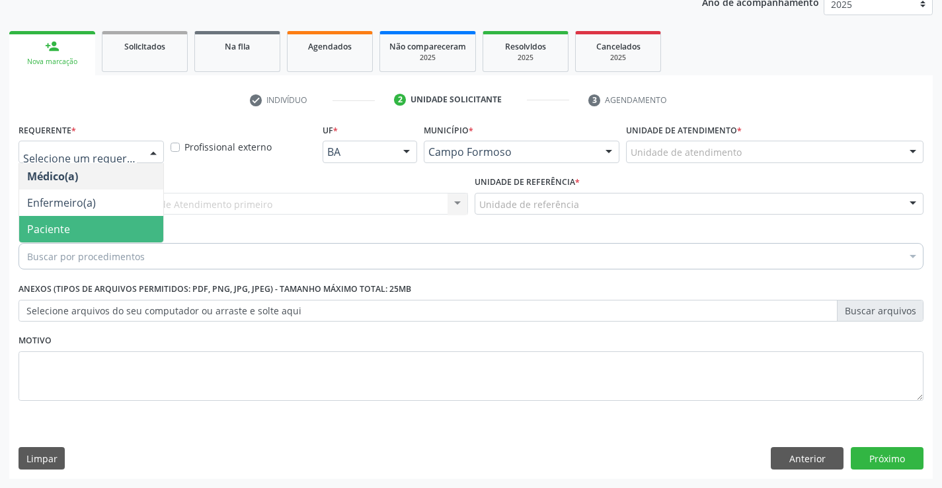
drag, startPoint x: 109, startPoint y: 225, endPoint x: 229, endPoint y: 188, distance: 125.7
click at [116, 221] on span "Paciente" at bounding box center [91, 229] width 144 height 26
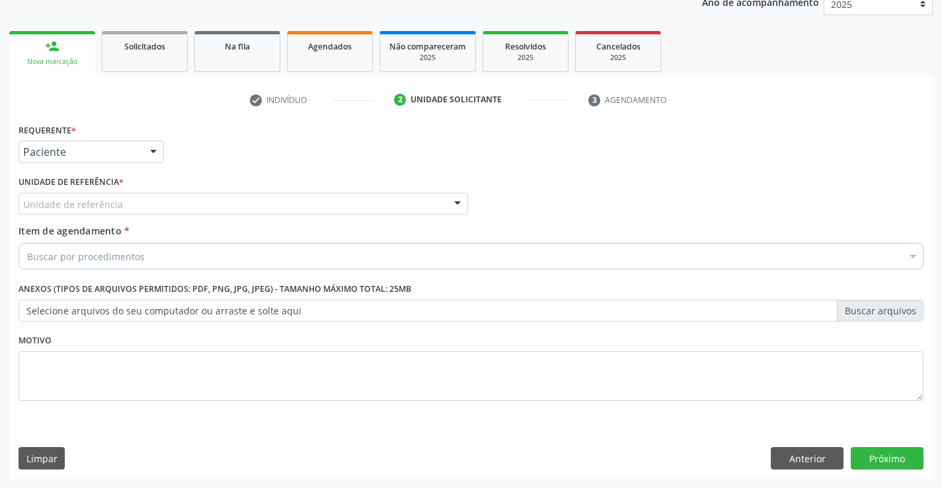
click at [227, 204] on div "Unidade de referência" at bounding box center [243, 204] width 449 height 22
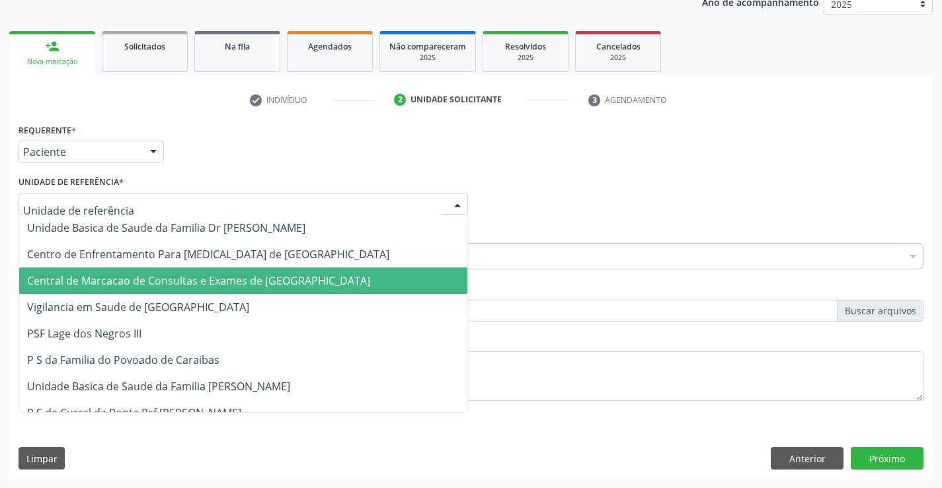
drag, startPoint x: 221, startPoint y: 282, endPoint x: 232, endPoint y: 269, distance: 16.9
click at [221, 282] on span "Central de Marcacao de Consultas e Exames de [GEOGRAPHIC_DATA]" at bounding box center [198, 281] width 343 height 15
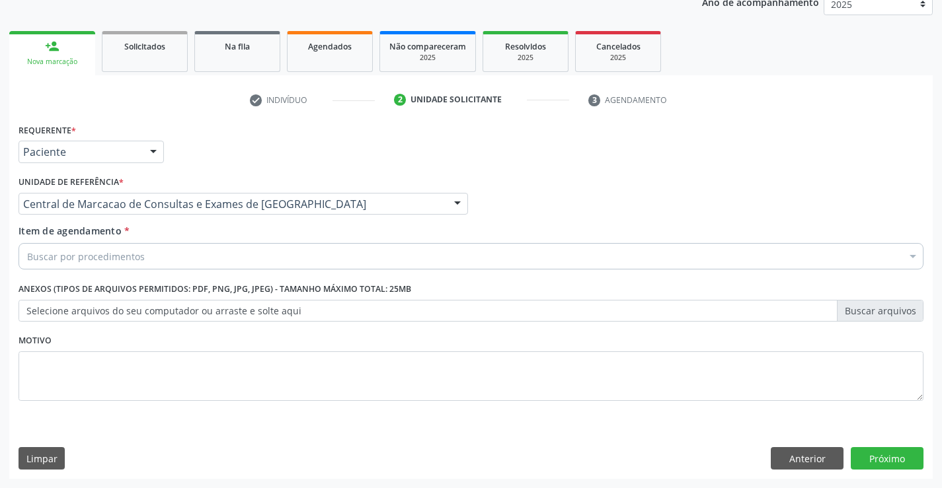
click at [239, 248] on div "Buscar por procedimentos" at bounding box center [471, 256] width 905 height 26
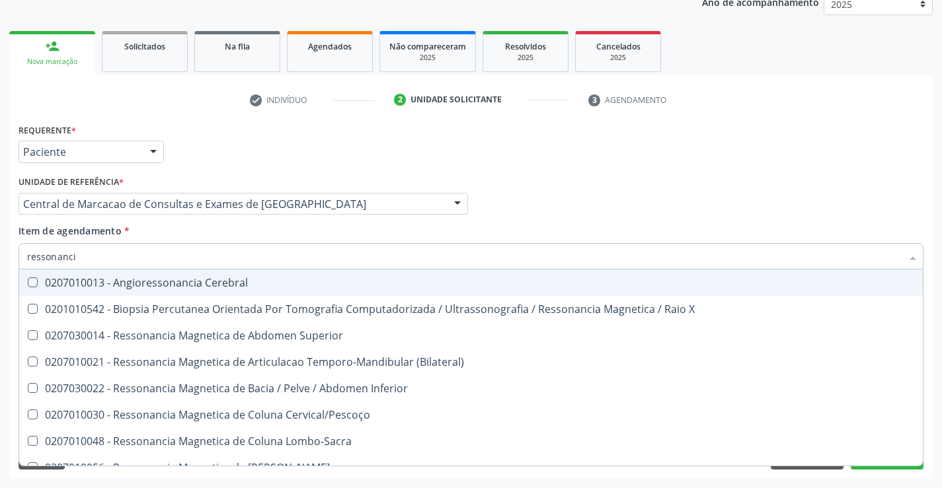
type input "ressonancia"
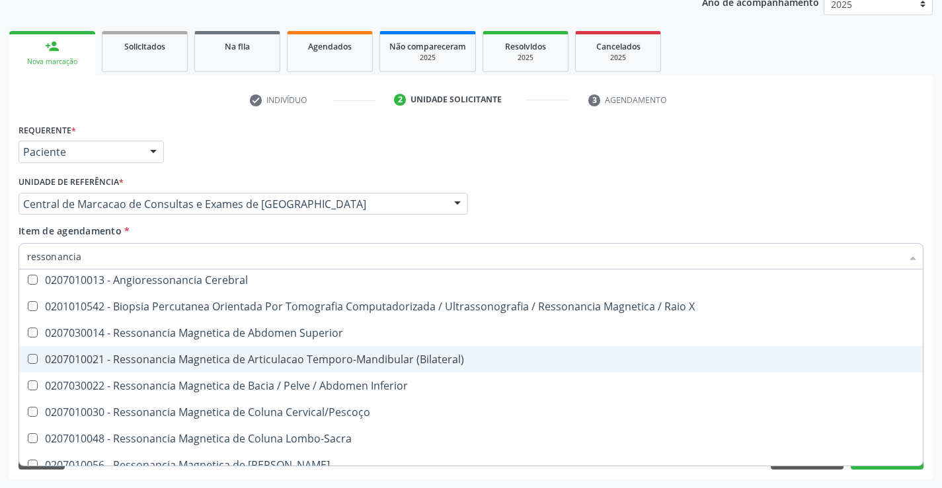
scroll to position [0, 0]
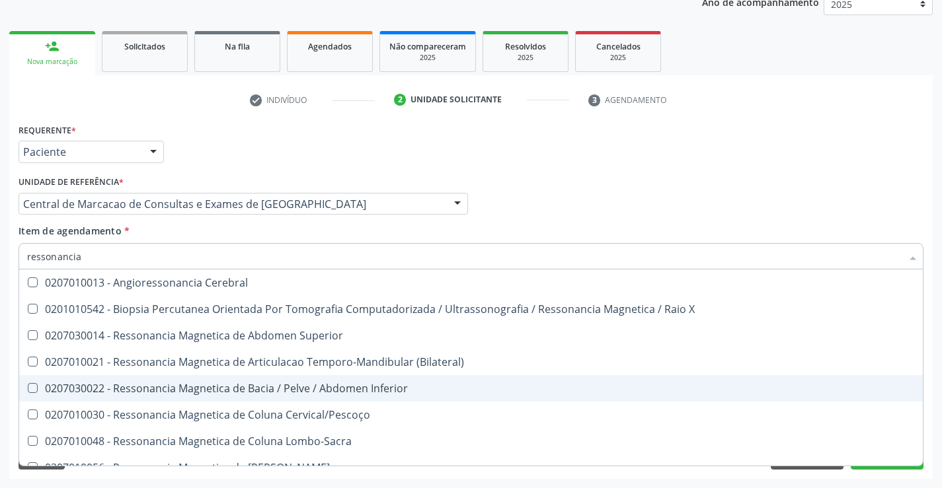
click at [310, 383] on div "0207030022 - Ressonancia Magnetica de Bacia / Pelve / Abdomen Inferior" at bounding box center [471, 388] width 888 height 11
checkbox Inferior "true"
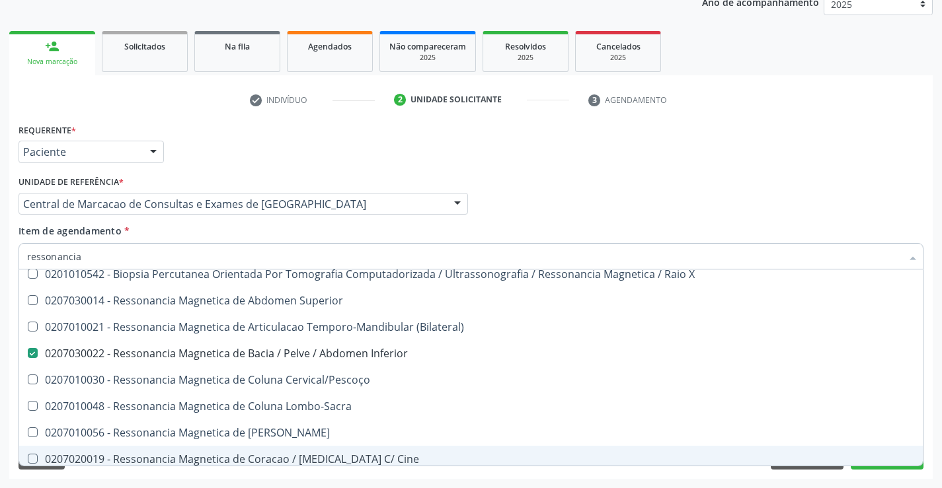
scroll to position [66, 0]
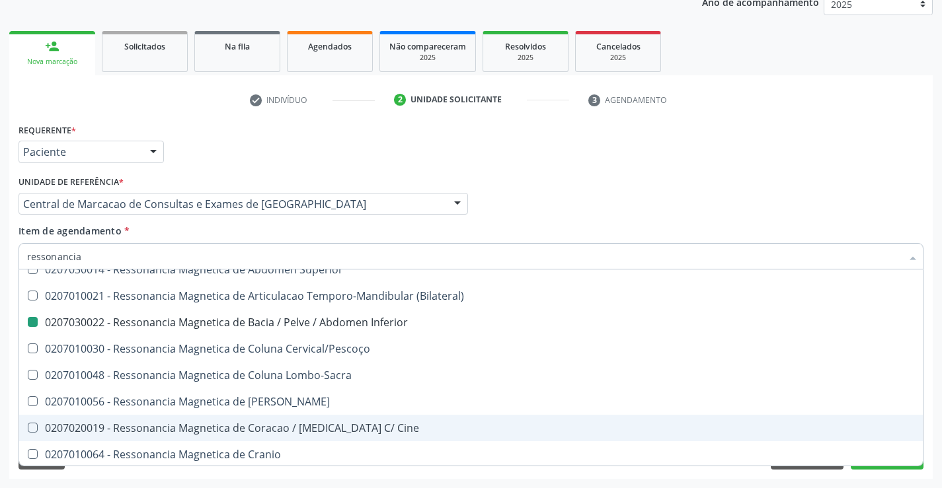
click at [887, 184] on div "Médico Solicitante Por favor, selecione a Unidade de Atendimento primeiro Nenhu…" at bounding box center [470, 199] width 911 height 52
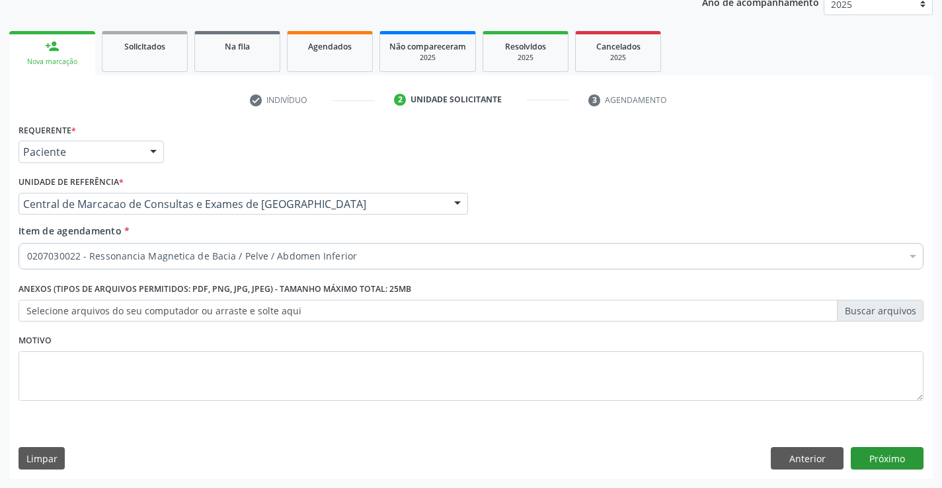
scroll to position [0, 0]
click at [882, 457] on button "Próximo" at bounding box center [887, 458] width 73 height 22
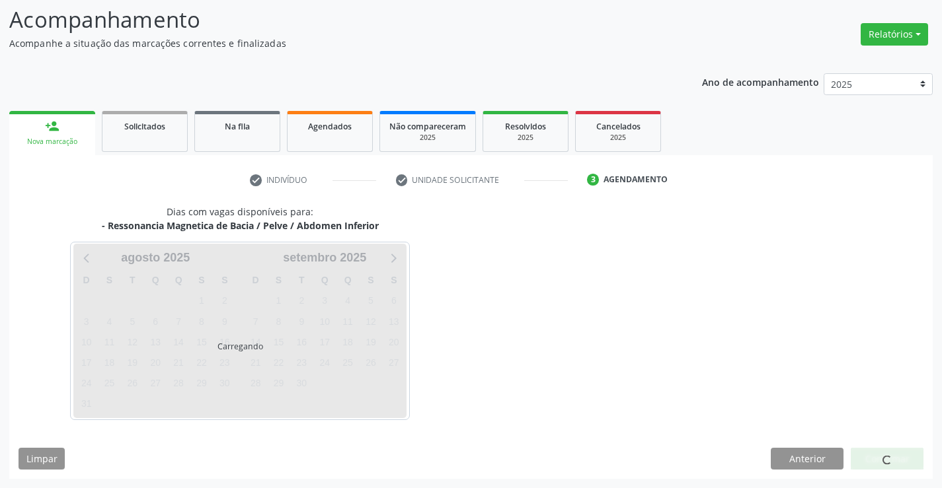
scroll to position [126, 0]
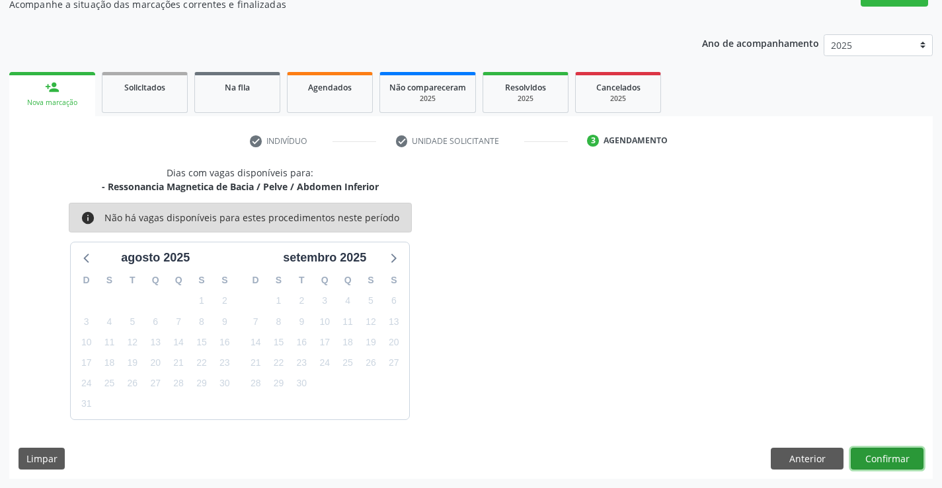
click at [865, 448] on button "Confirmar" at bounding box center [887, 459] width 73 height 22
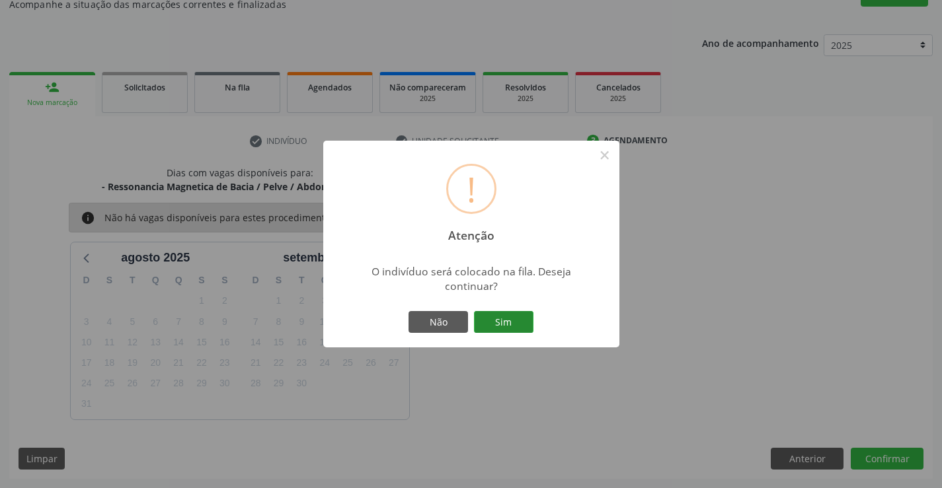
click at [523, 318] on button "Sim" at bounding box center [503, 322] width 59 height 22
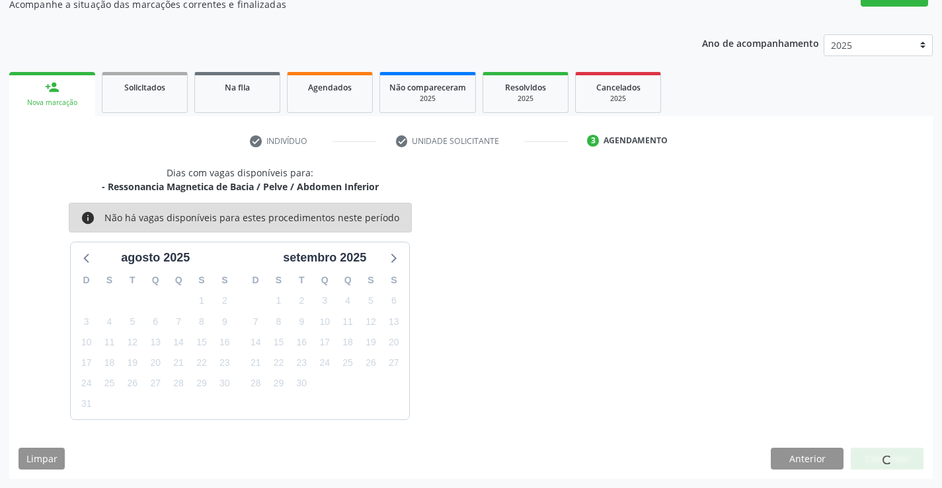
scroll to position [0, 0]
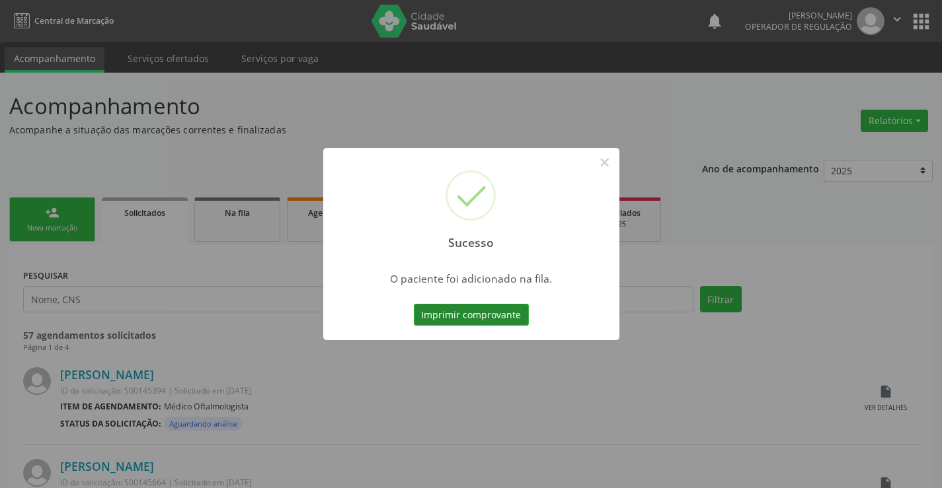
click at [484, 313] on button "Imprimir comprovante" at bounding box center [471, 315] width 115 height 22
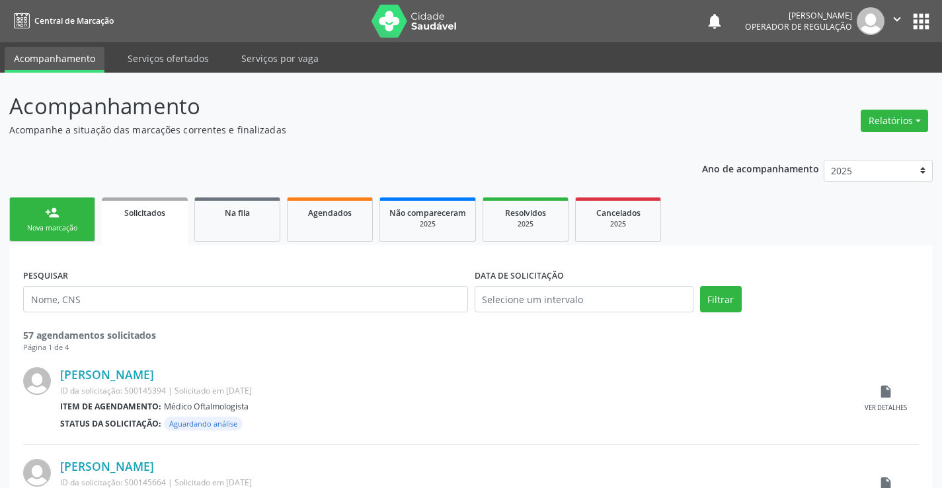
click at [42, 219] on link "person_add Nova marcação" at bounding box center [52, 220] width 86 height 44
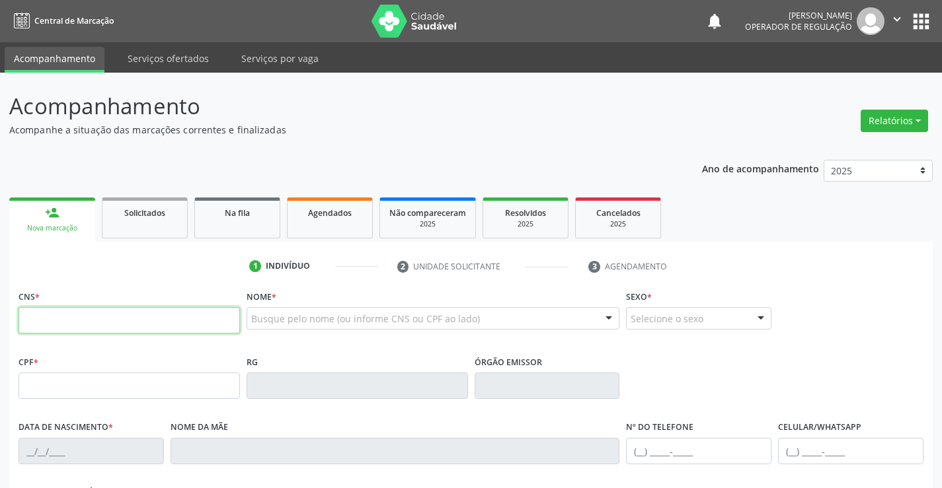
click at [178, 322] on input "text" at bounding box center [129, 320] width 221 height 26
paste input "700 0067 7685 2809"
type input "700 0067 7685 2809"
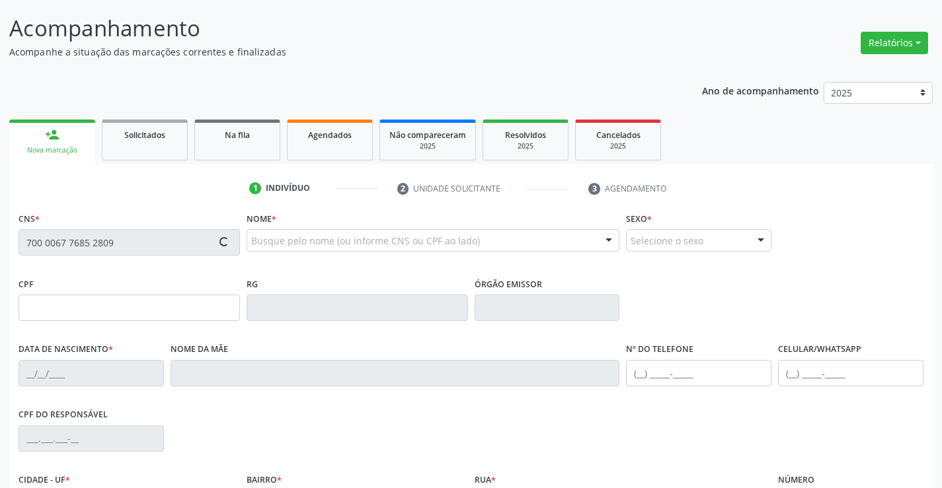
scroll to position [198, 0]
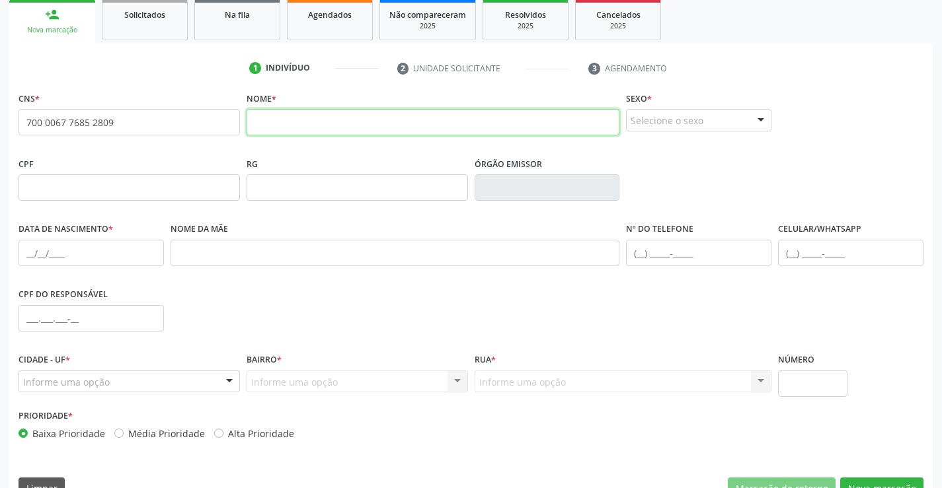
click at [352, 116] on input "text" at bounding box center [433, 122] width 373 height 26
type input "[PERSON_NAME]"
click at [707, 116] on div "Selecione o sexo" at bounding box center [698, 120] width 145 height 22
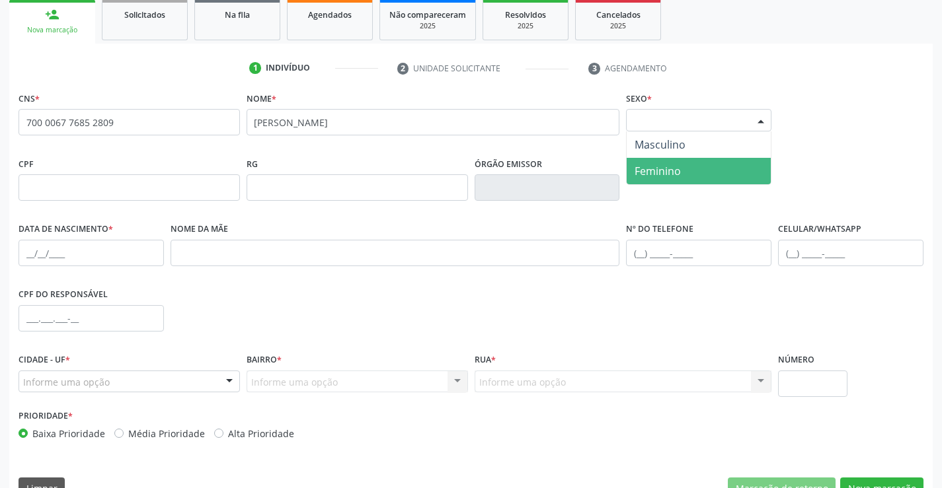
click at [682, 173] on span "Feminino" at bounding box center [699, 171] width 144 height 26
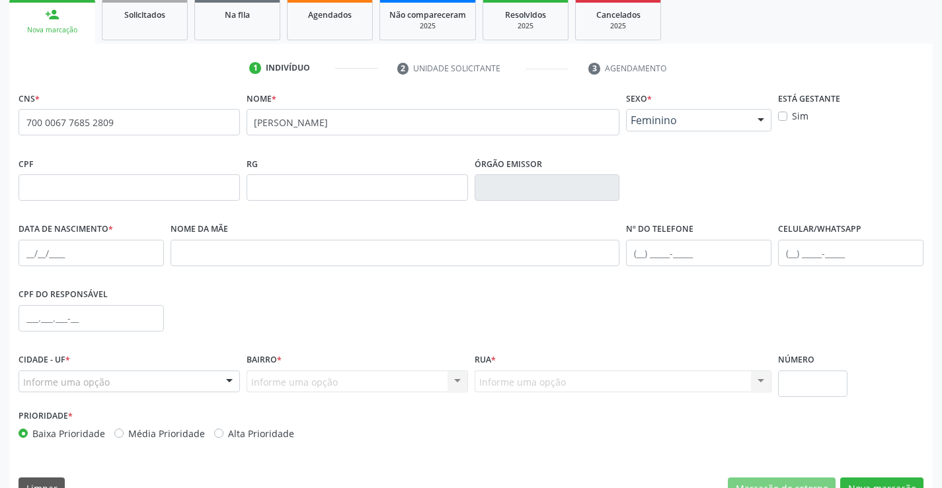
click at [696, 117] on span "Feminino" at bounding box center [688, 120] width 114 height 13
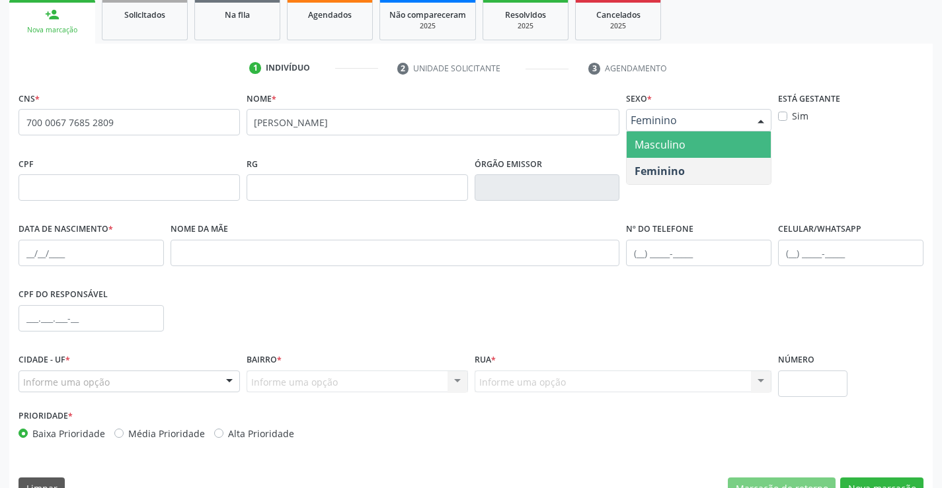
click at [681, 138] on span "Masculino" at bounding box center [659, 144] width 51 height 15
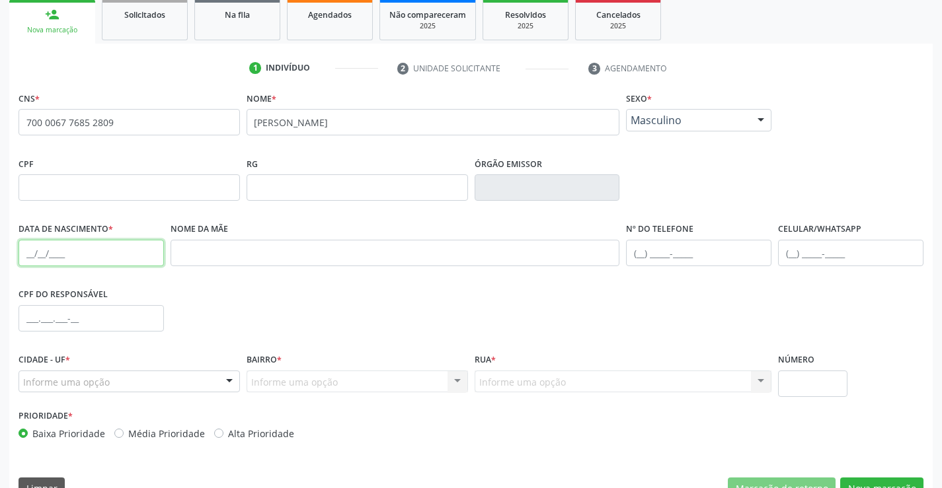
click at [34, 256] on input "text" at bounding box center [91, 253] width 145 height 26
type input "1[DATE]"
click at [167, 384] on div "Informe uma opção" at bounding box center [129, 382] width 221 height 22
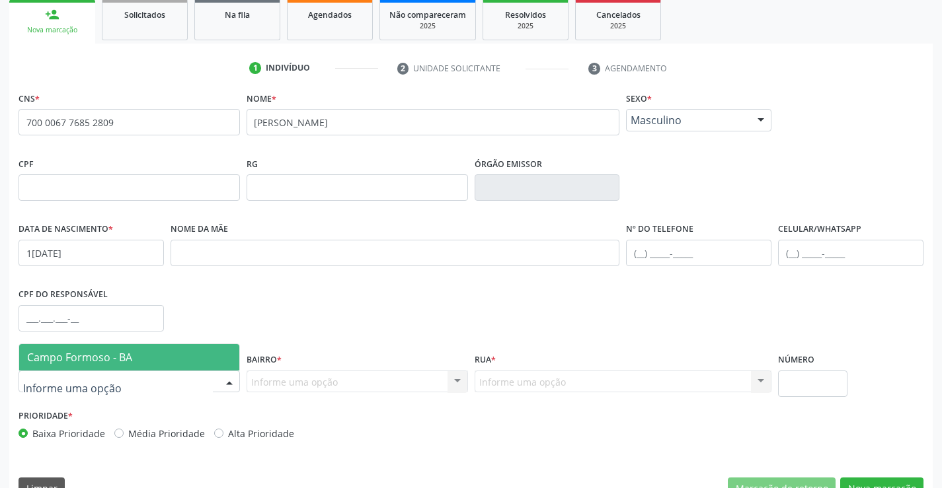
click at [159, 349] on span "Campo Formoso - BA" at bounding box center [129, 357] width 220 height 26
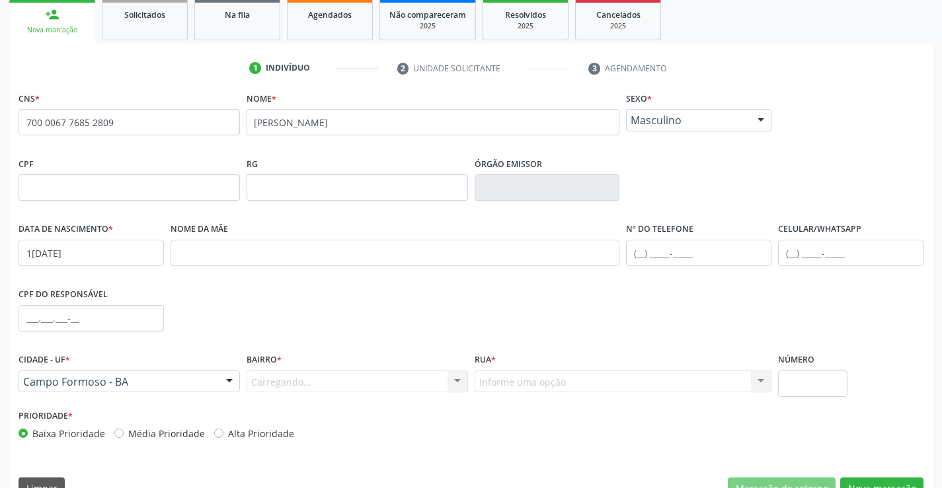
click at [349, 386] on div "Carregando... Nenhum resultado encontrado para: " " Nenhuma opção encontrada. D…" at bounding box center [357, 382] width 221 height 22
click at [349, 386] on div "Informe uma opção" at bounding box center [357, 382] width 221 height 22
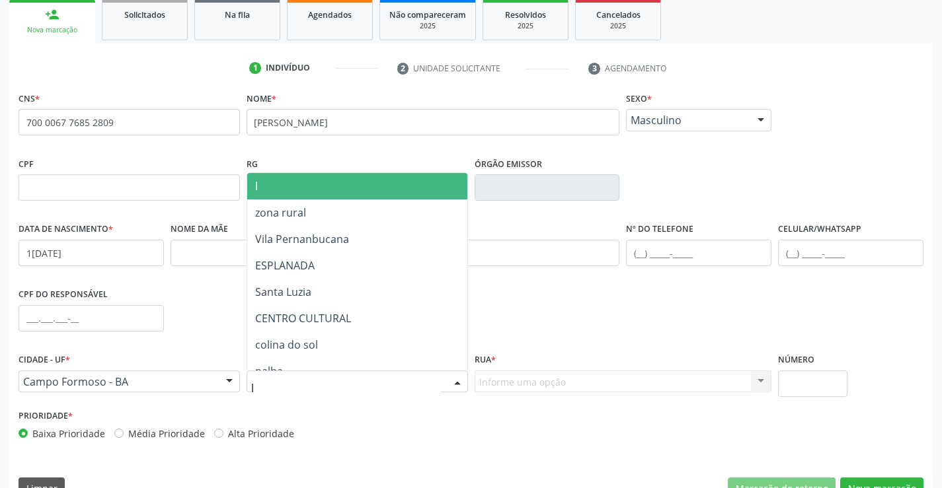
type input "li"
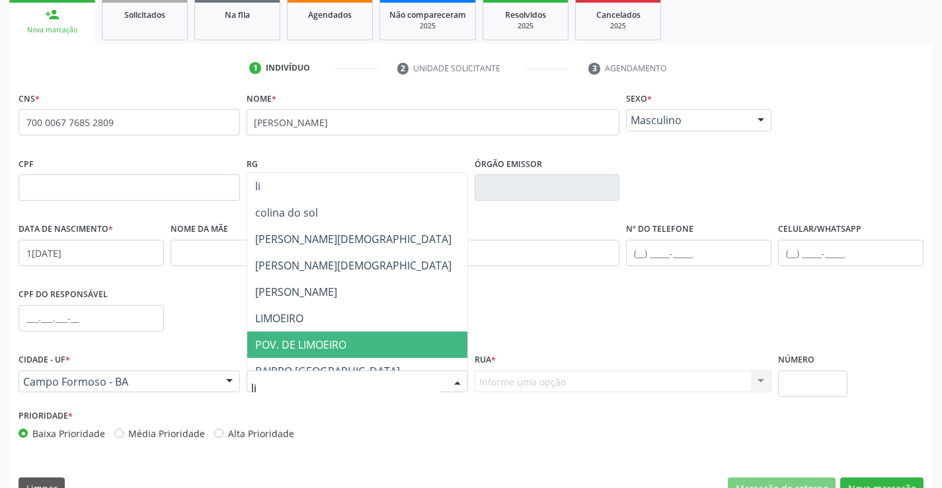
click at [326, 336] on span "POV. DE LIMOEIRO" at bounding box center [373, 345] width 252 height 26
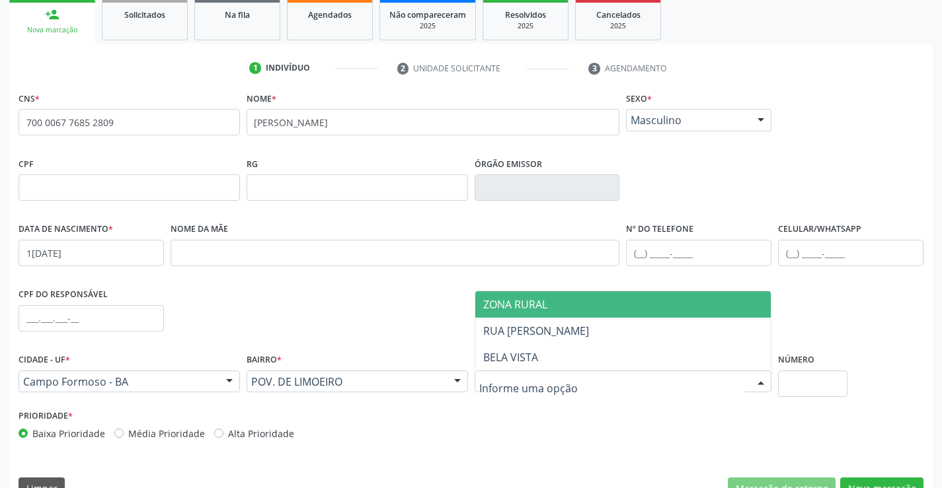
click at [532, 311] on span "ZONA RURAL" at bounding box center [515, 304] width 64 height 15
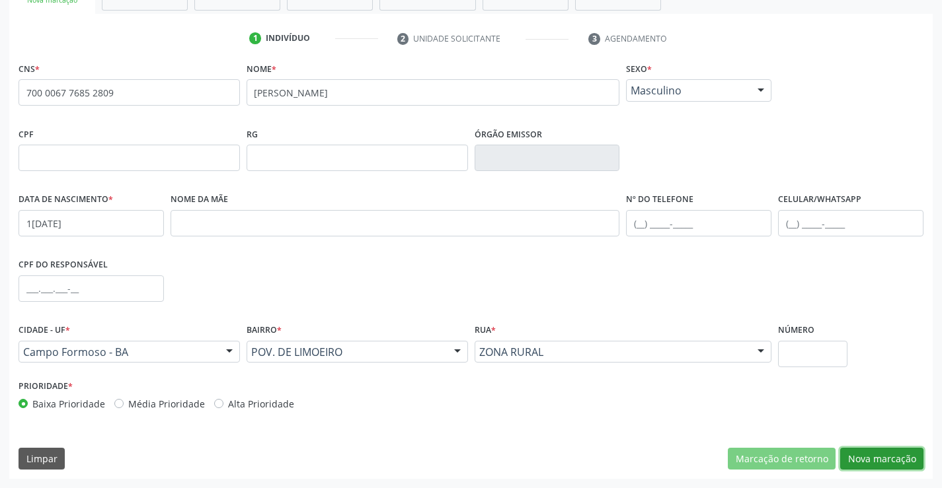
click at [880, 459] on button "Nova marcação" at bounding box center [881, 459] width 83 height 22
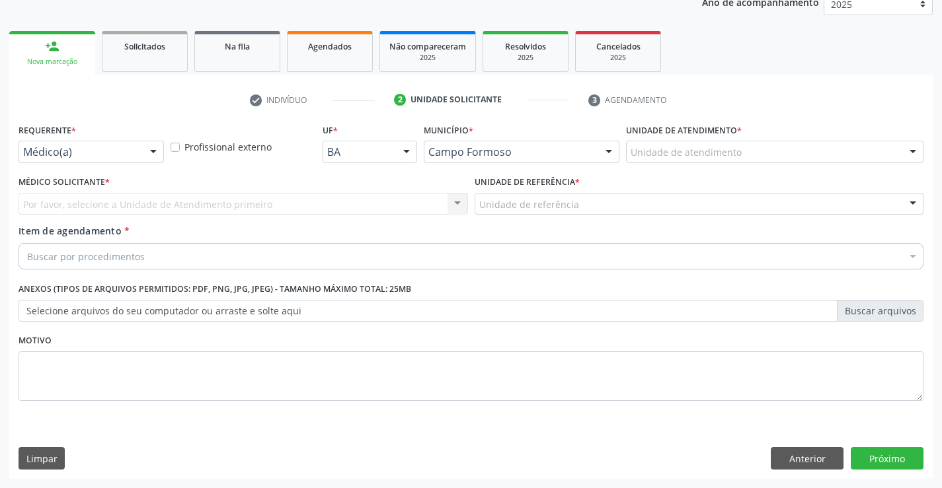
scroll to position [167, 0]
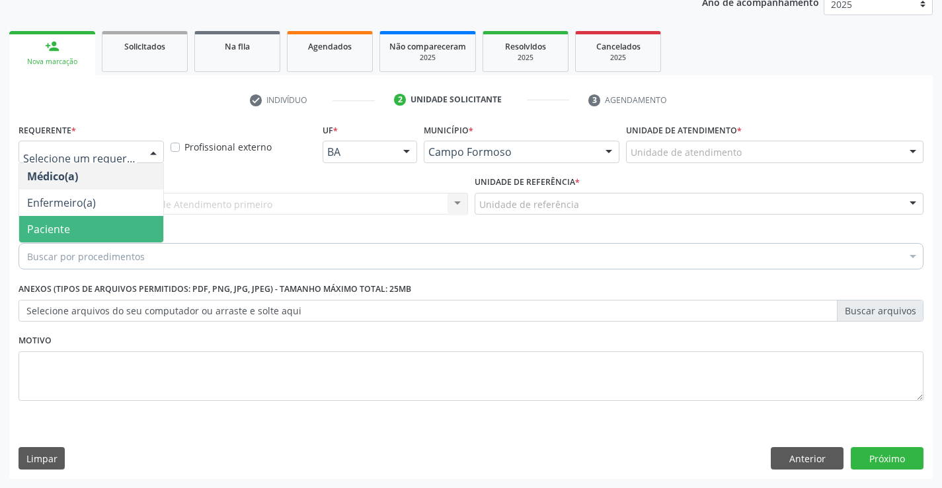
click at [112, 219] on span "Paciente" at bounding box center [91, 229] width 144 height 26
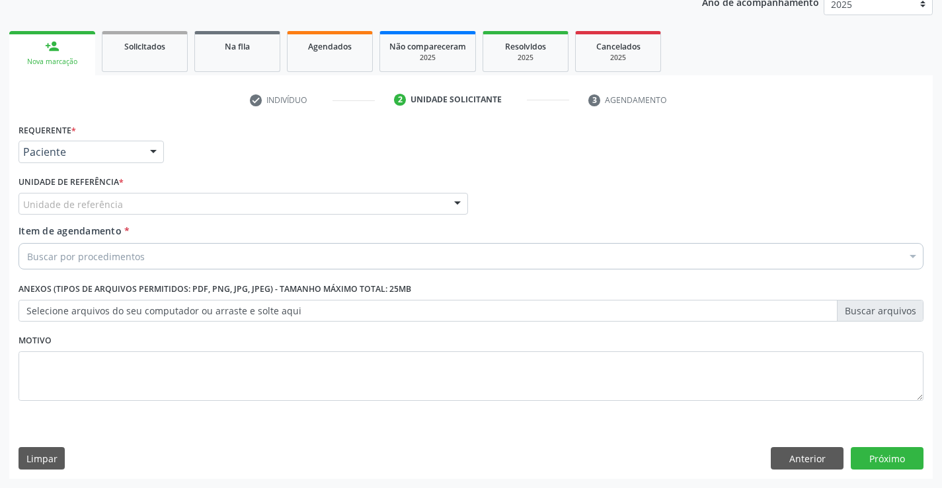
drag, startPoint x: 227, startPoint y: 202, endPoint x: 249, endPoint y: 260, distance: 62.7
click at [227, 203] on div "Unidade de referência" at bounding box center [243, 204] width 449 height 22
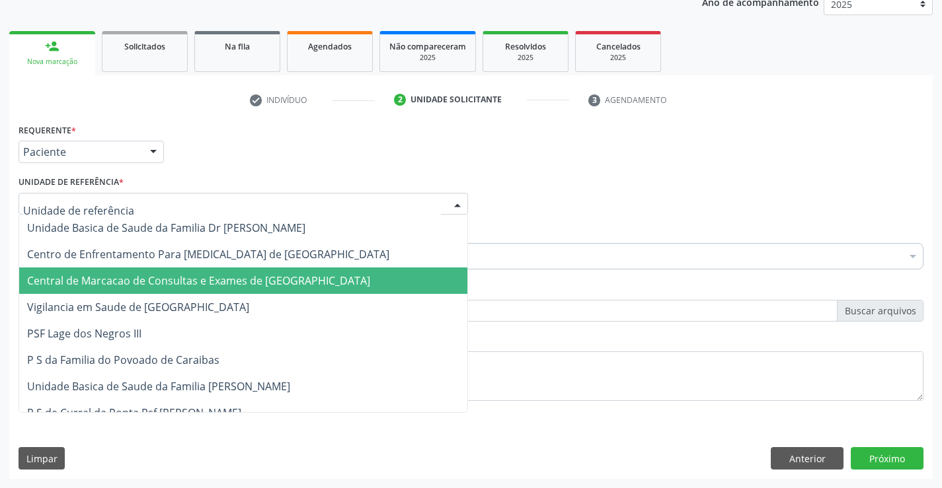
click at [254, 271] on span "Central de Marcacao de Consultas e Exames de [GEOGRAPHIC_DATA]" at bounding box center [243, 281] width 448 height 26
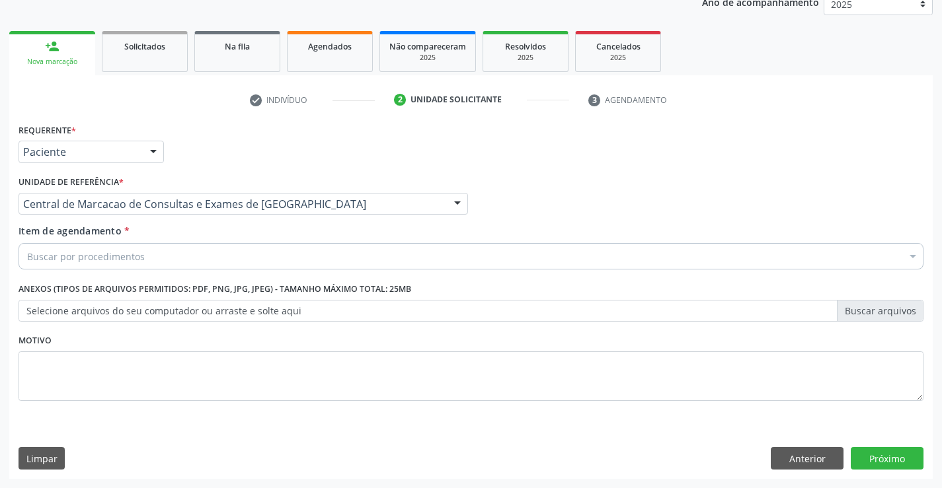
click at [275, 254] on div "Buscar por procedimentos" at bounding box center [471, 256] width 905 height 26
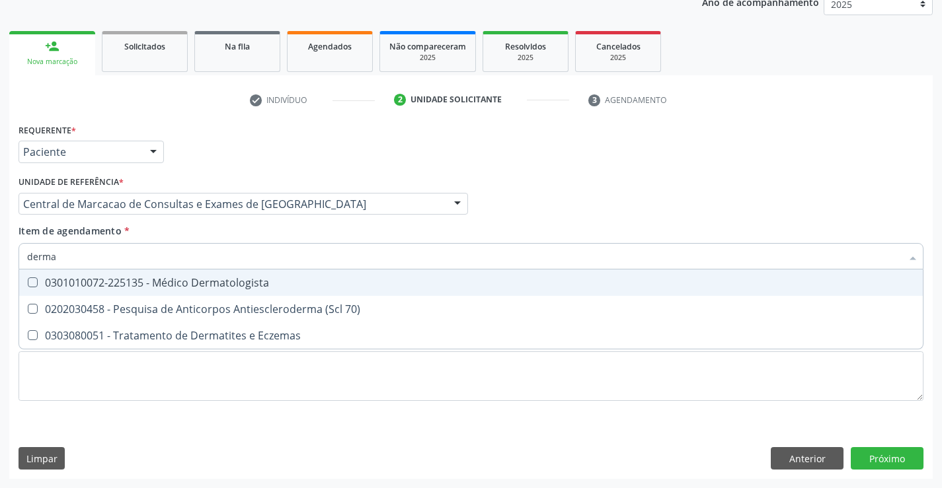
type input "dermat"
drag, startPoint x: 252, startPoint y: 278, endPoint x: 261, endPoint y: 278, distance: 8.6
click at [253, 278] on div "0301010072-225135 - Médico Dermatologista" at bounding box center [471, 283] width 888 height 11
checkbox Dermatologista "true"
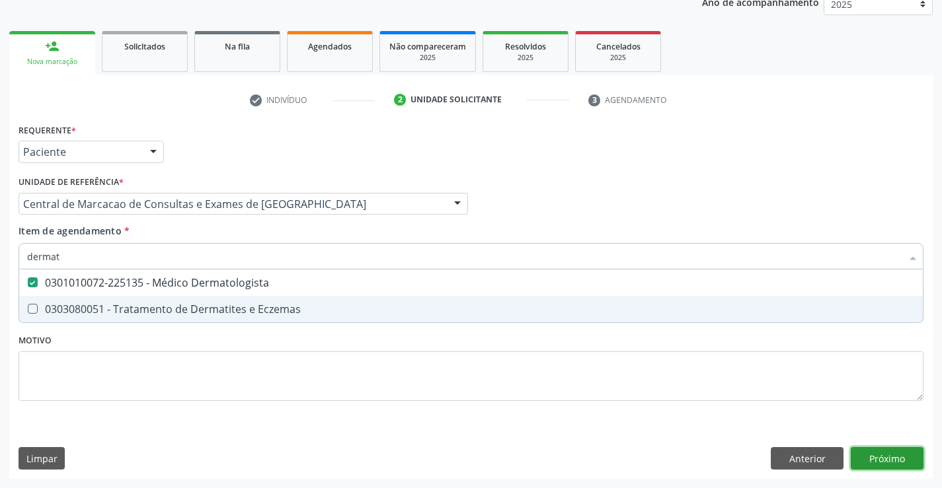
click at [872, 457] on div "Requerente * Paciente Médico(a) Enfermeiro(a) Paciente Nenhum resultado encontr…" at bounding box center [470, 299] width 923 height 359
checkbox Eczemas "true"
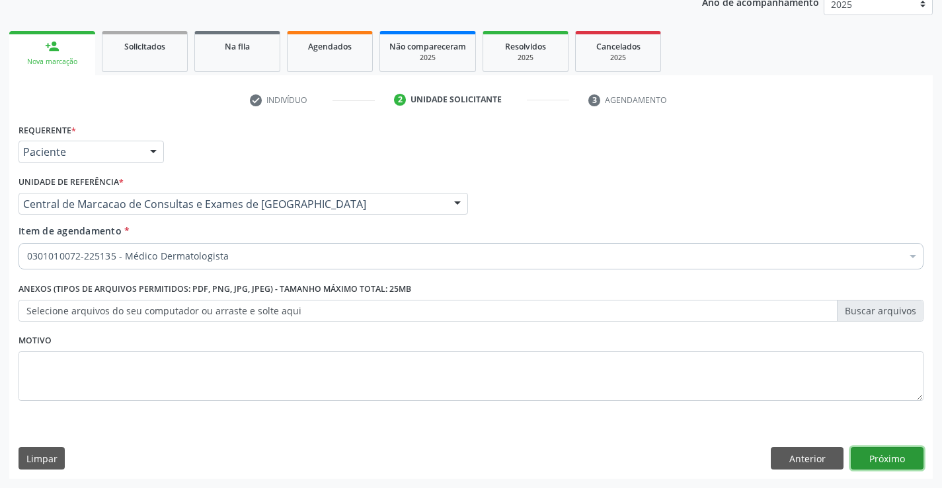
click at [888, 457] on button "Próximo" at bounding box center [887, 458] width 73 height 22
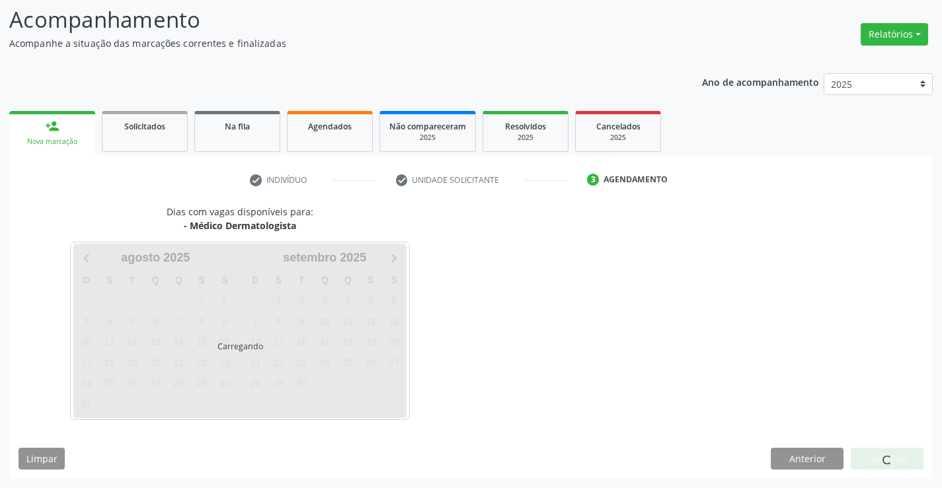
scroll to position [87, 0]
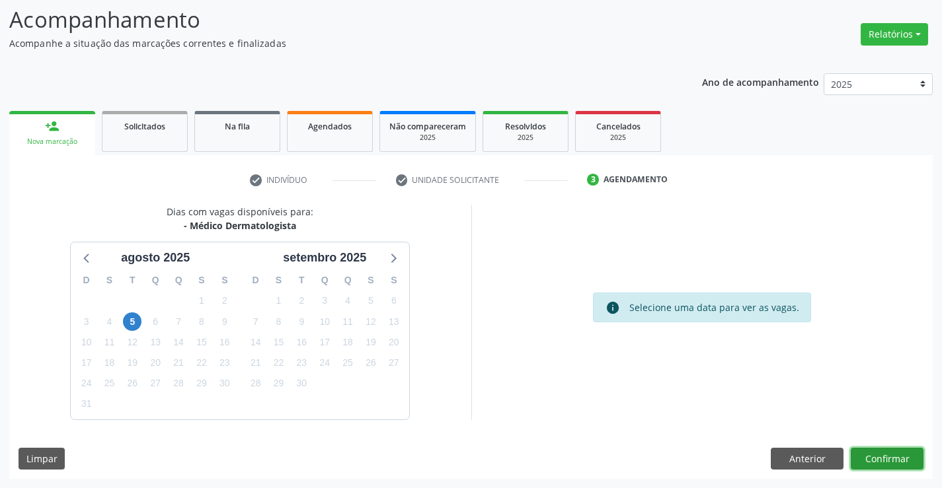
click at [890, 462] on button "Confirmar" at bounding box center [887, 459] width 73 height 22
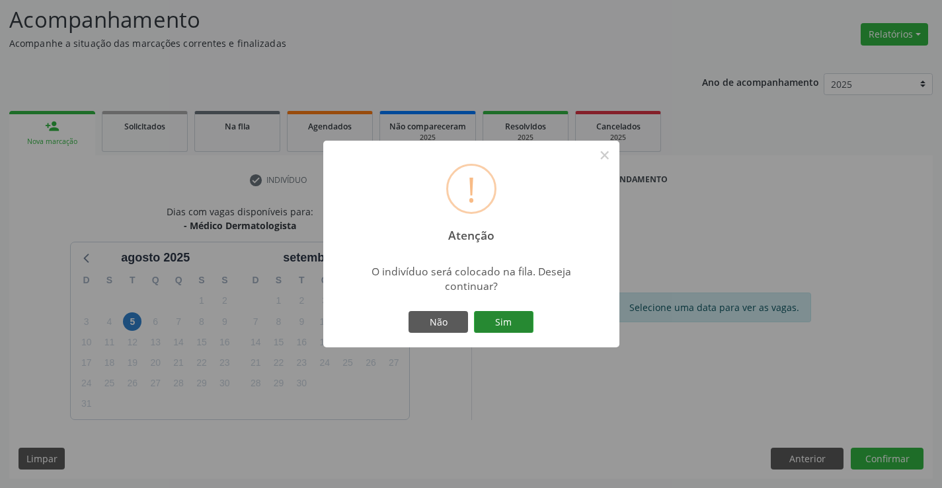
click at [531, 323] on button "Sim" at bounding box center [503, 322] width 59 height 22
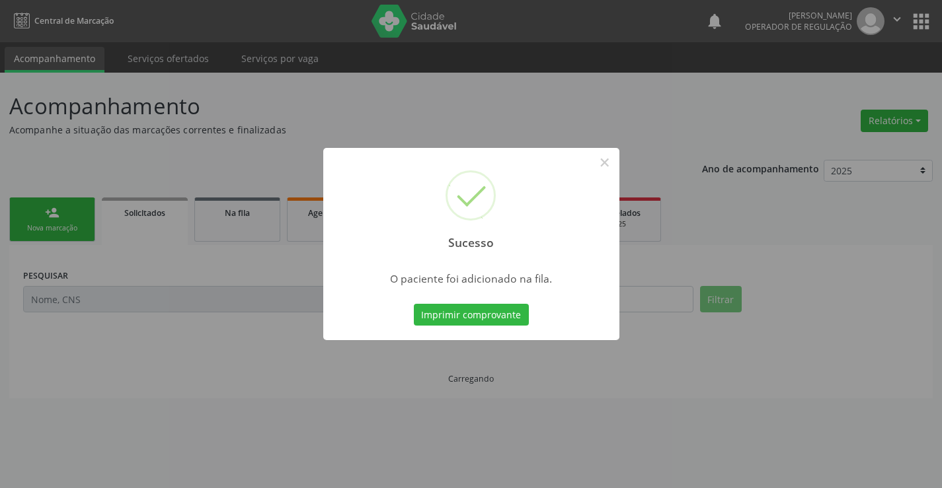
scroll to position [0, 0]
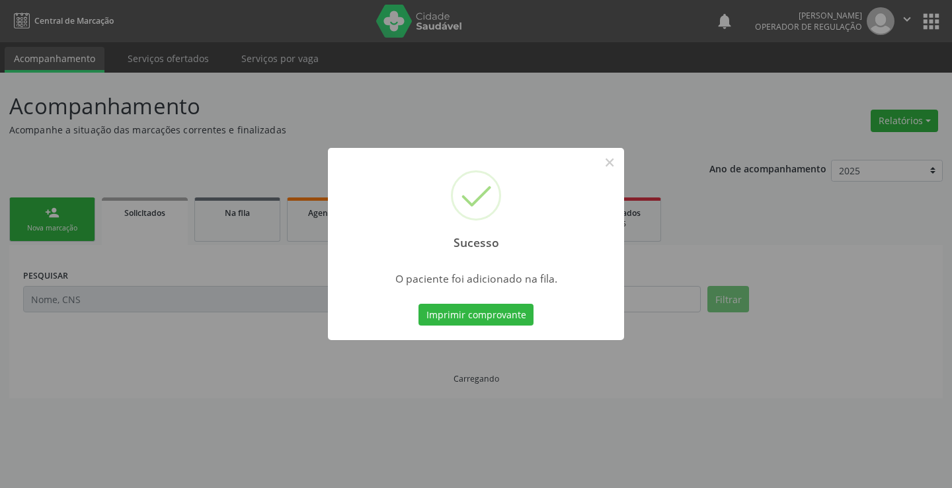
click at [418, 304] on button "Imprimir comprovante" at bounding box center [475, 315] width 115 height 22
